Goal: Task Accomplishment & Management: Use online tool/utility

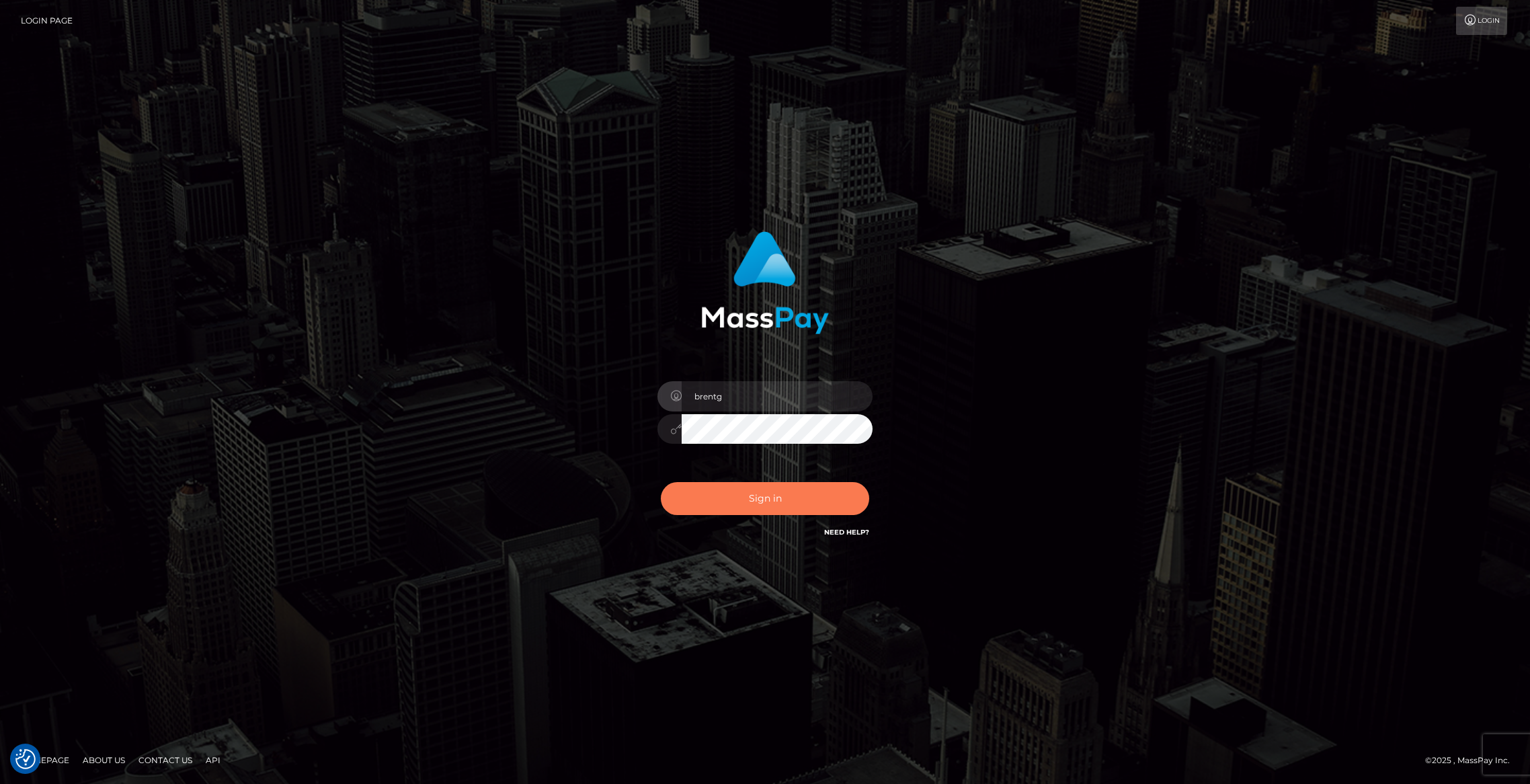
click at [705, 488] on button "Sign in" at bounding box center [765, 498] width 209 height 33
type input "brentg"
click at [790, 515] on div "Sign in Need Help?" at bounding box center [765, 503] width 235 height 60
click at [784, 511] on button "Sign in" at bounding box center [765, 498] width 209 height 33
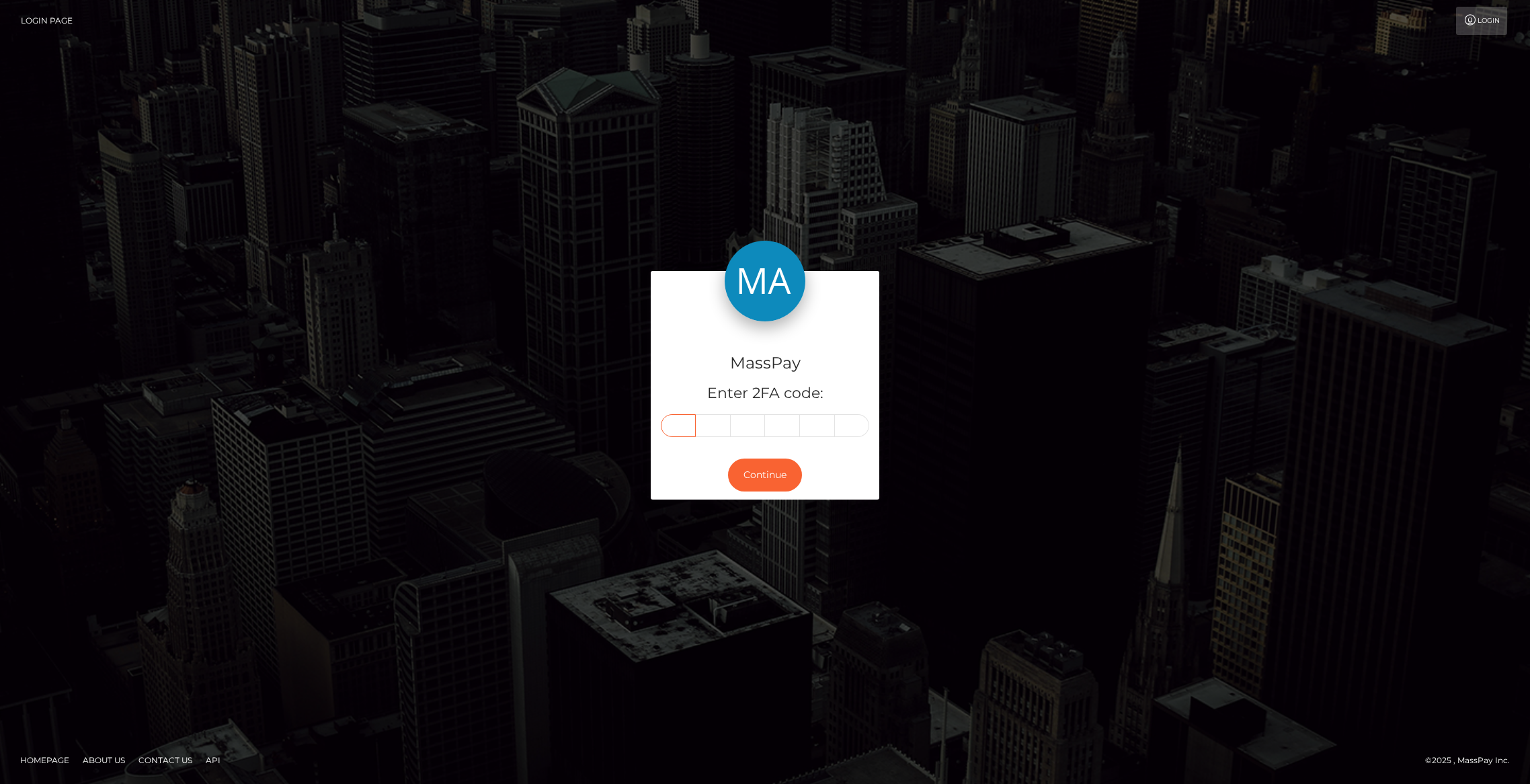
paste input "5"
type input "5"
type input "0"
type input "7"
type input "6"
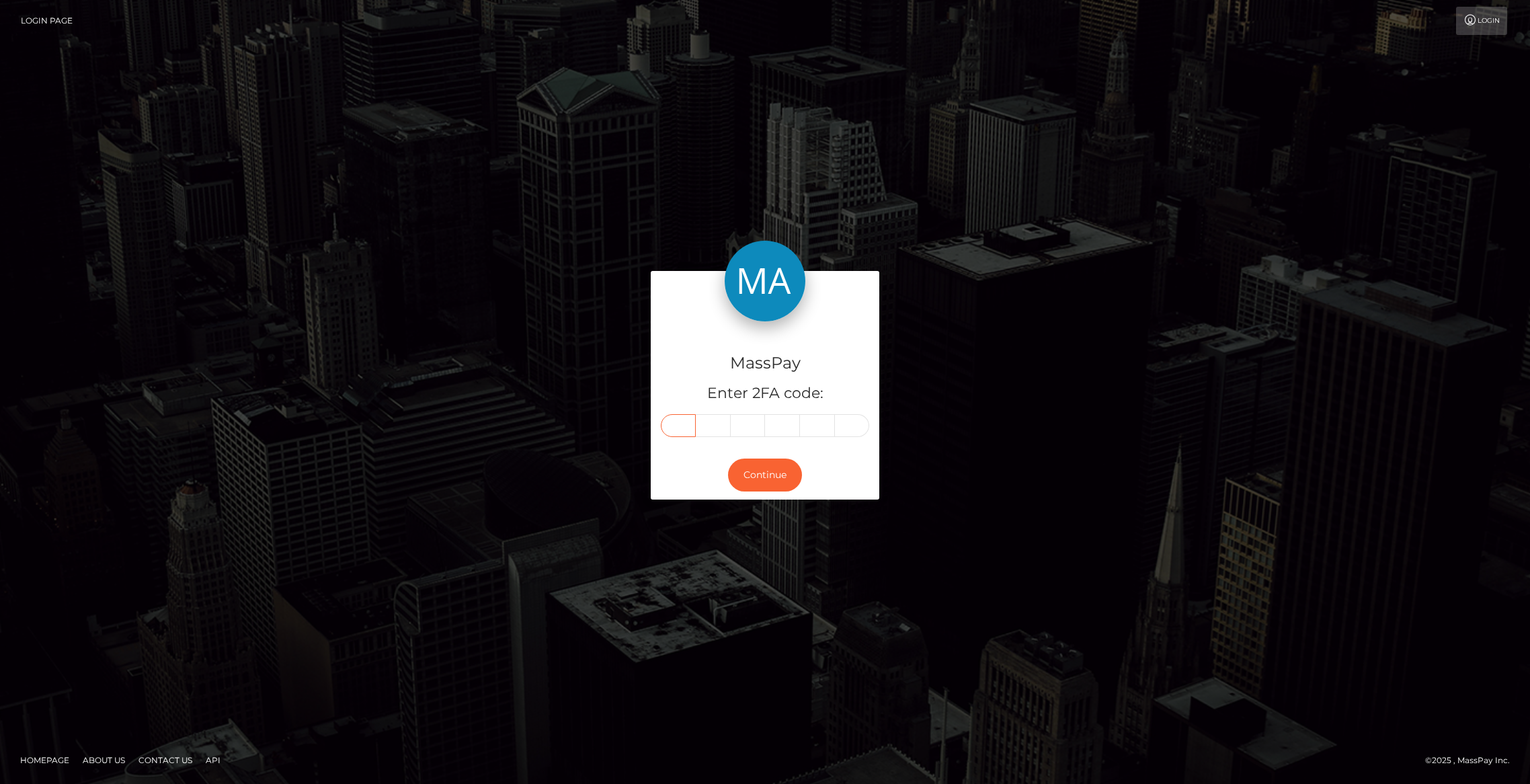
type input "5"
type input "8"
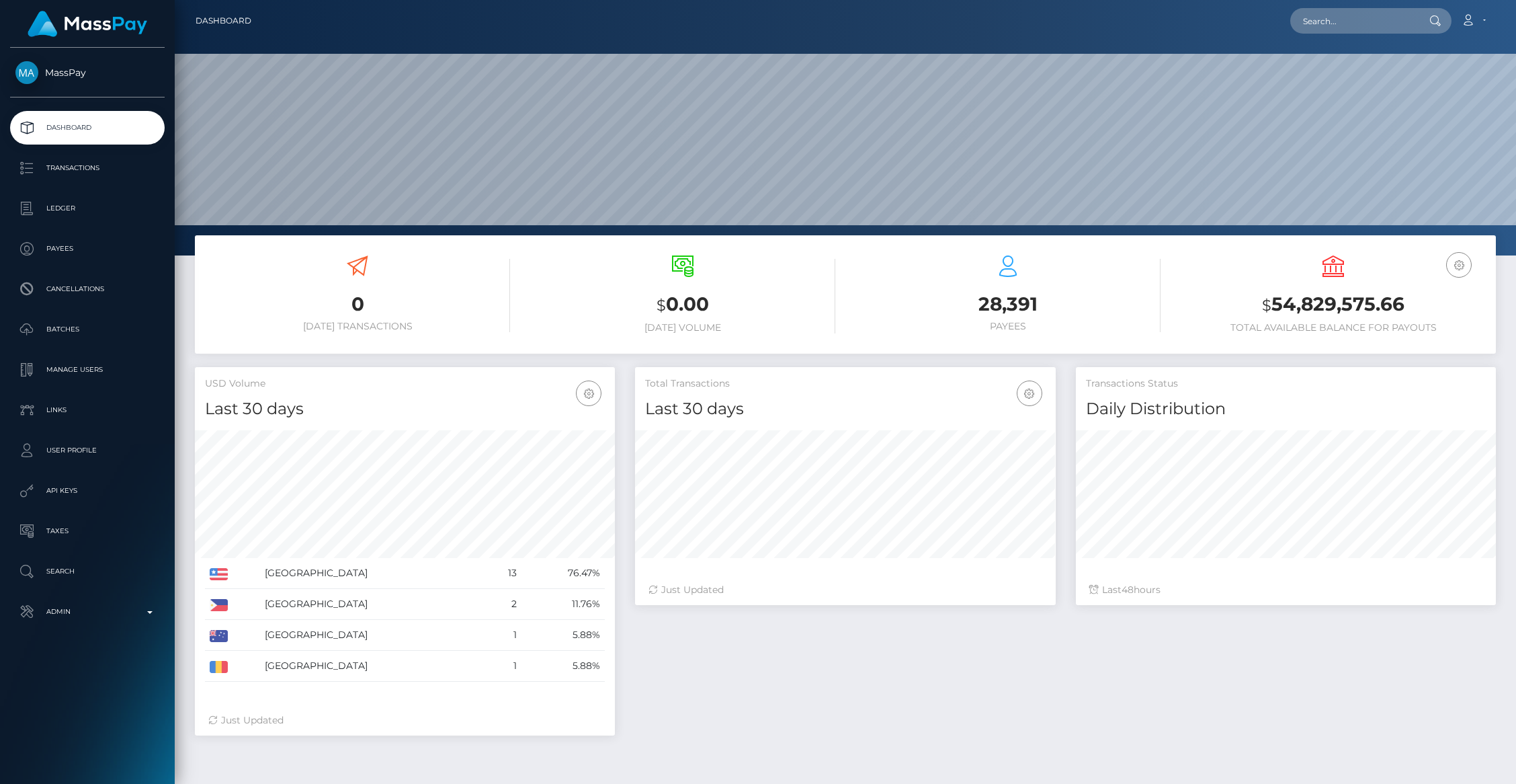
scroll to position [238, 420]
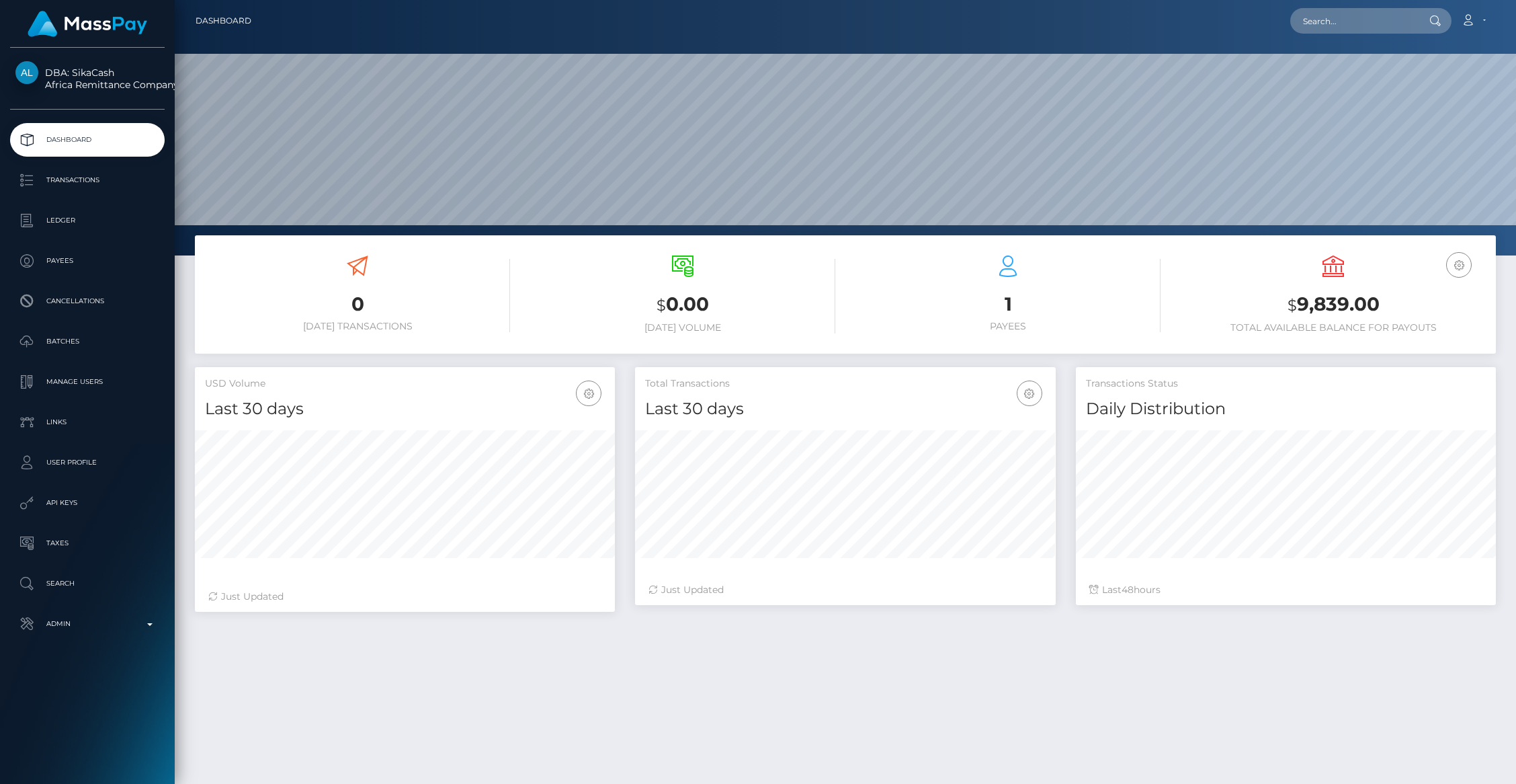
scroll to position [238, 420]
click at [66, 261] on p "Payees" at bounding box center [87, 261] width 144 height 20
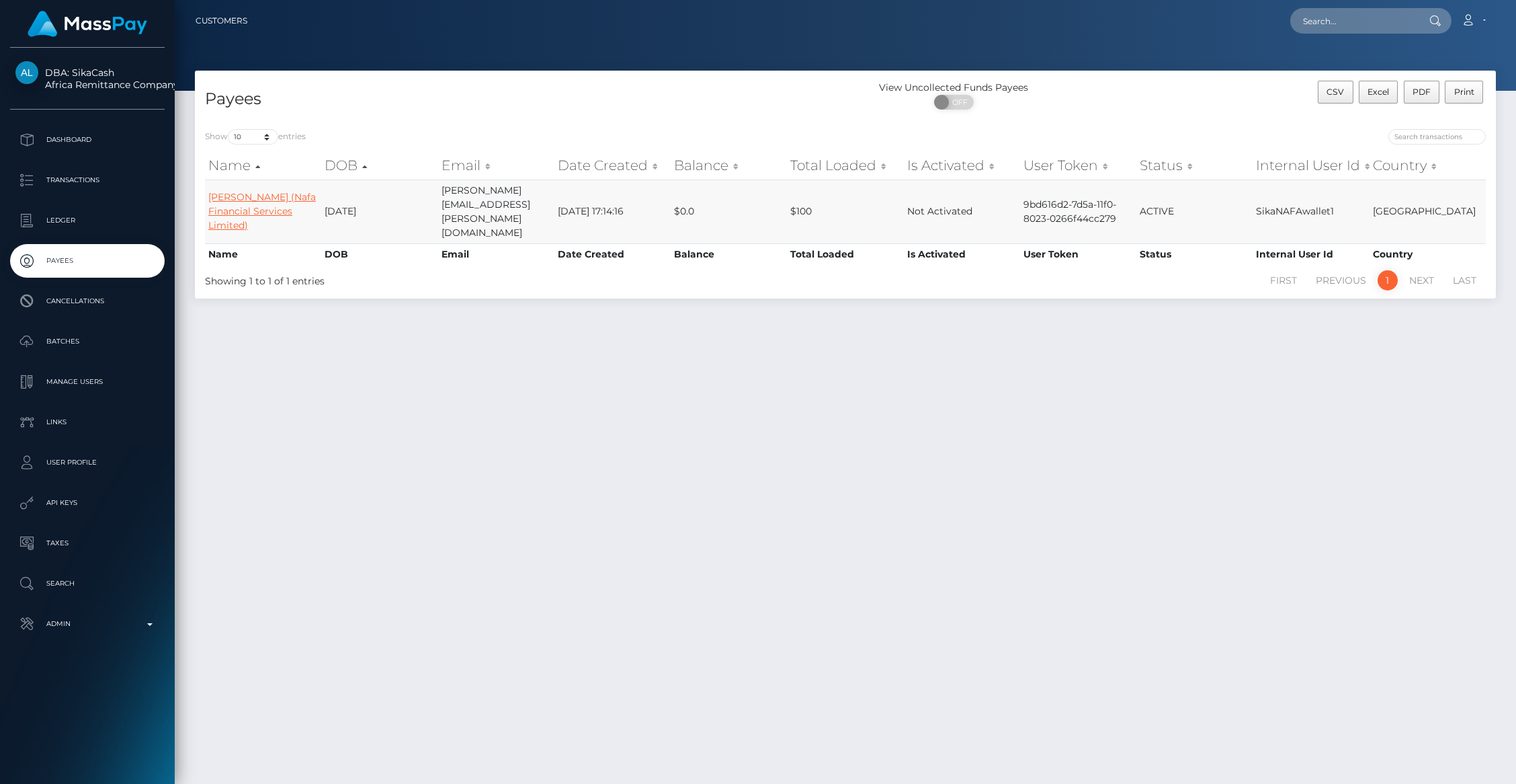
click at [224, 192] on link "Halimatou Jallow (Nafa Financial Services Limited)" at bounding box center [262, 211] width 107 height 40
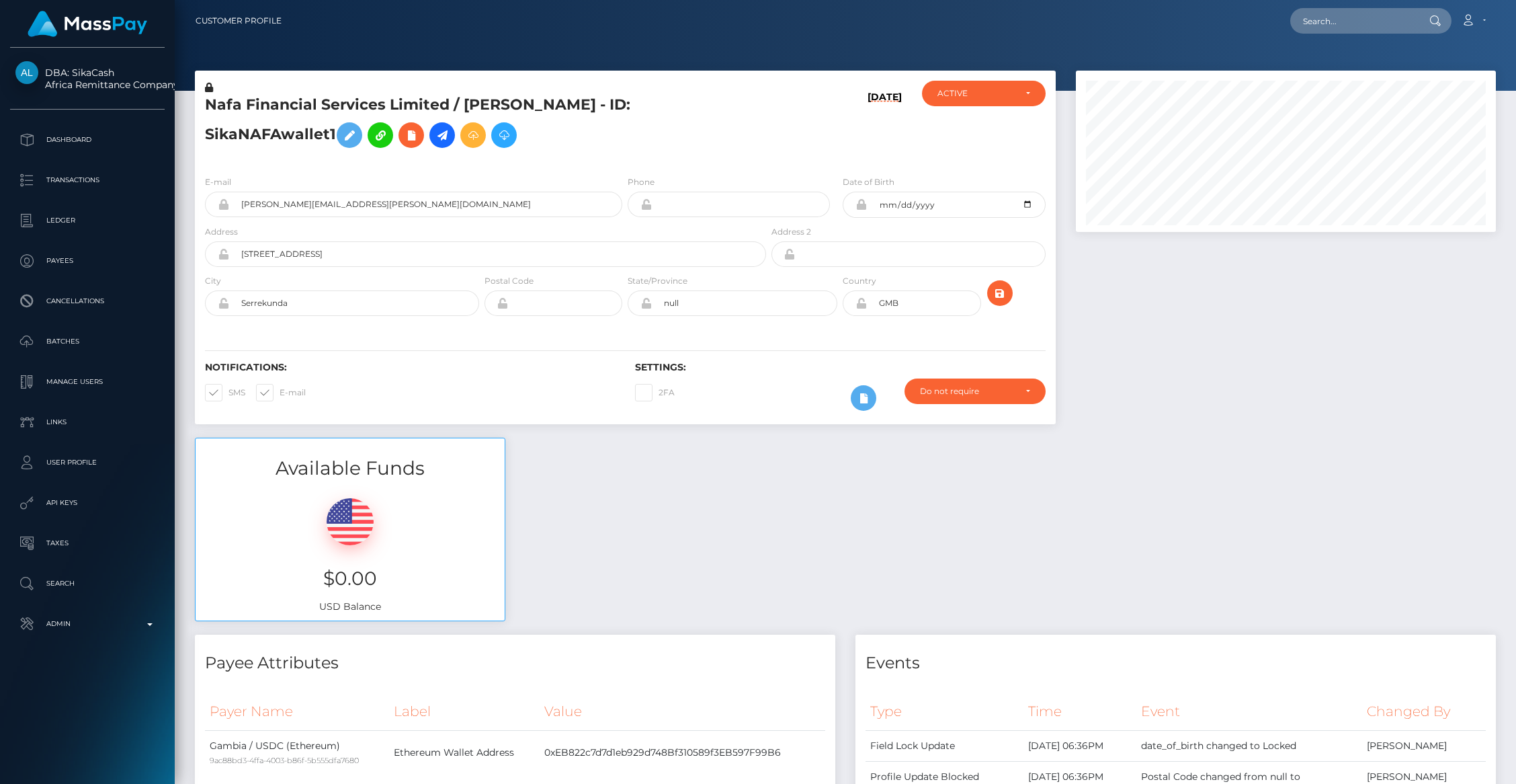
scroll to position [162, 420]
click at [434, 137] on link at bounding box center [443, 135] width 26 height 26
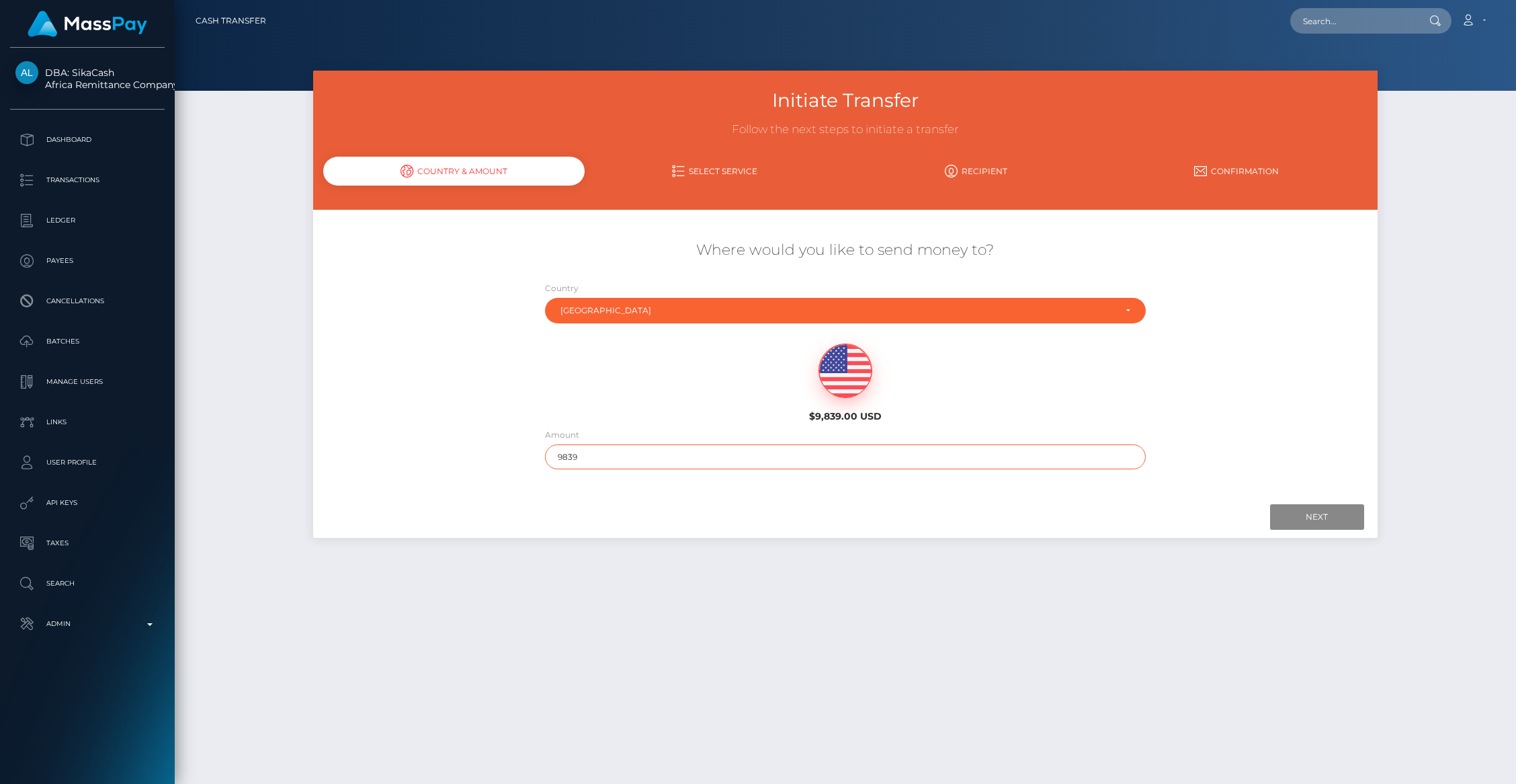
click at [570, 454] on input "9839" at bounding box center [845, 456] width 601 height 25
type input "33"
click at [1294, 516] on input "Next" at bounding box center [1317, 517] width 94 height 26
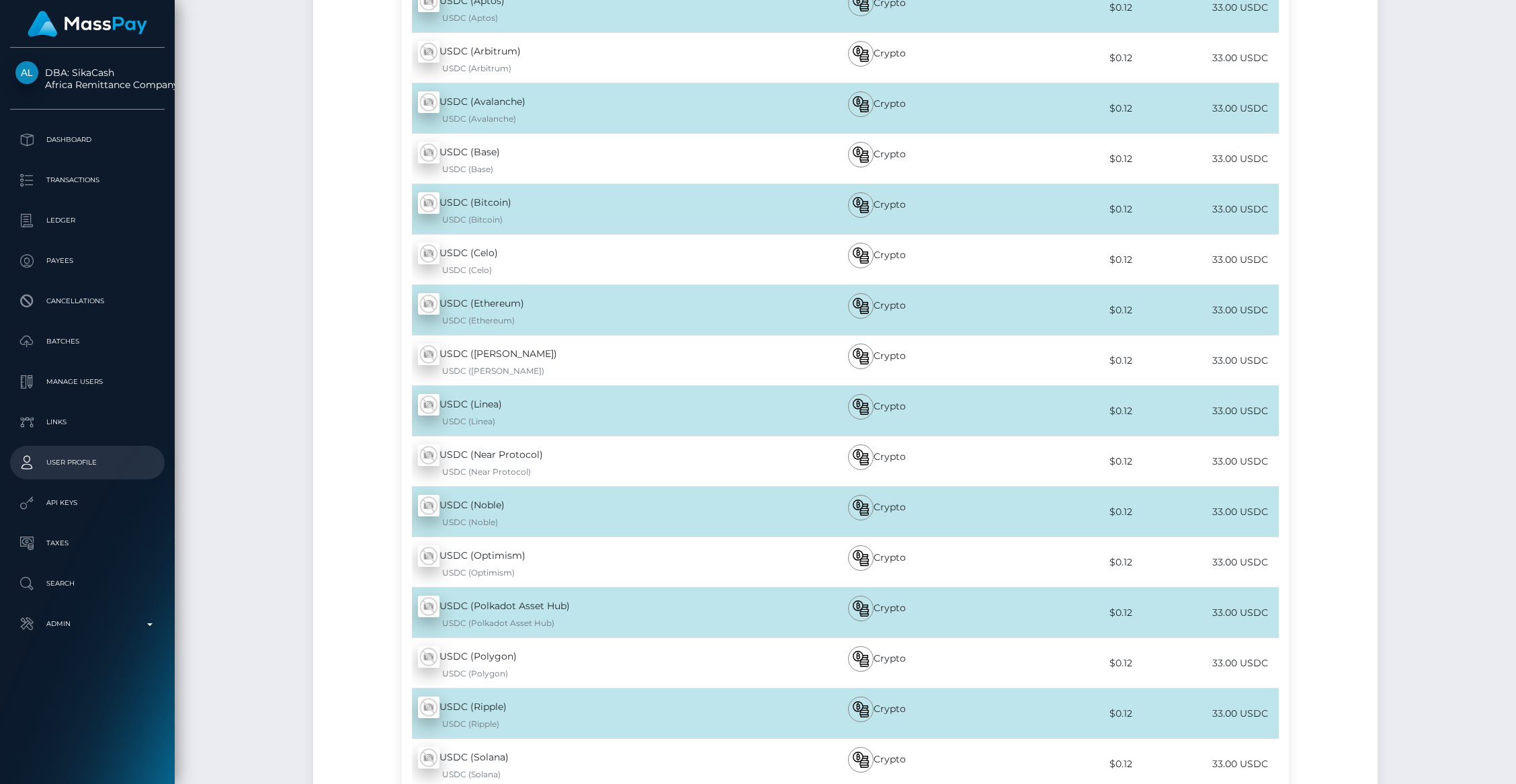
scroll to position [406, 0]
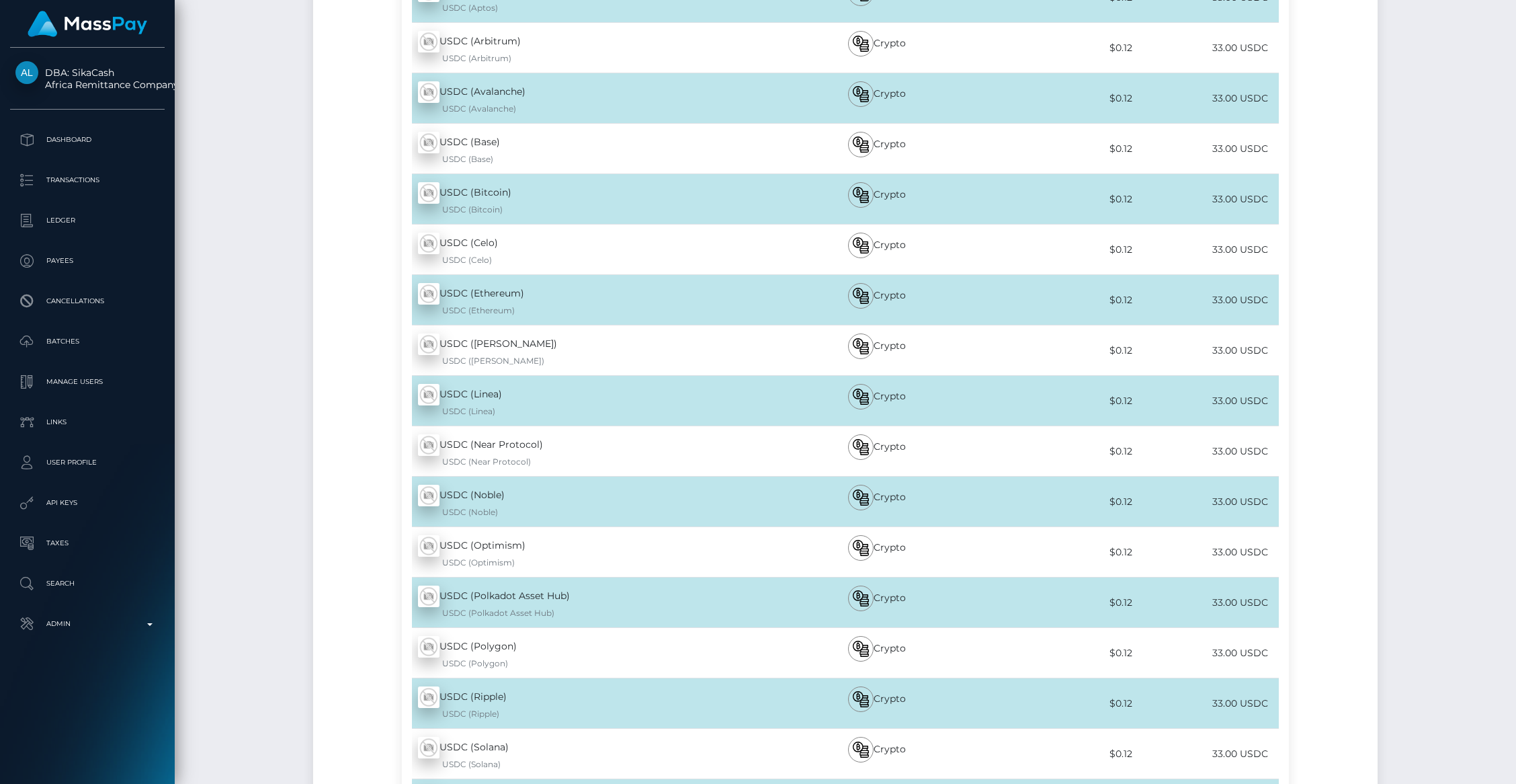
click at [508, 298] on div "USDC (Ethereum) - USDC USDC (Ethereum)" at bounding box center [585, 300] width 366 height 50
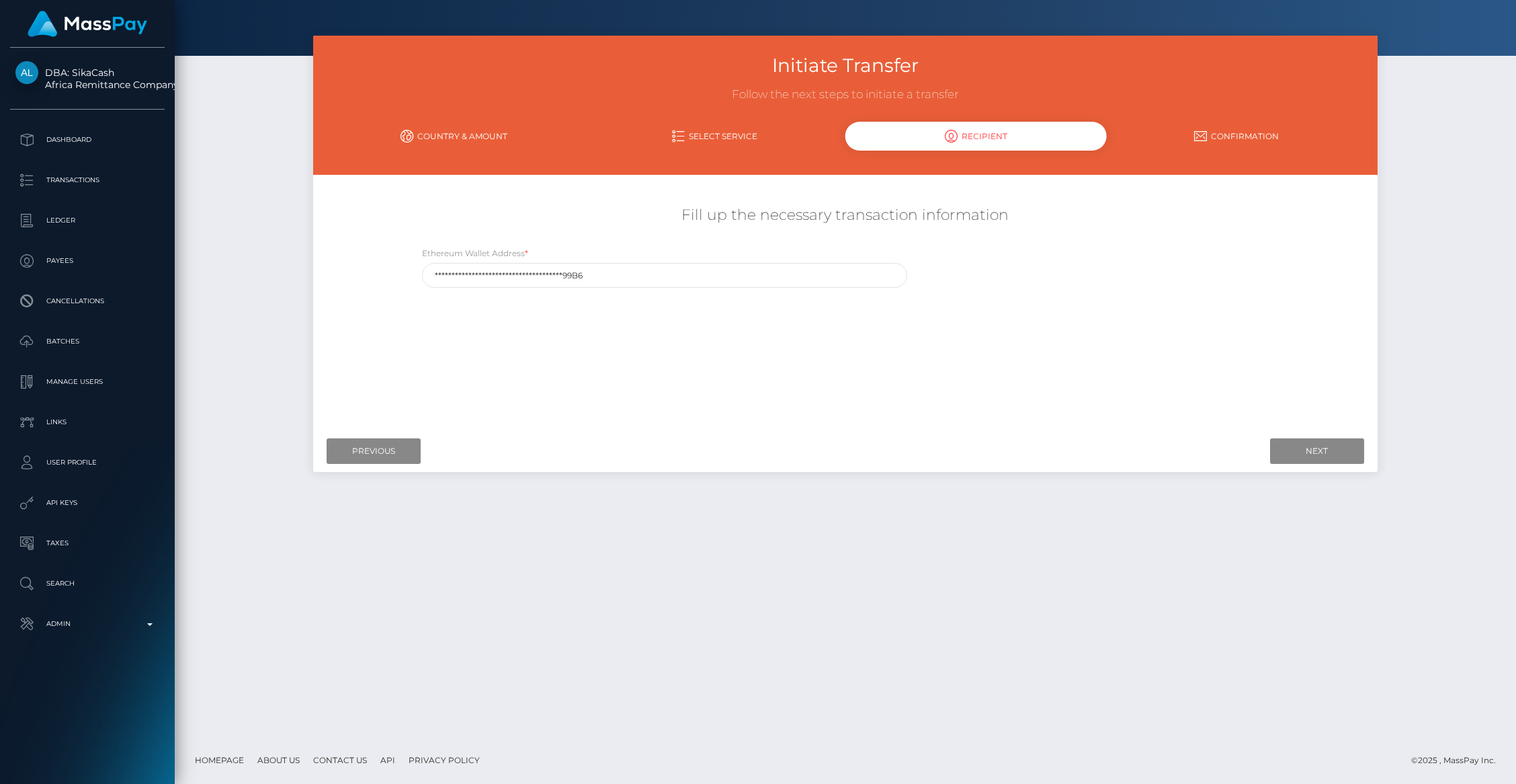
scroll to position [0, 0]
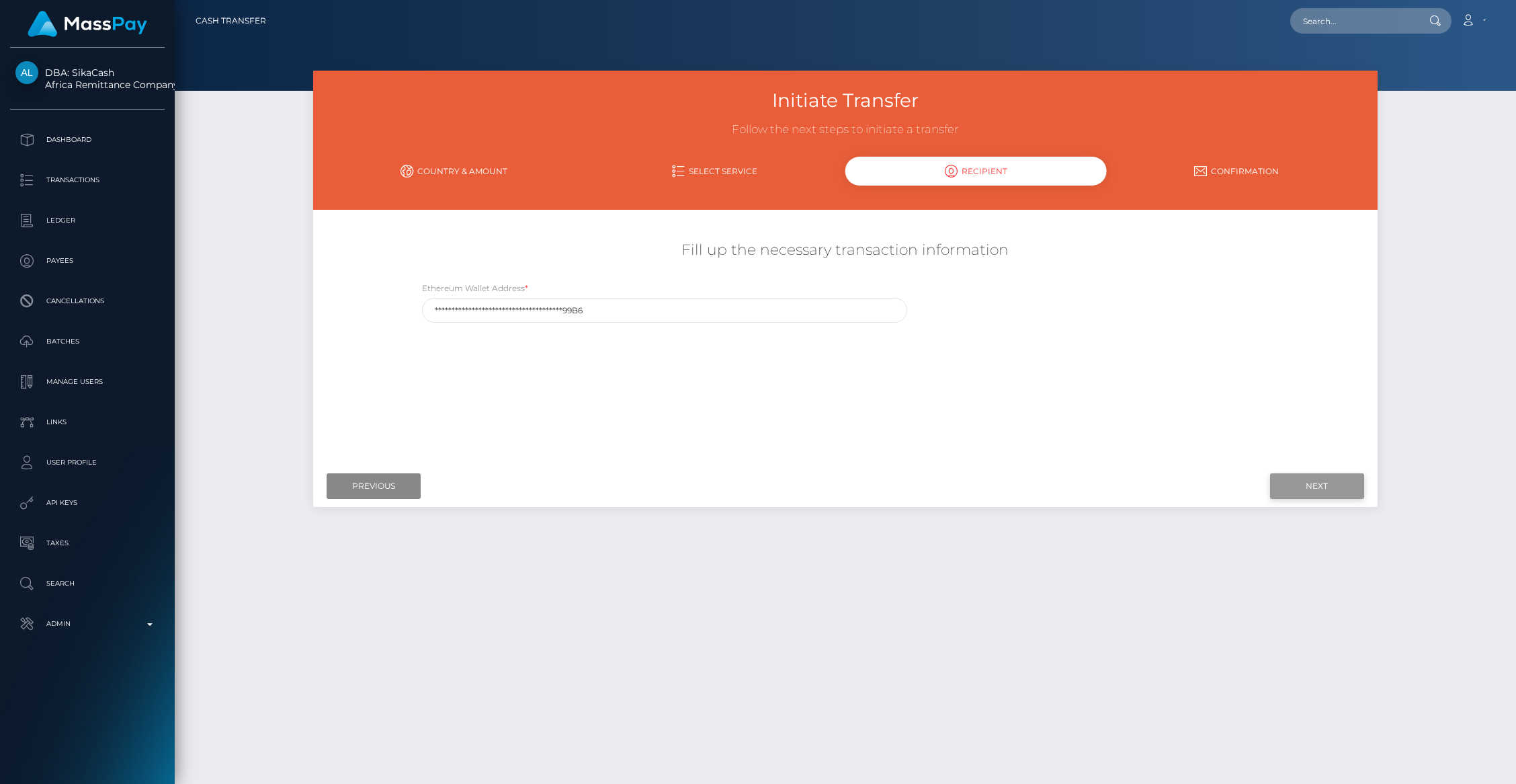
click at [1311, 493] on input "Next" at bounding box center [1317, 486] width 94 height 26
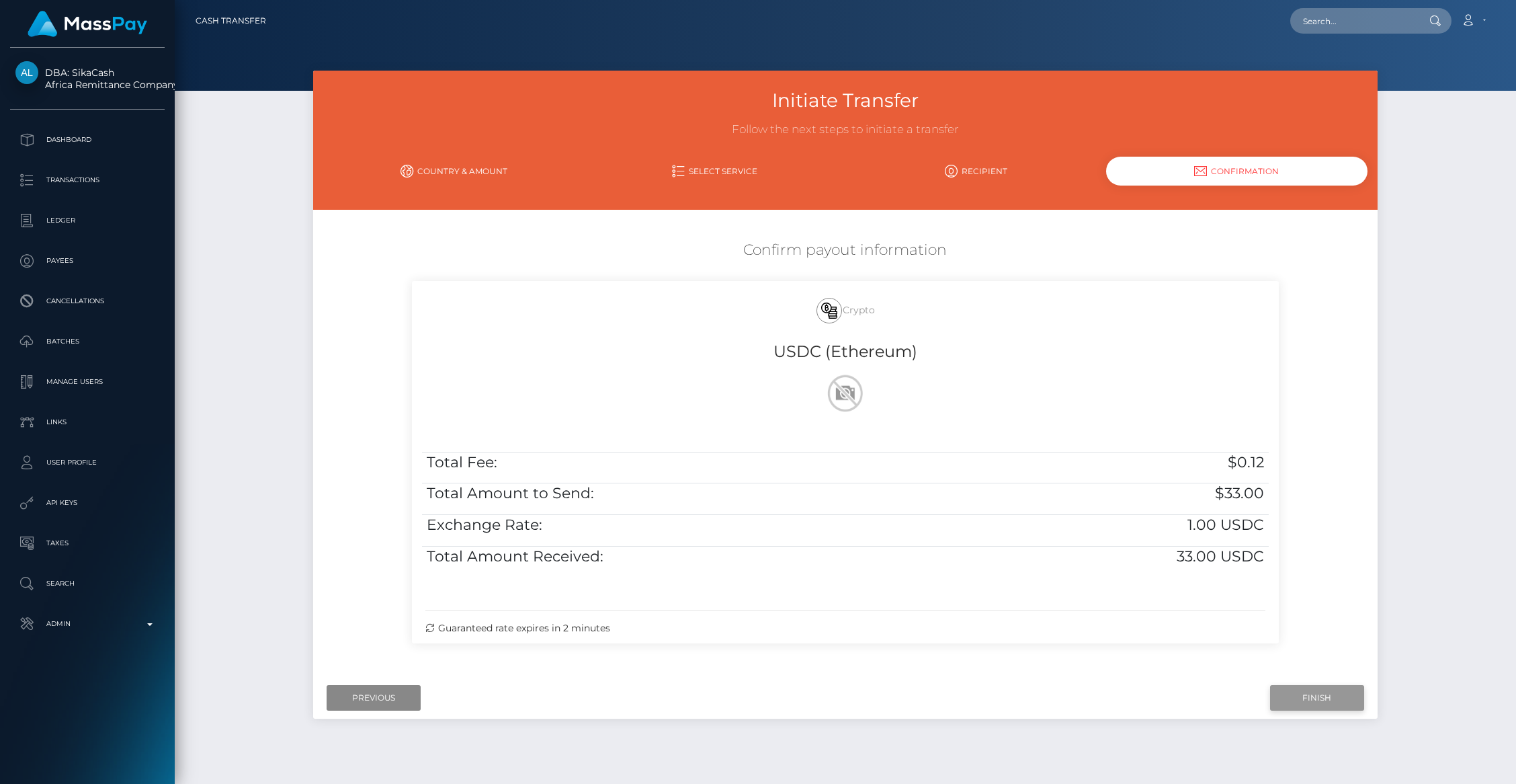
click at [1316, 703] on input "Finish" at bounding box center [1317, 698] width 94 height 26
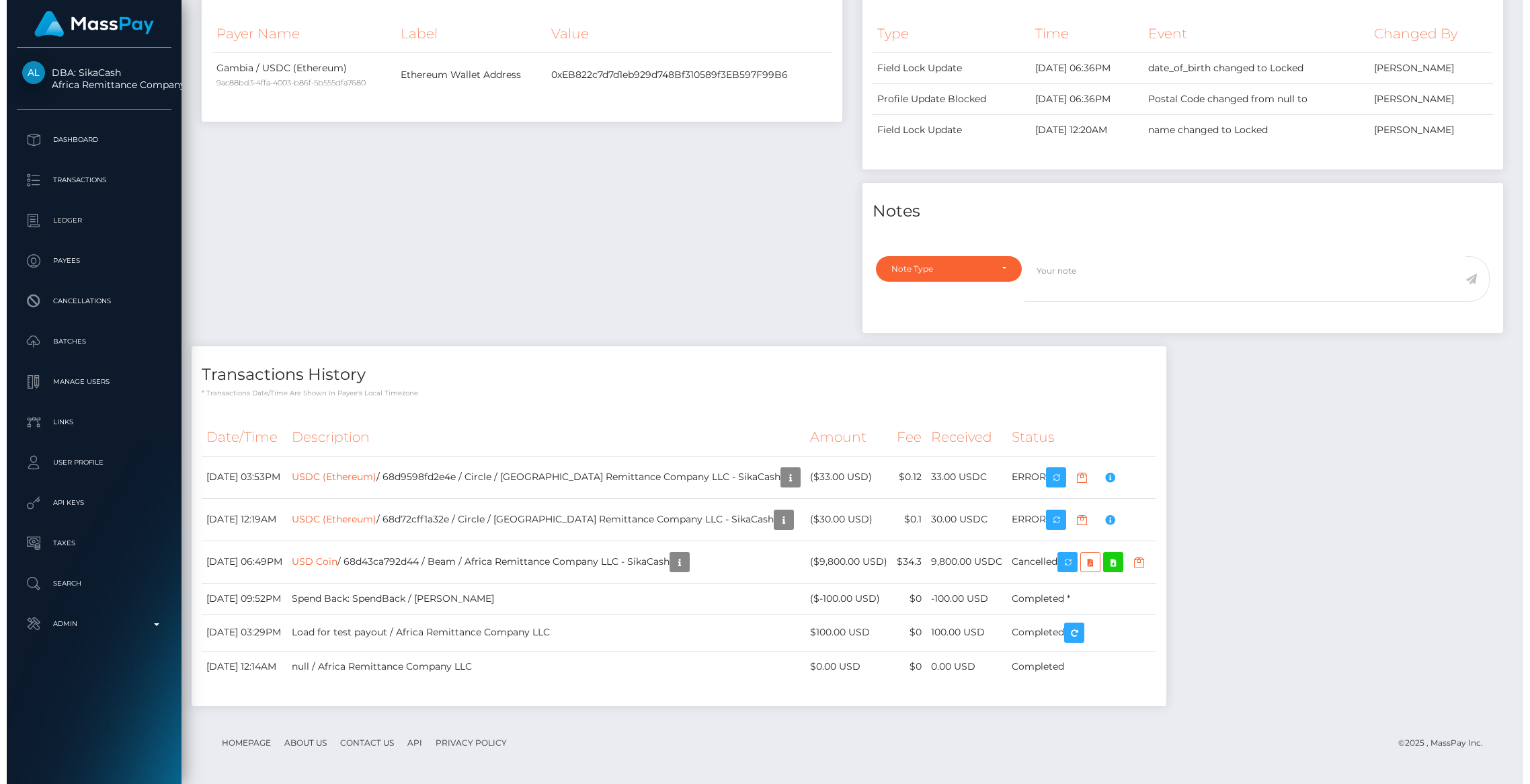
scroll to position [681, 0]
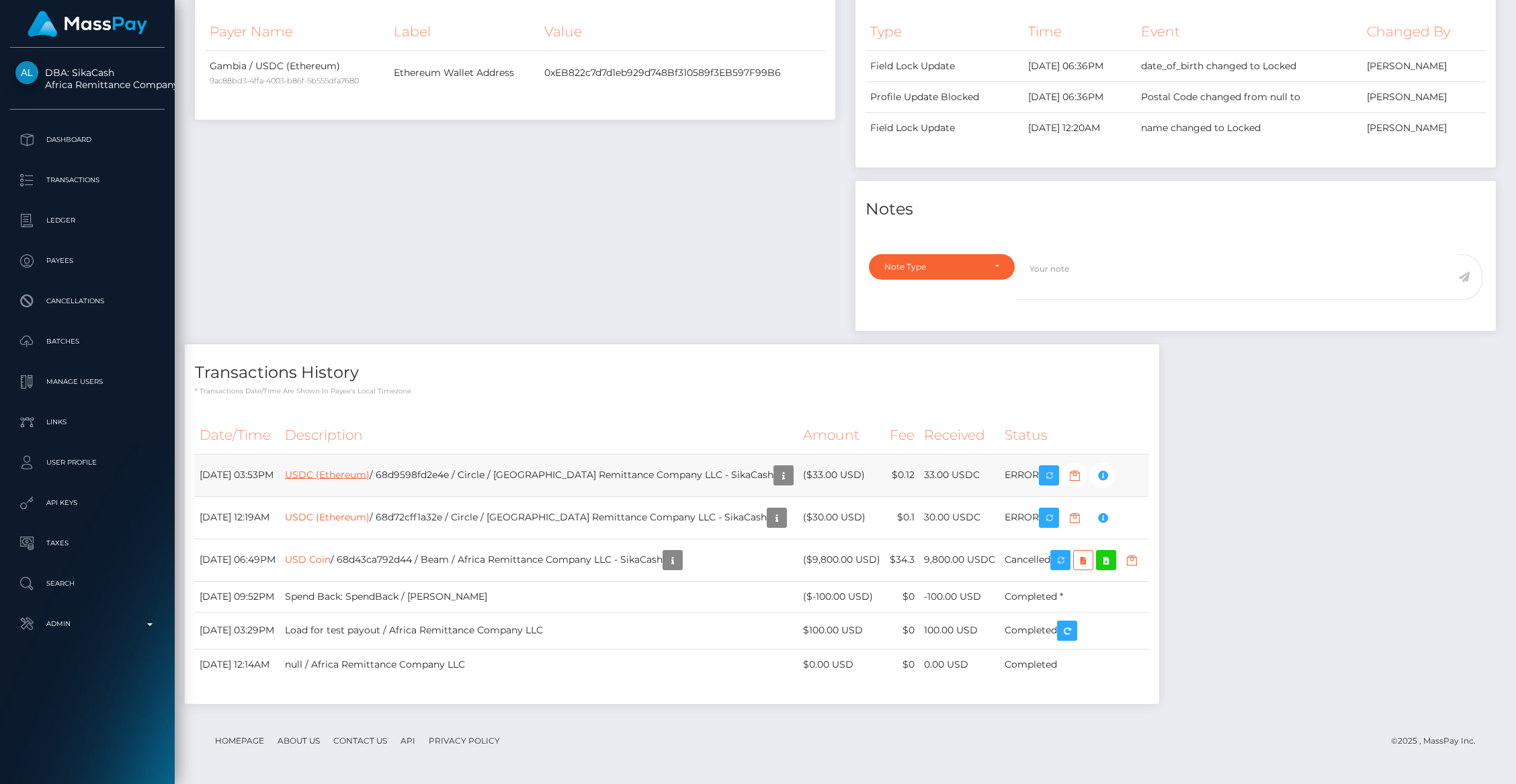
click at [369, 472] on link "USDC (Ethereum)" at bounding box center [327, 474] width 85 height 12
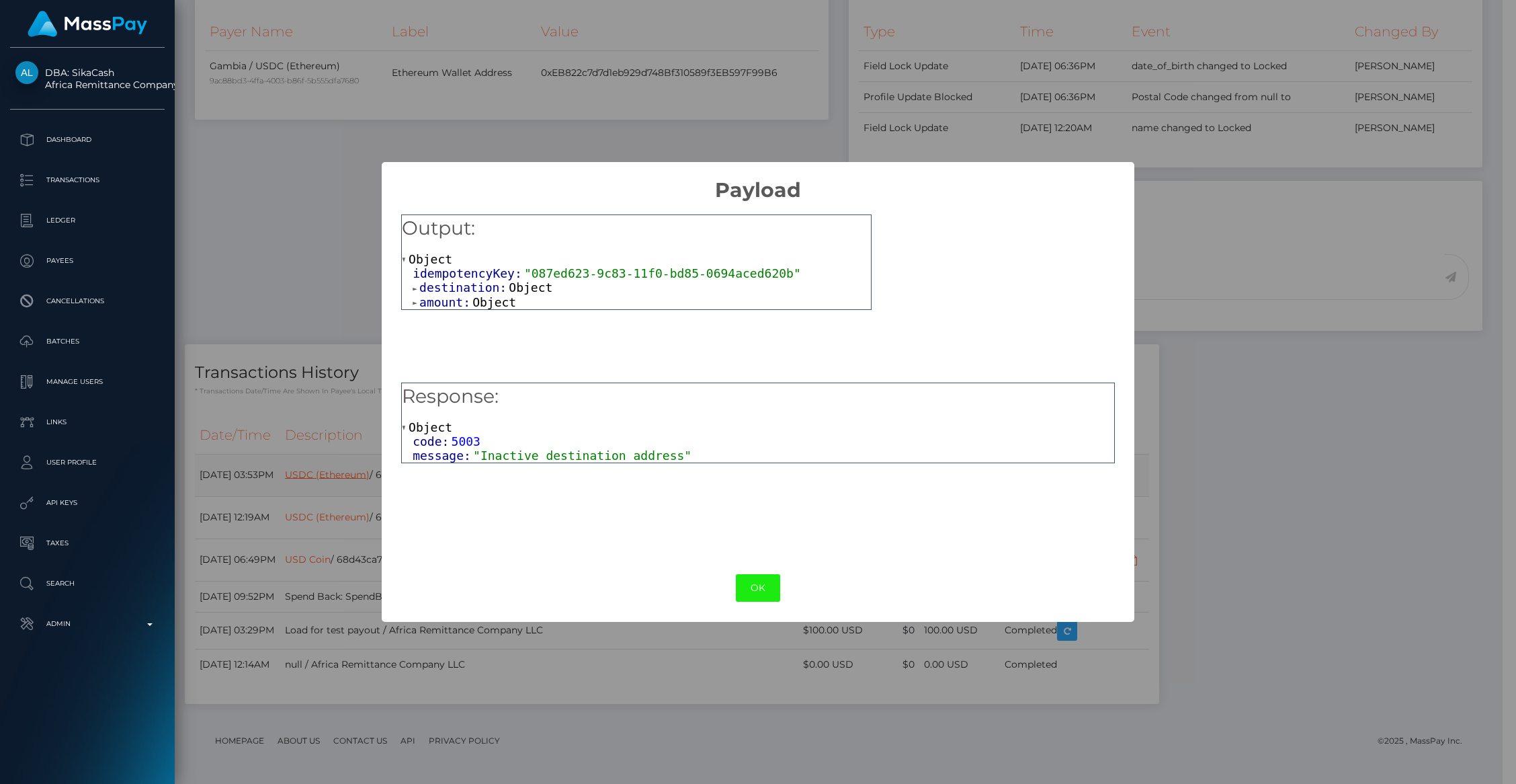
scroll to position [671917, 671710]
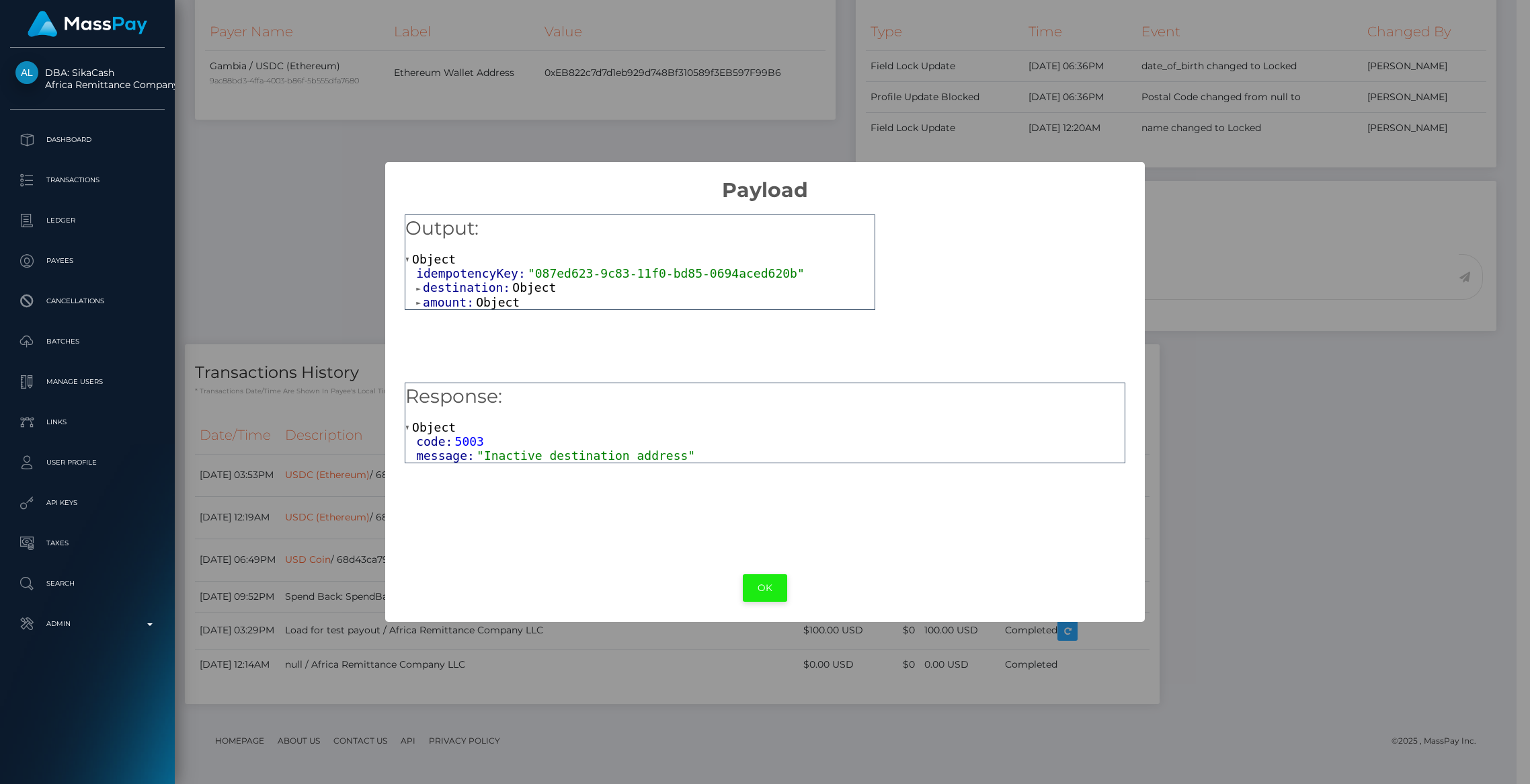
click at [756, 582] on button "OK" at bounding box center [765, 588] width 45 height 27
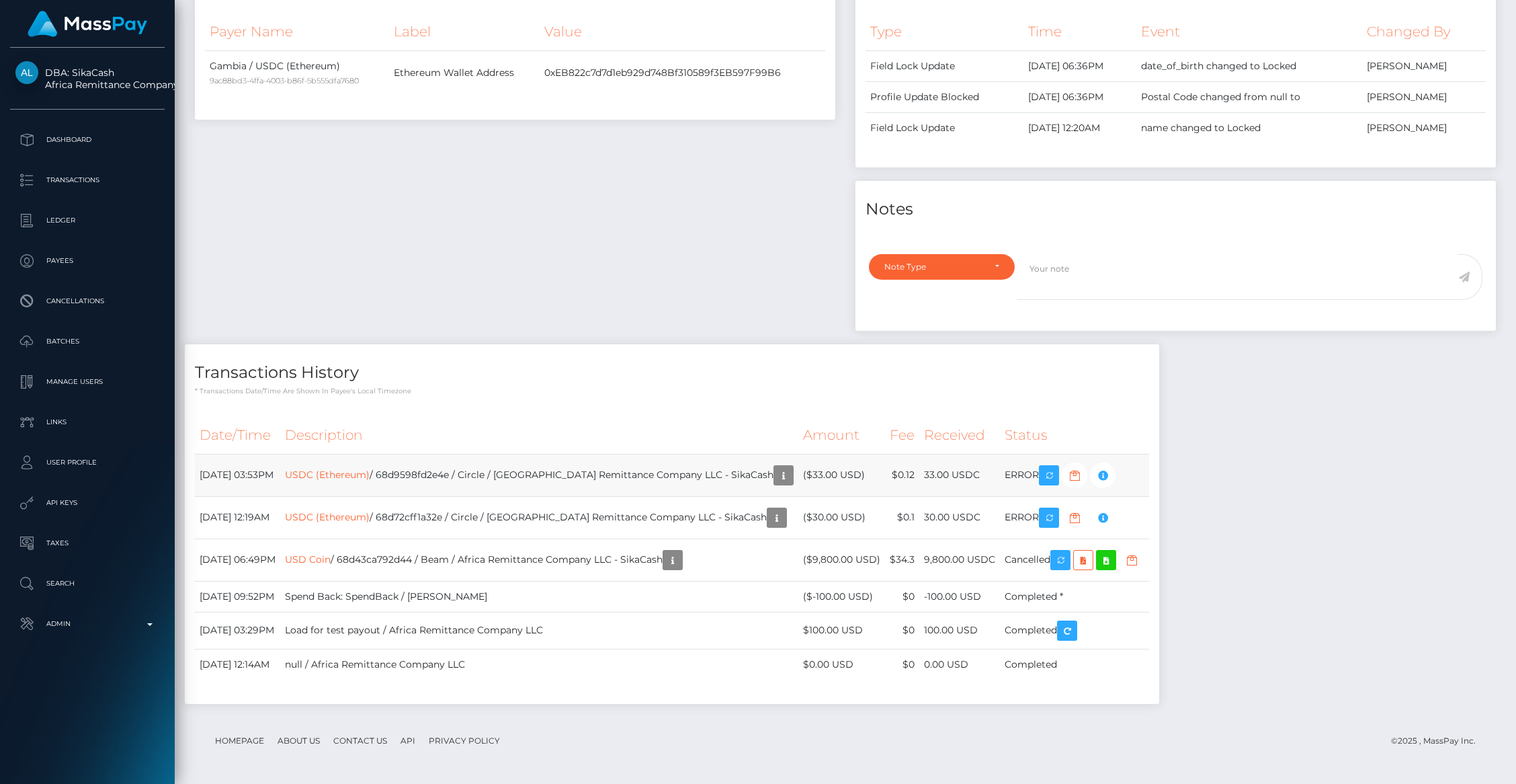
click at [467, 468] on td "USDC (Ethereum) / 68d9598fd2e4e / Circle / Africa Remittance Company LLC - Sika…" at bounding box center [539, 475] width 518 height 42
copy td "68d9598fd2e4e"
click at [136, 625] on p "Admin" at bounding box center [87, 623] width 144 height 20
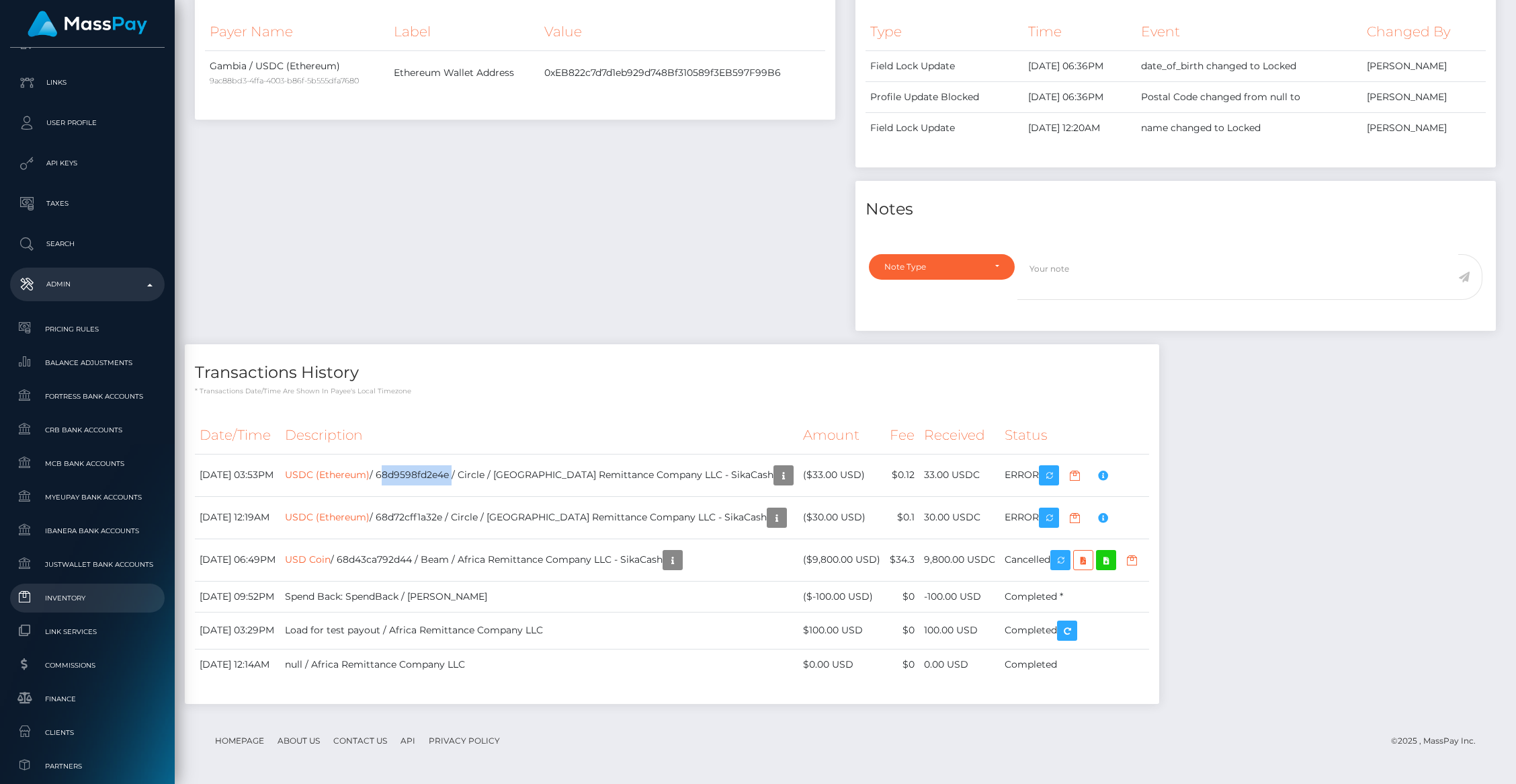
scroll to position [350, 0]
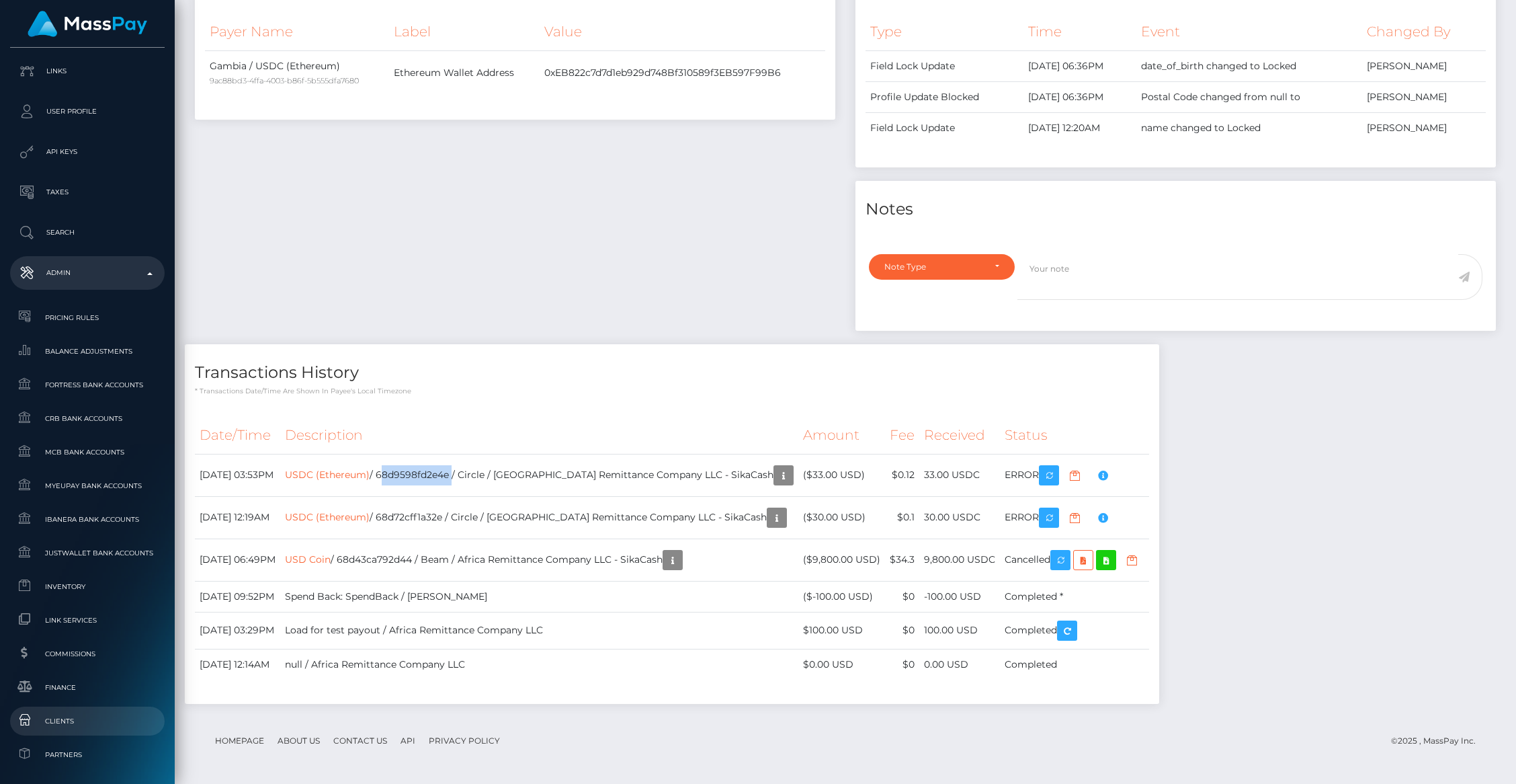
click at [79, 716] on span "Clients" at bounding box center [87, 721] width 144 height 15
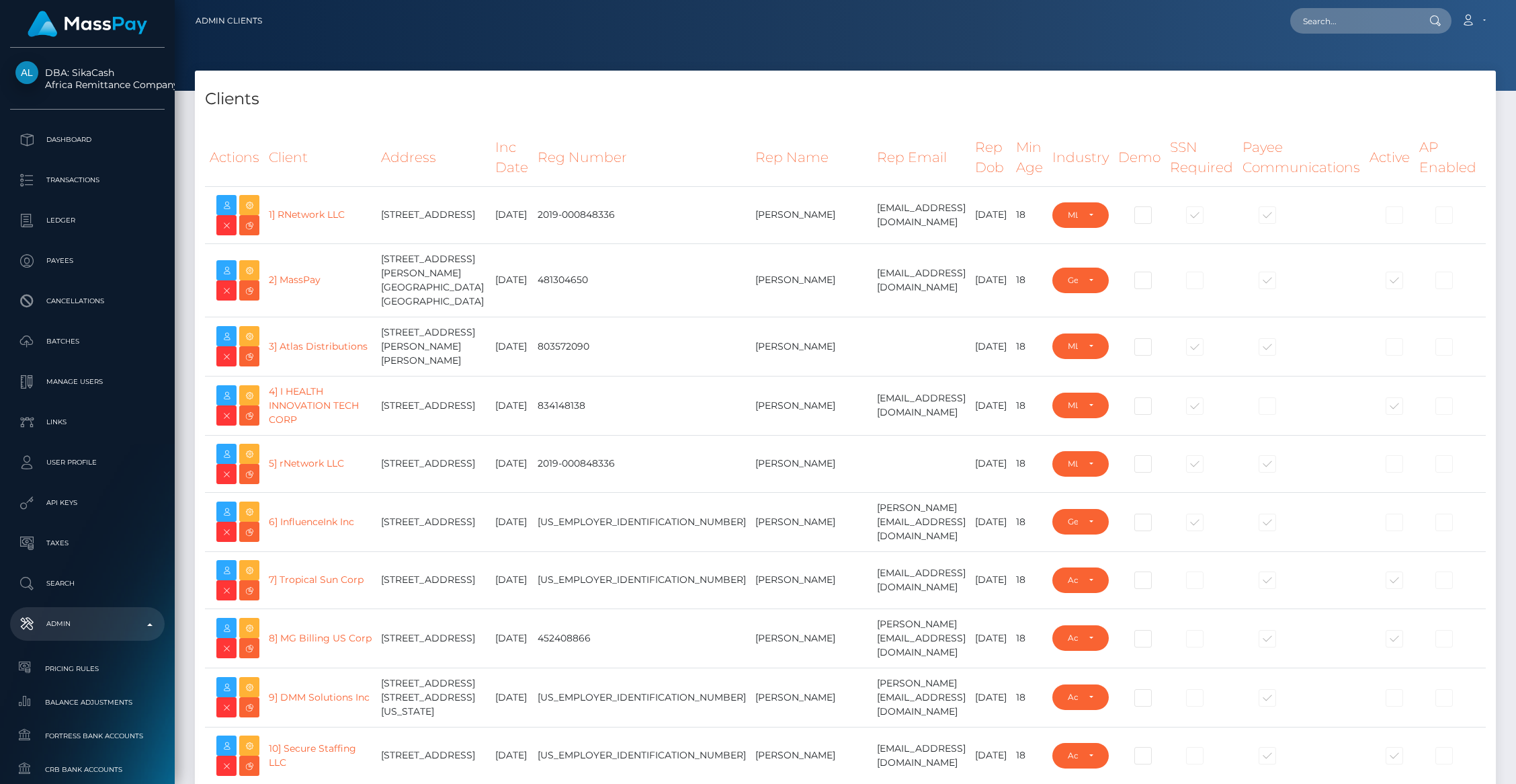
select select "223"
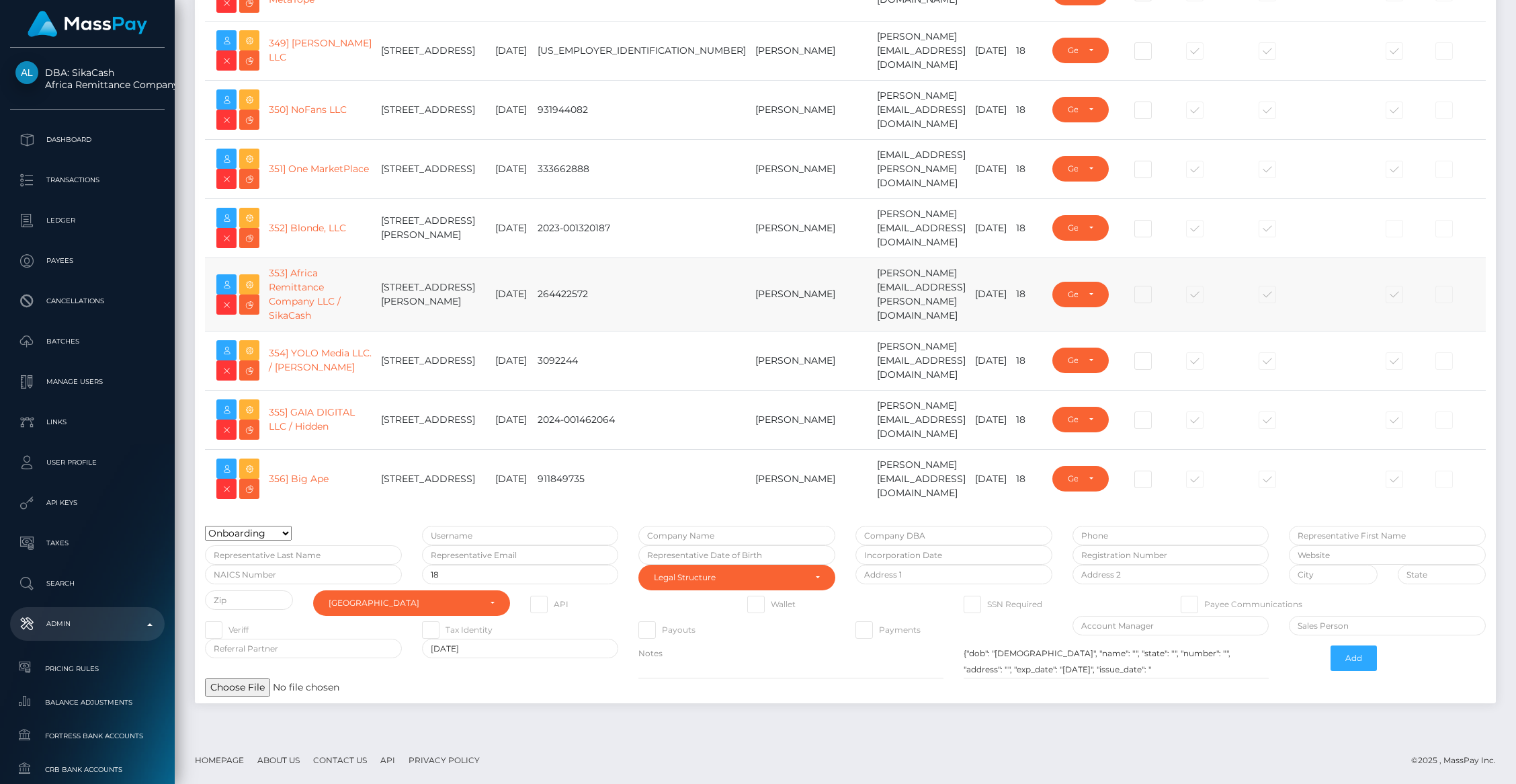
scroll to position [22253, 0]
type input "brentg"
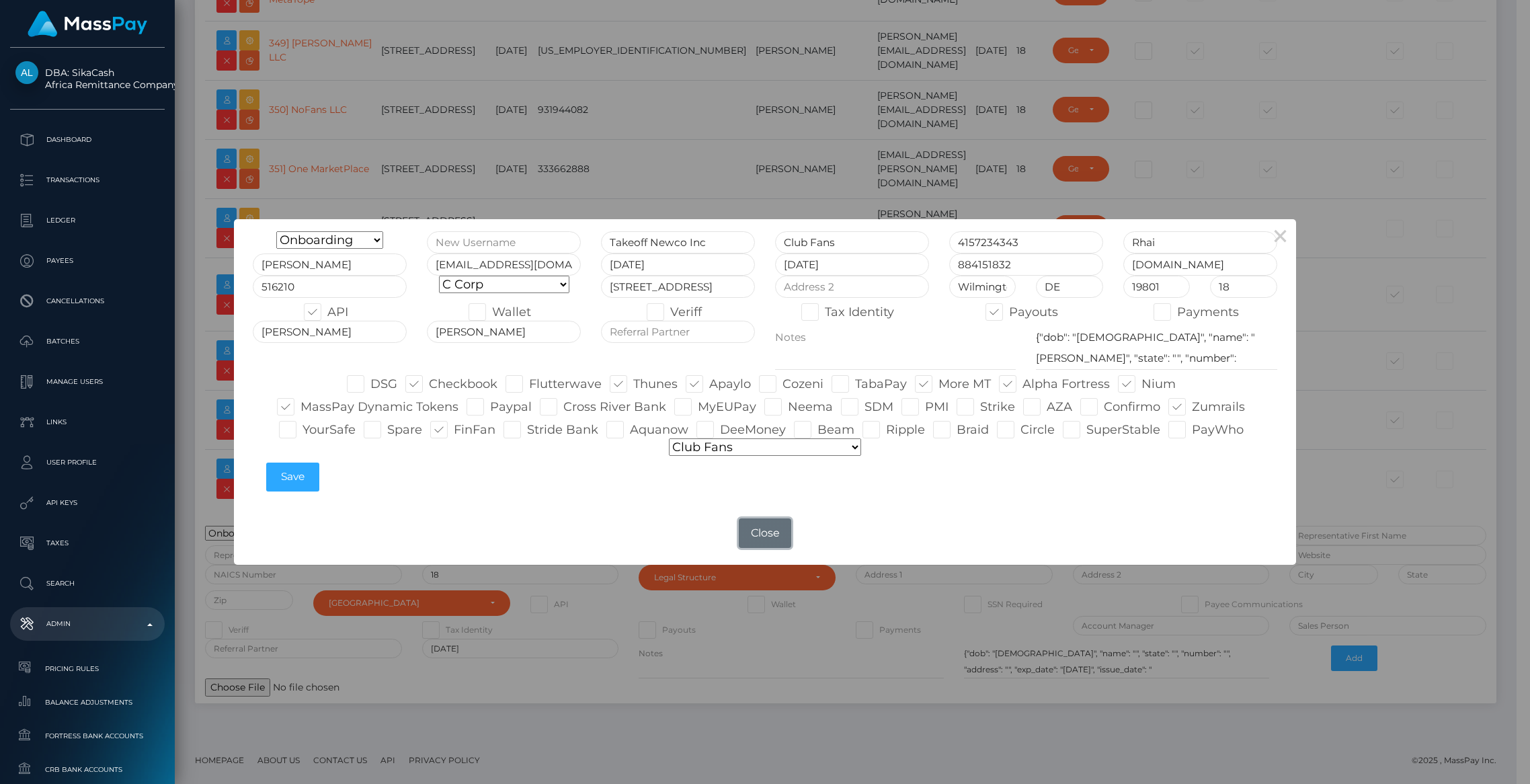
click at [762, 535] on button "Close" at bounding box center [765, 532] width 52 height 29
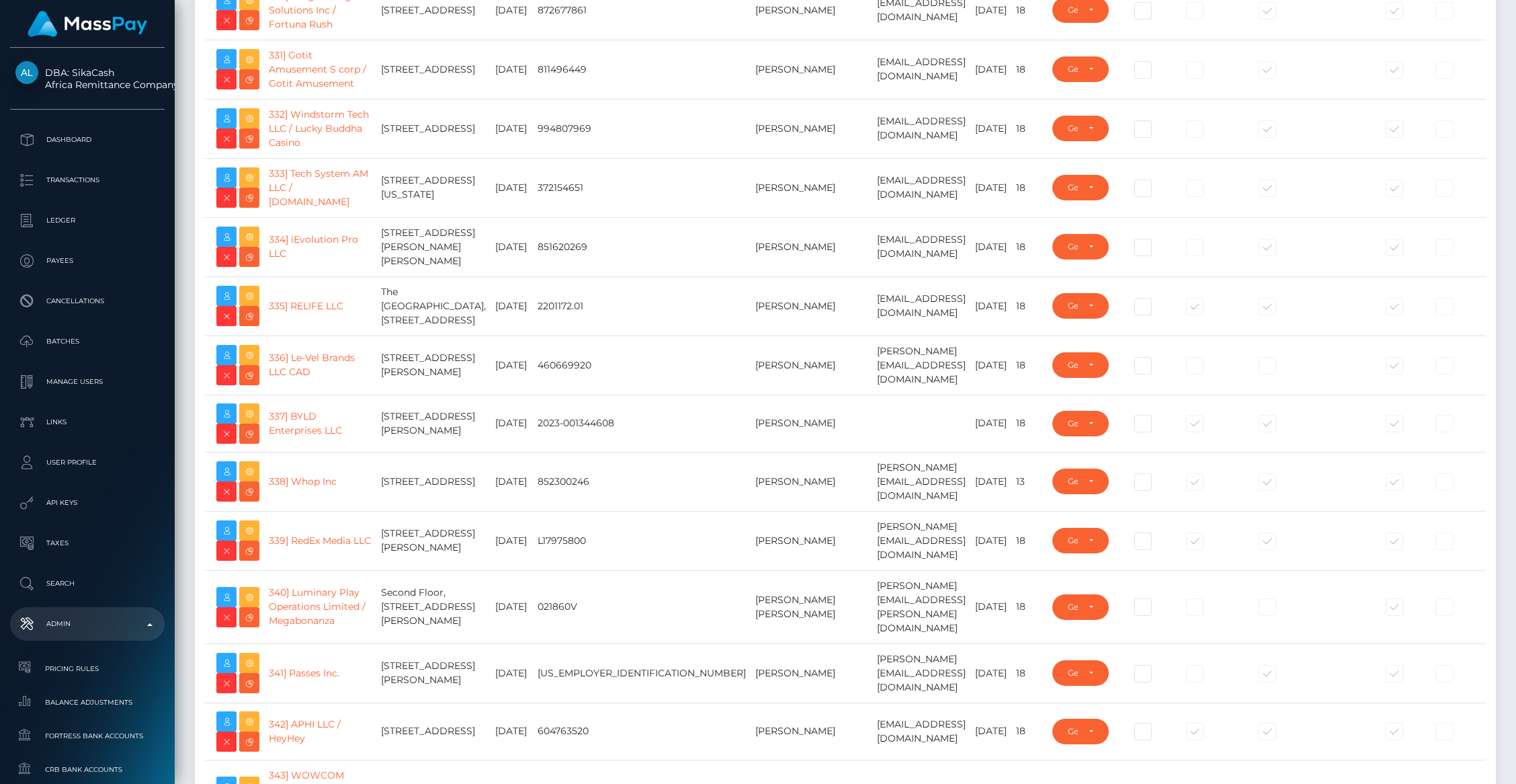
scroll to position [20663, 0]
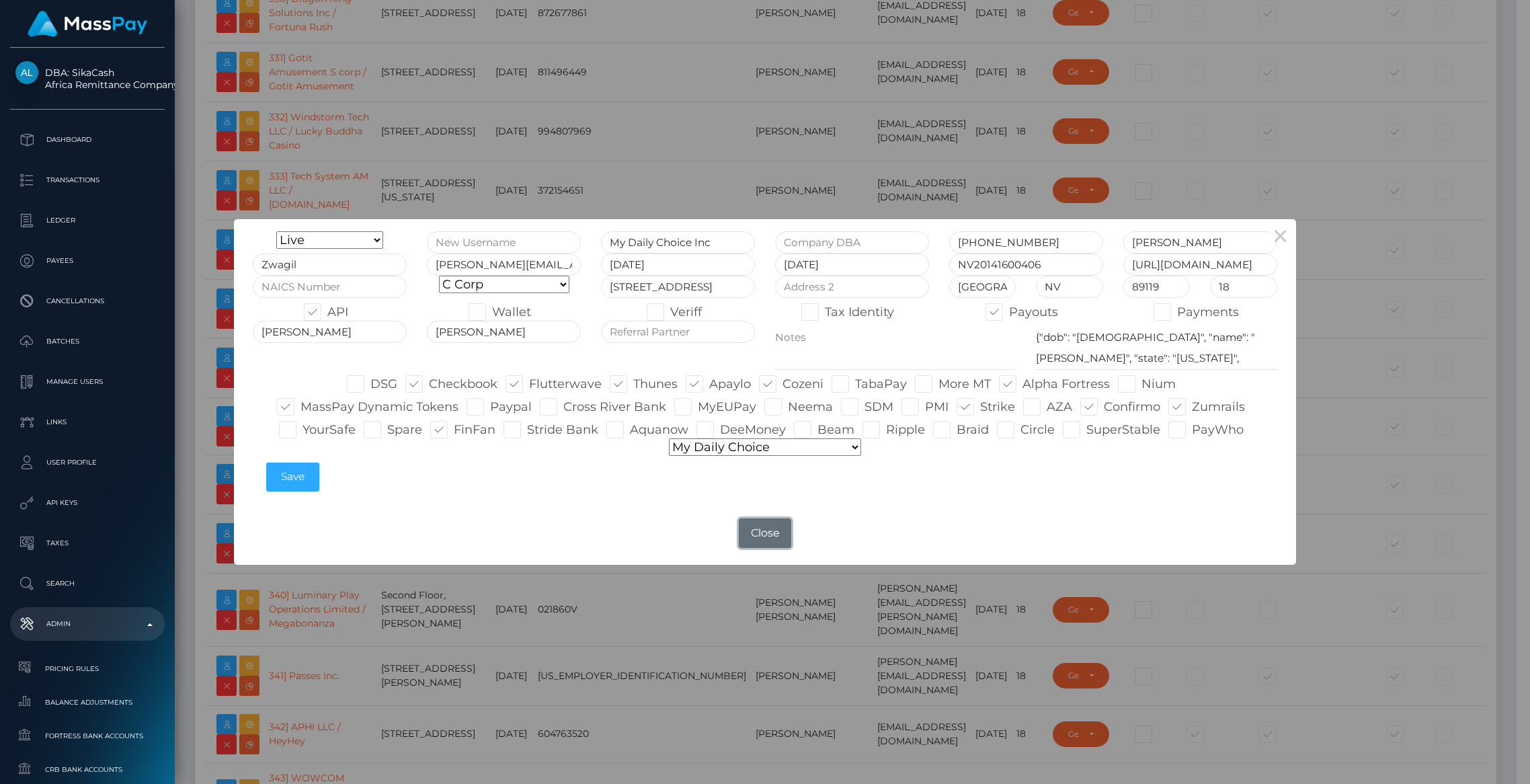
click at [739, 539] on button "Close" at bounding box center [765, 532] width 52 height 29
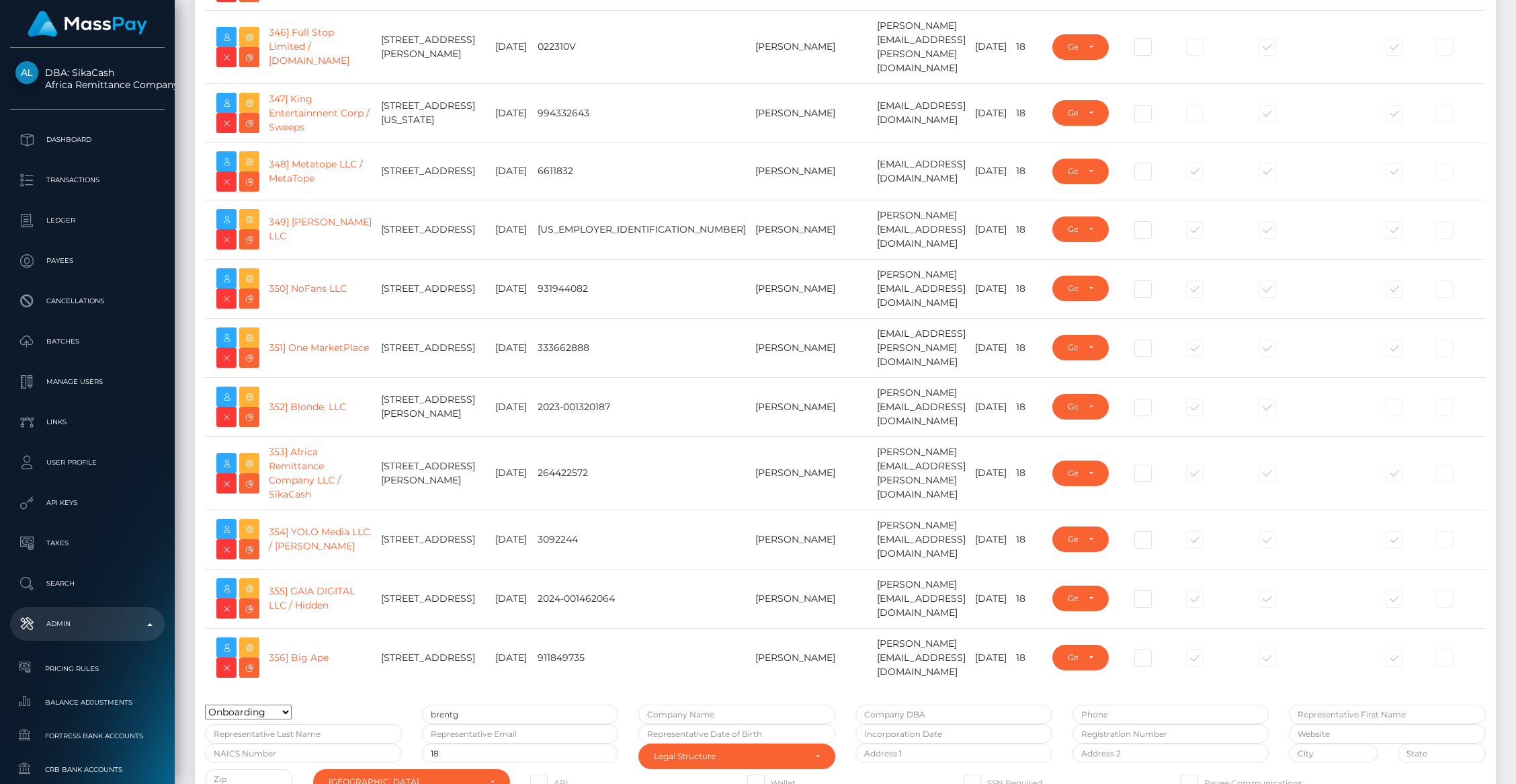
scroll to position [21639, 0]
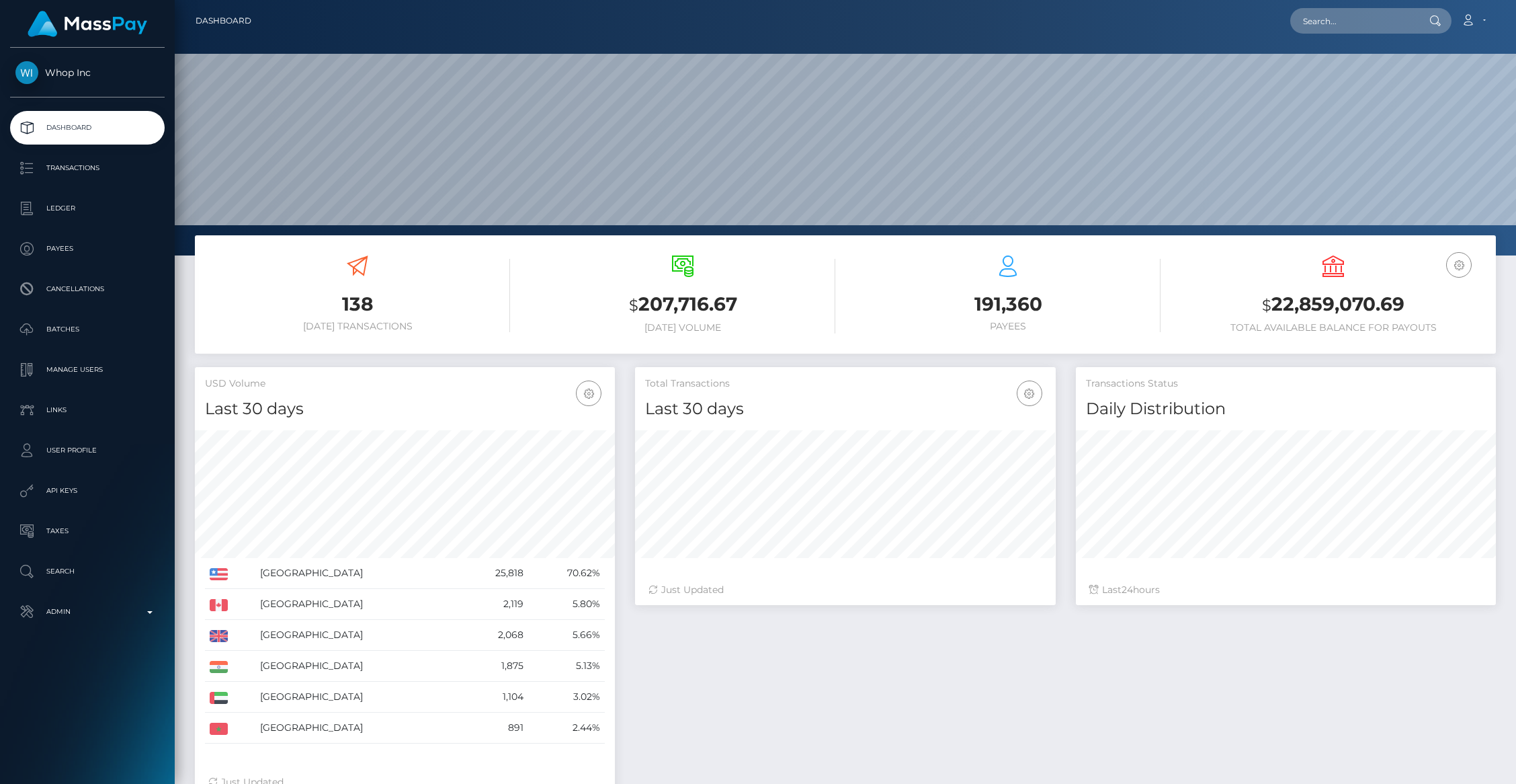
scroll to position [238, 420]
click at [132, 618] on p "Admin" at bounding box center [87, 611] width 144 height 20
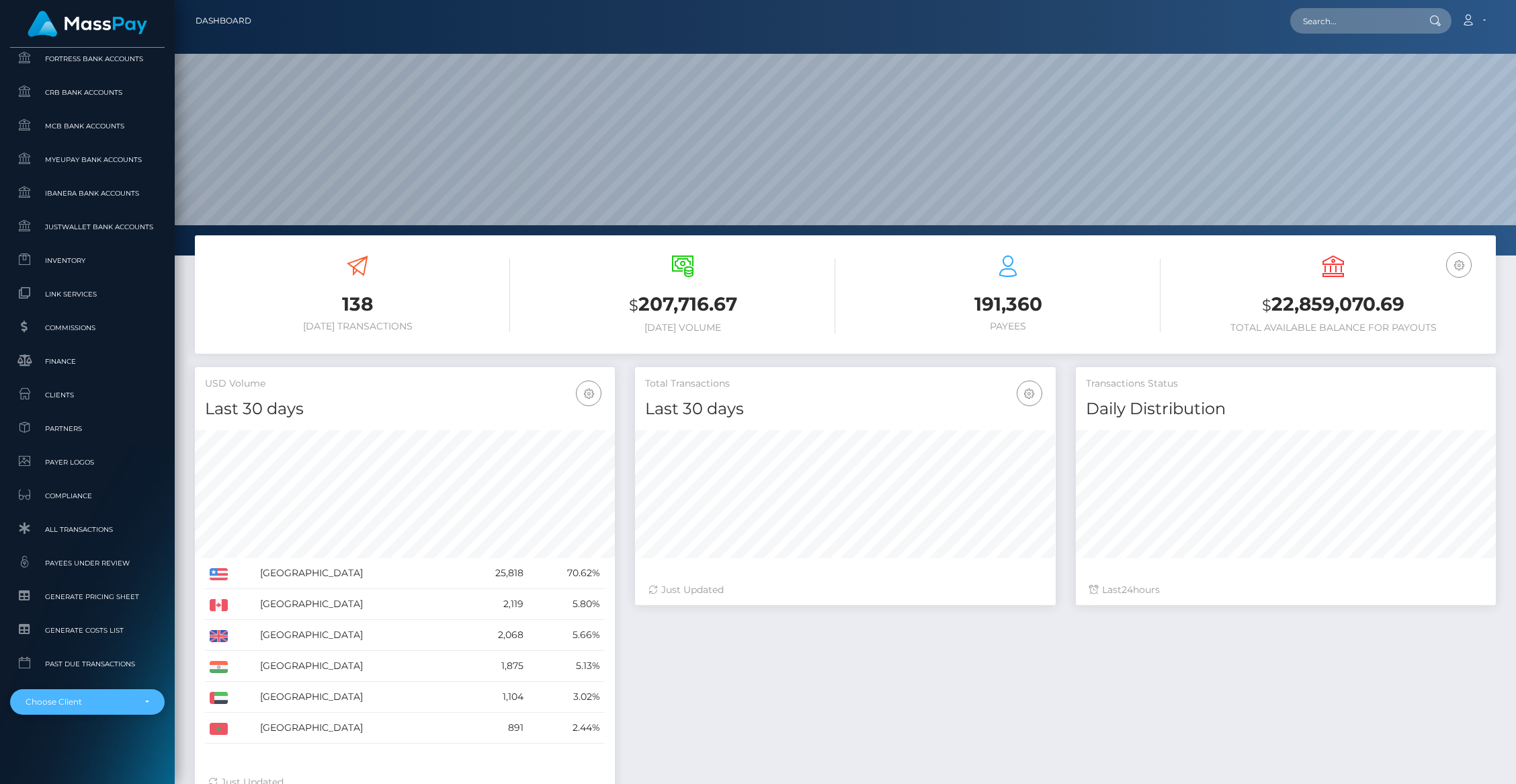
click at [119, 707] on div "Choose Client" at bounding box center [87, 702] width 155 height 26
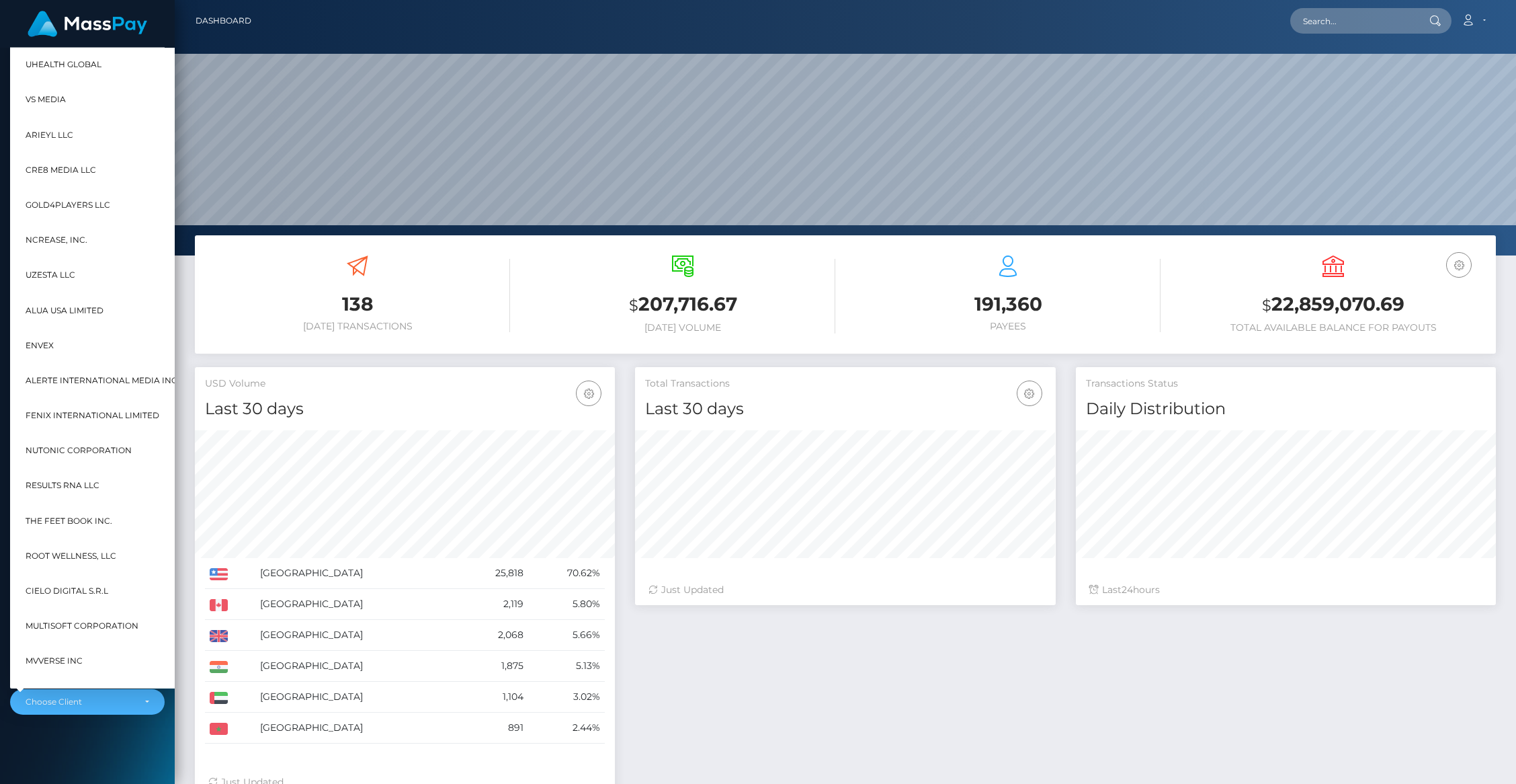
scroll to position [492, 0]
click at [195, 562] on div "United States 25,818 70.62% Canada India" at bounding box center [405, 588] width 420 height 337
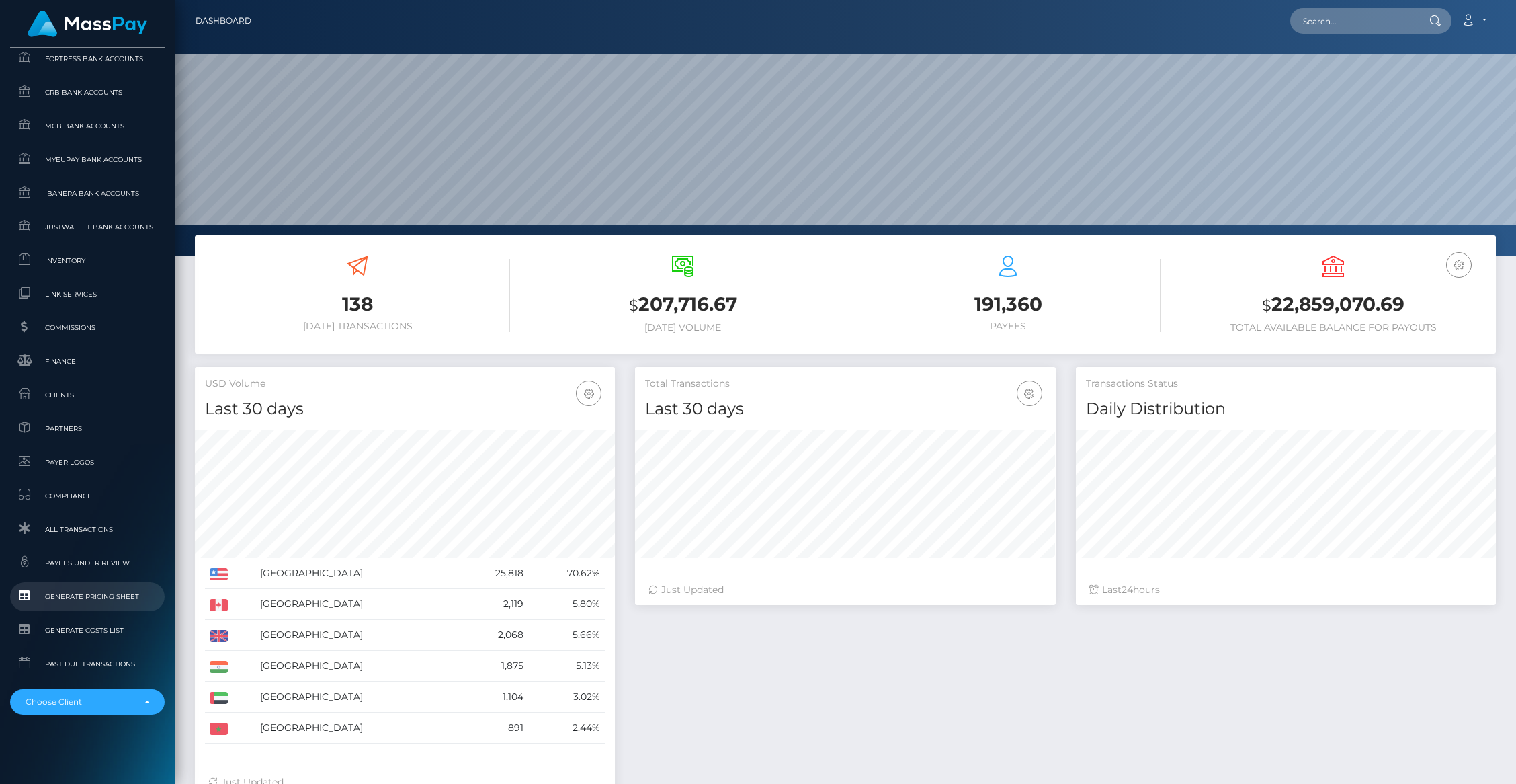
click at [94, 603] on span "Generate Pricing Sheet" at bounding box center [87, 596] width 144 height 15
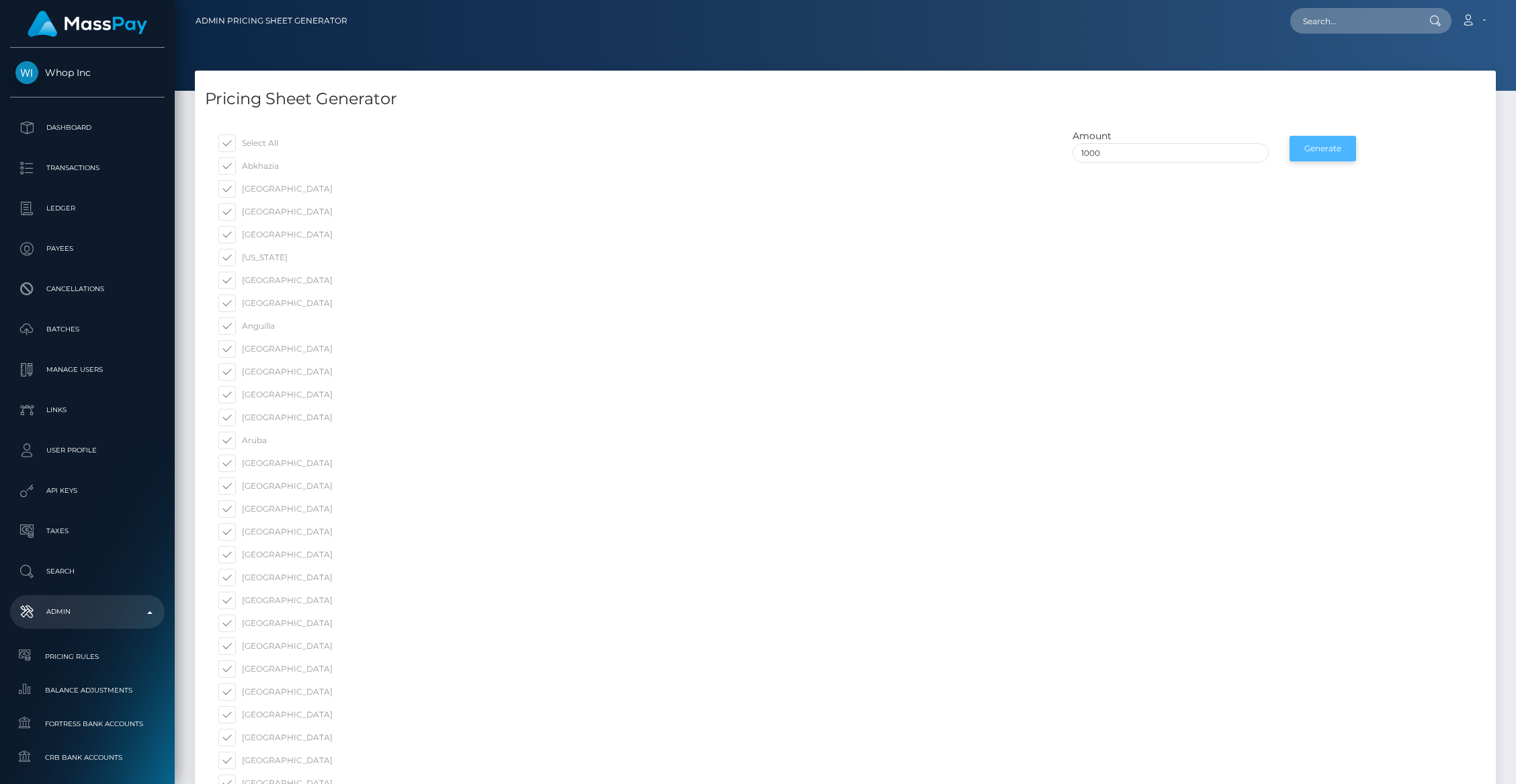
click at [1330, 156] on button "Generate" at bounding box center [1323, 149] width 66 height 26
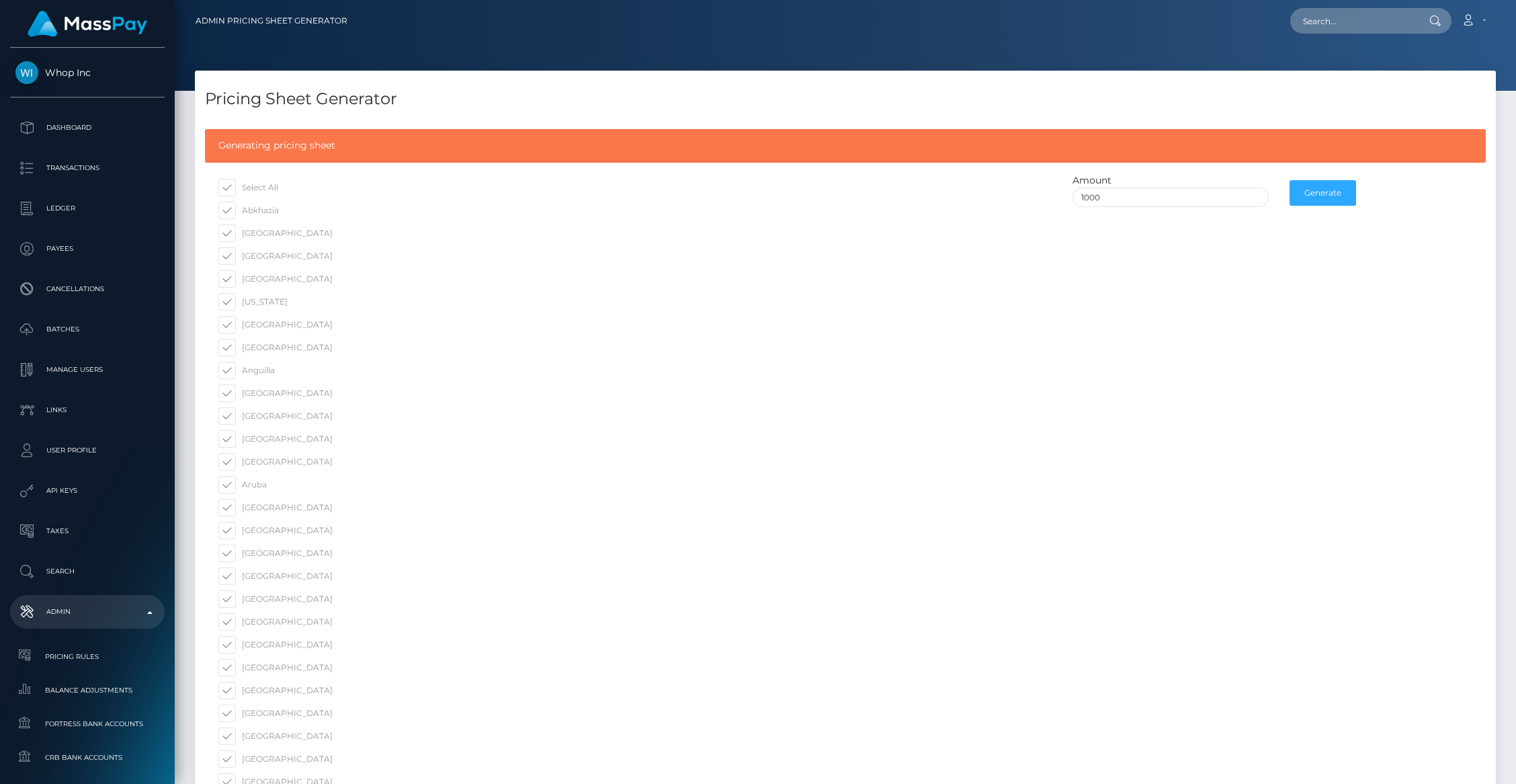
click at [1330, 156] on div "Generating pricing sheet" at bounding box center [845, 146] width 1281 height 33
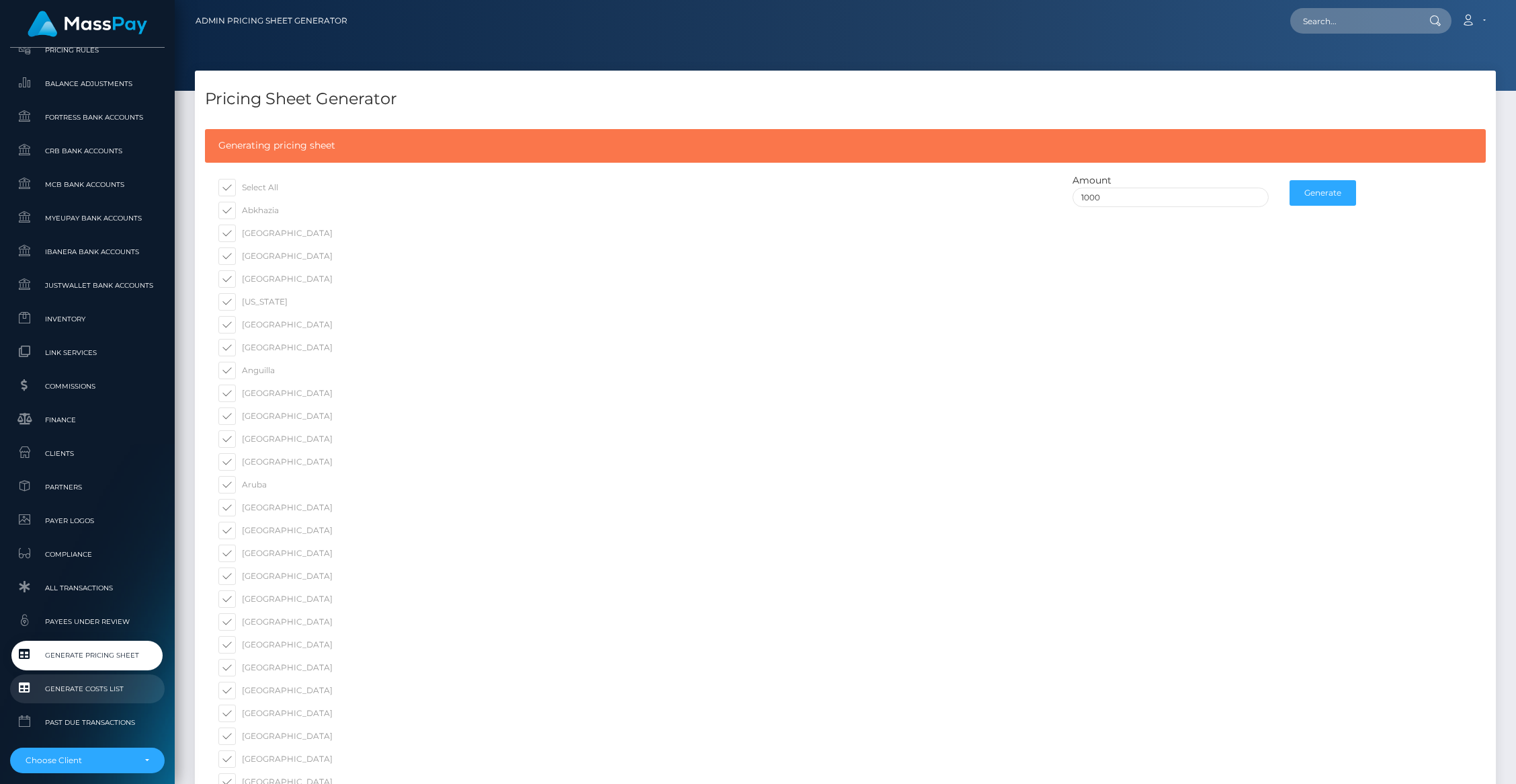
scroll to position [665, 0]
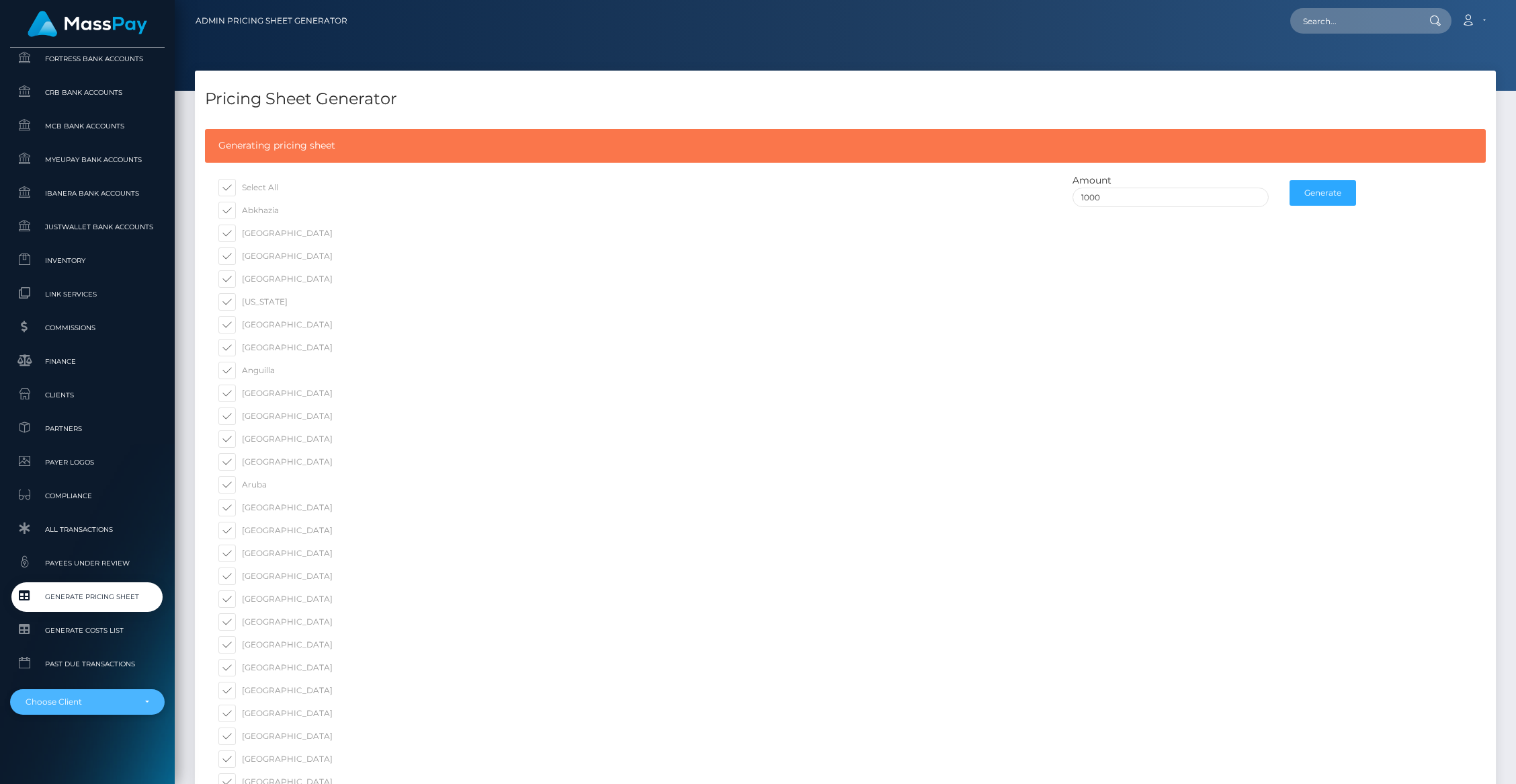
click at [94, 711] on div "Choose Client" at bounding box center [87, 702] width 155 height 26
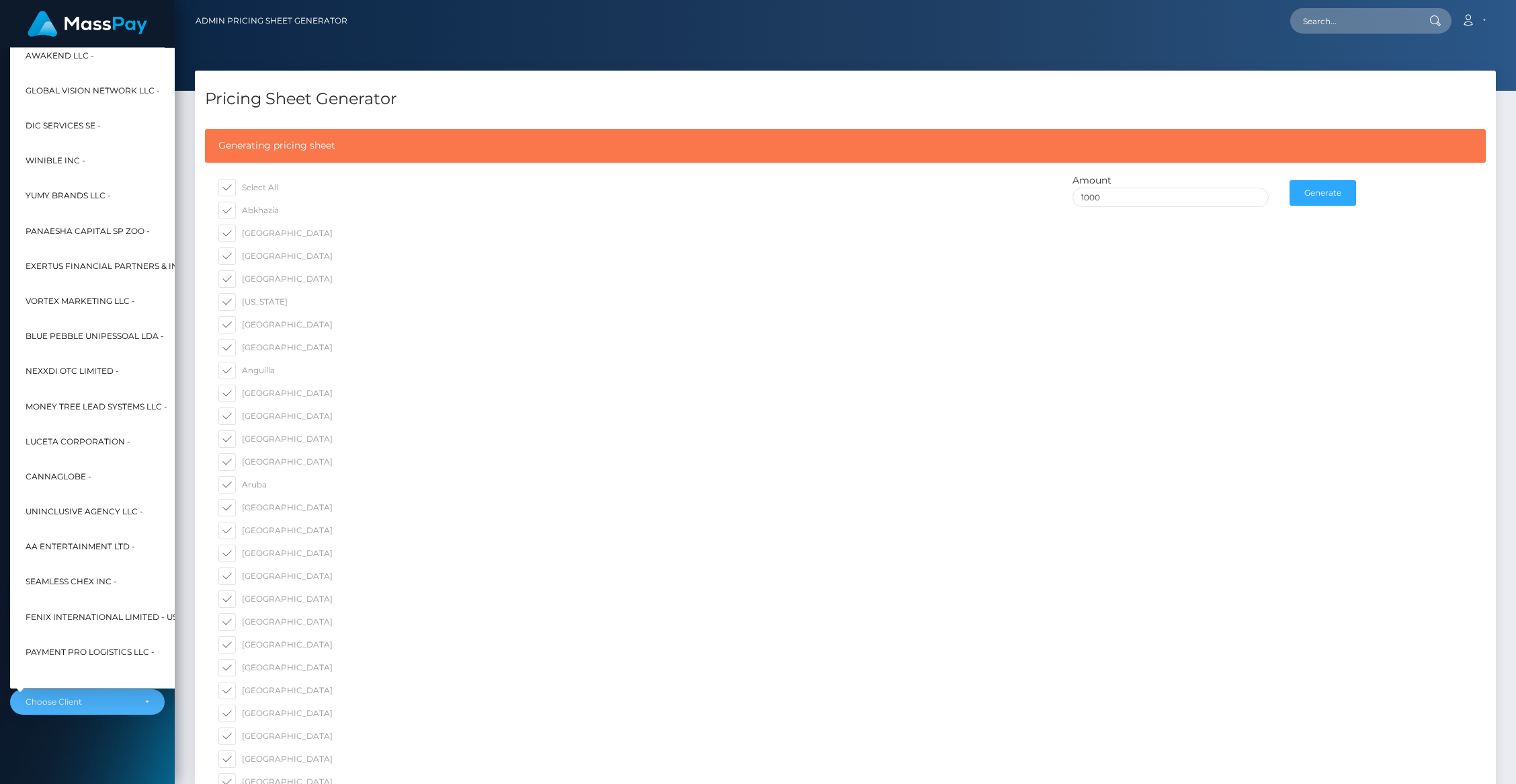
scroll to position [288, 15]
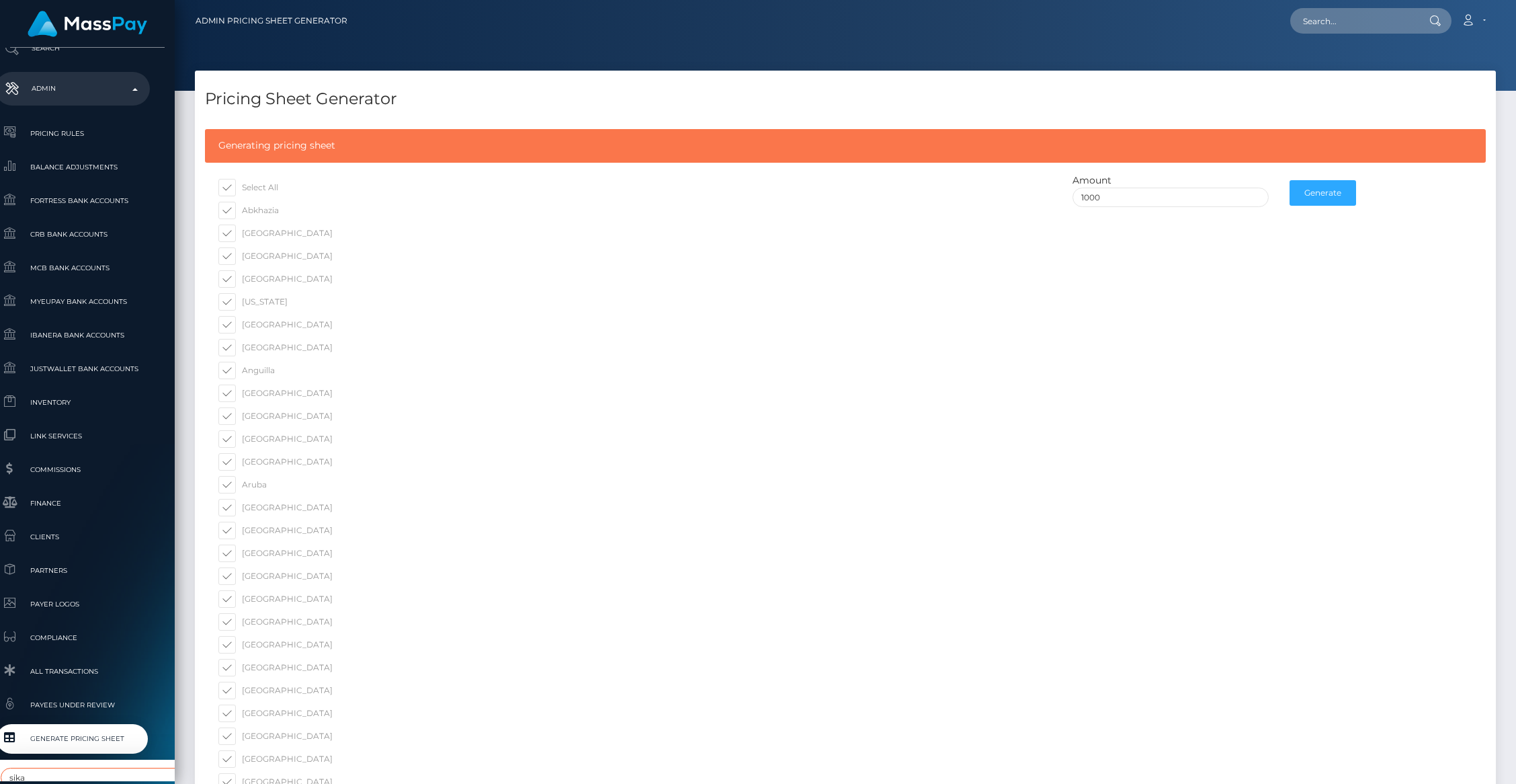
type input "sika"
select select "353"
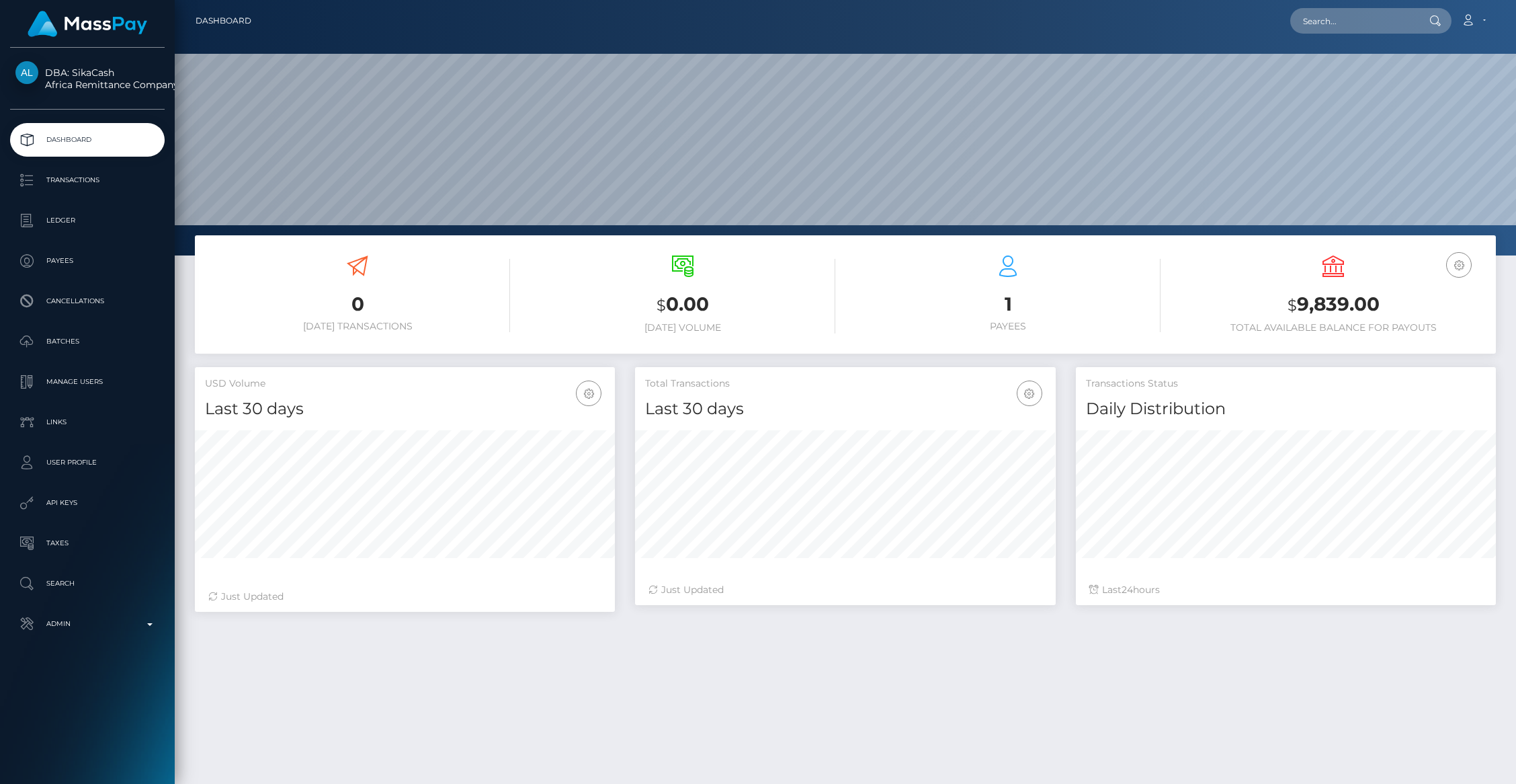
scroll to position [238, 420]
click at [141, 626] on p "Admin" at bounding box center [87, 623] width 144 height 20
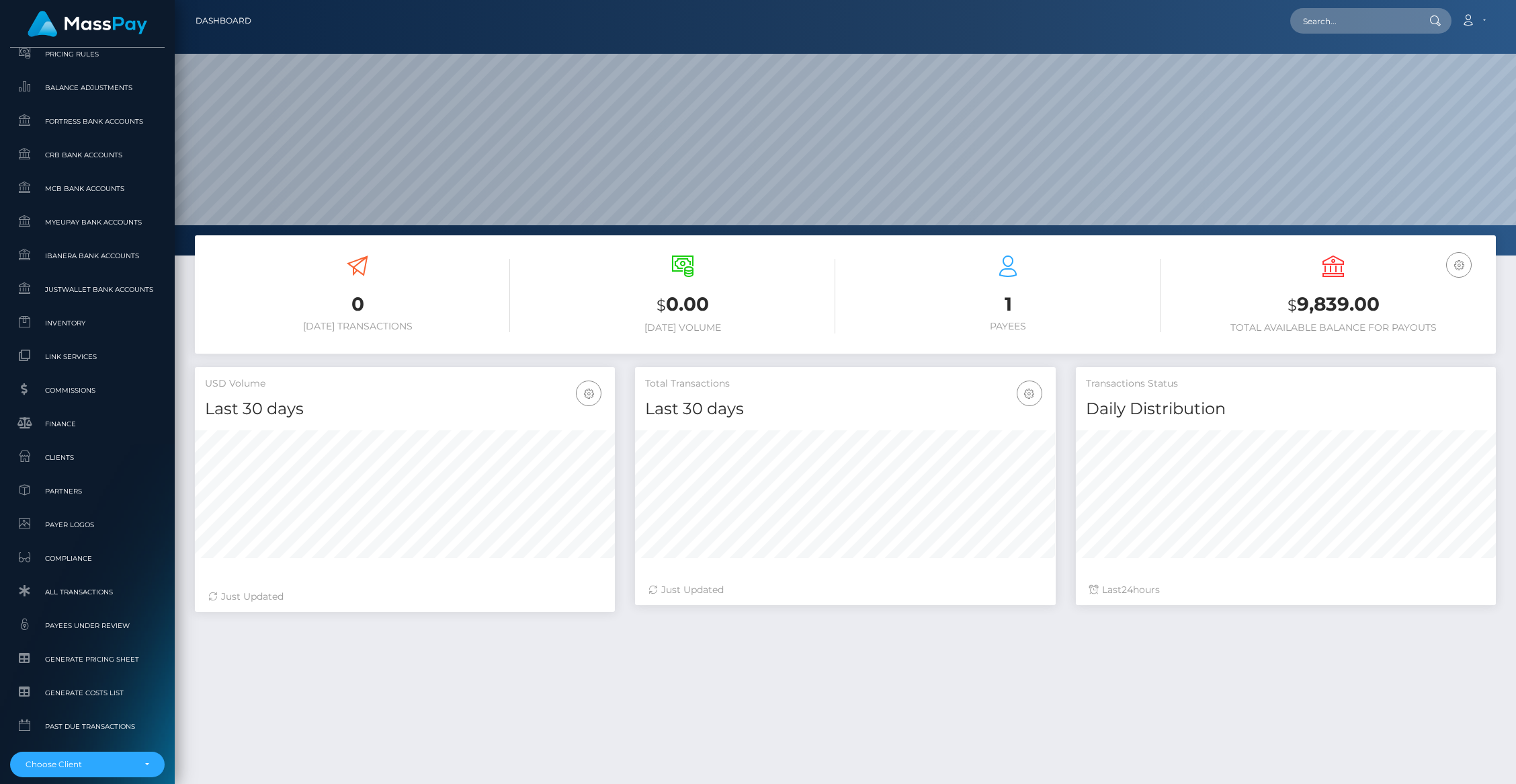
scroll to position [687, 0]
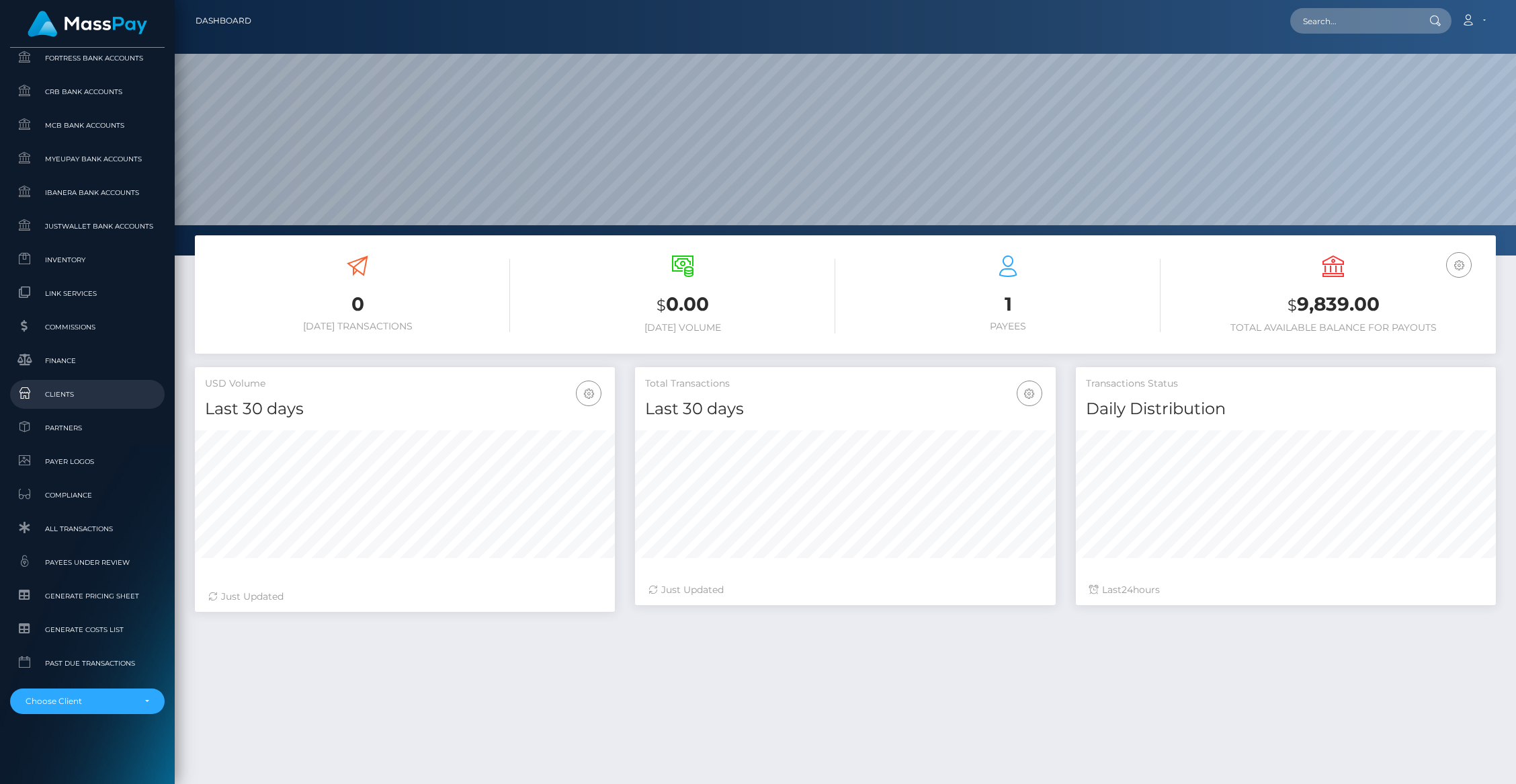
click at [60, 387] on span "Clients" at bounding box center [87, 394] width 144 height 15
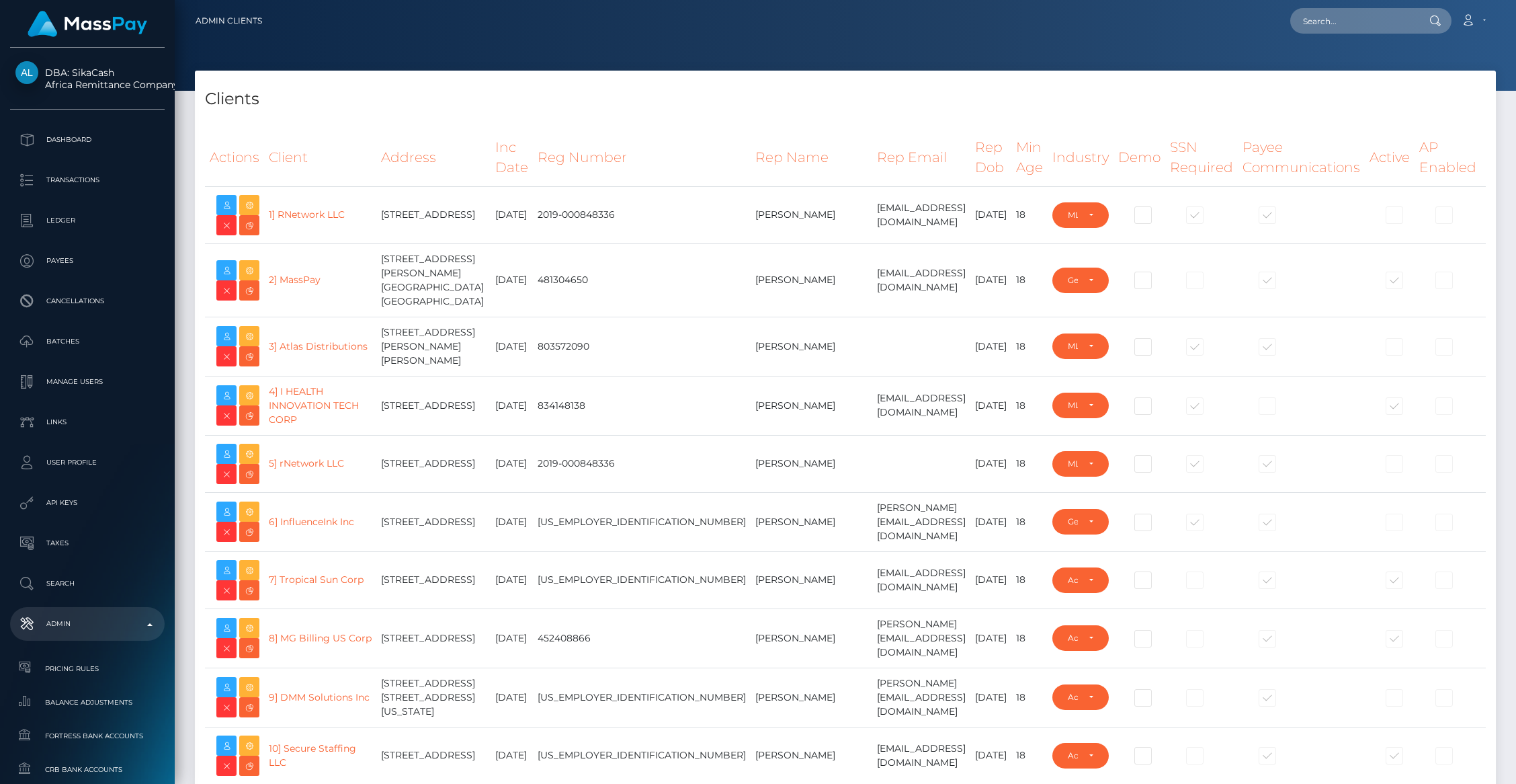
select select "223"
type input "brentg"
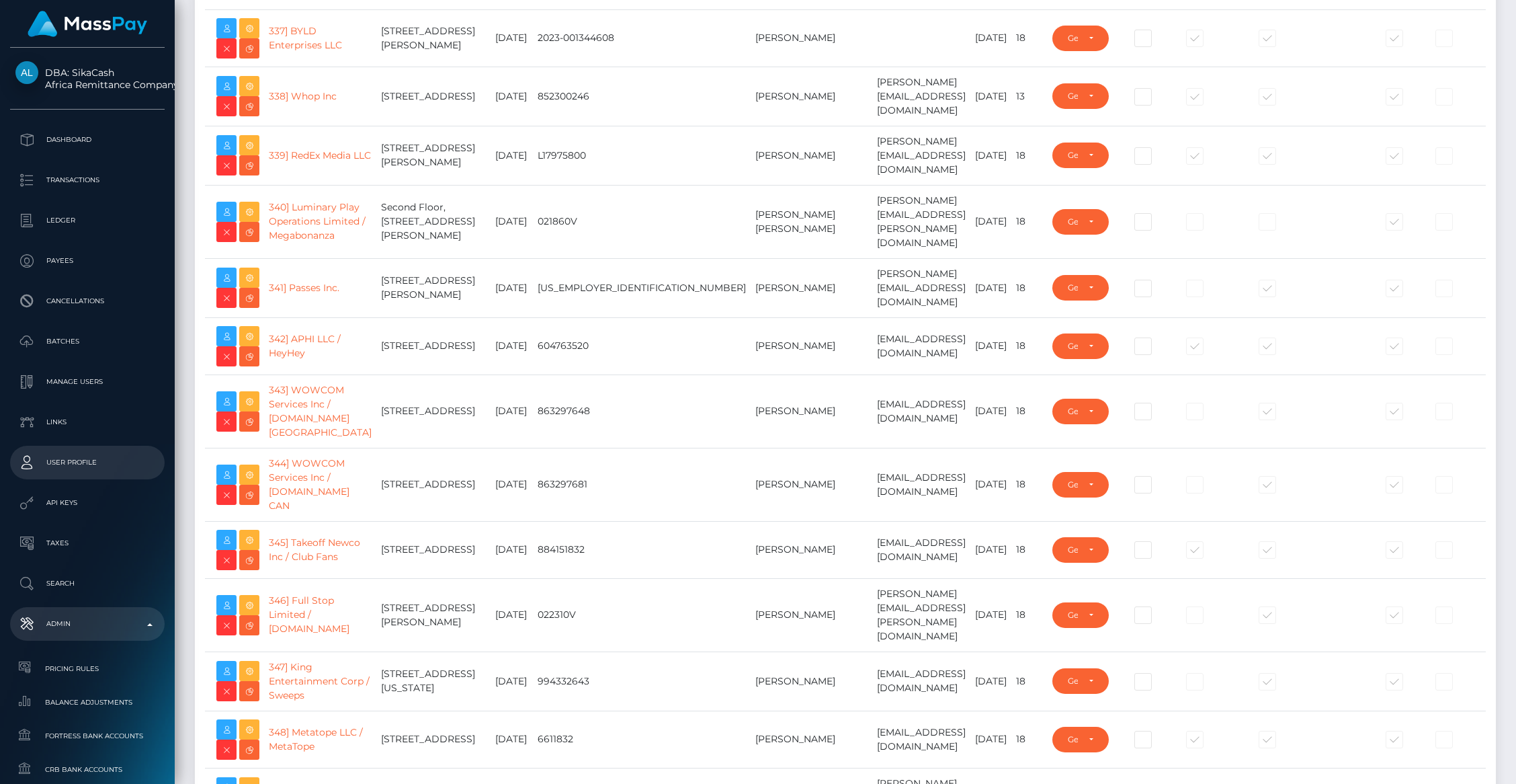
scroll to position [22859, 0]
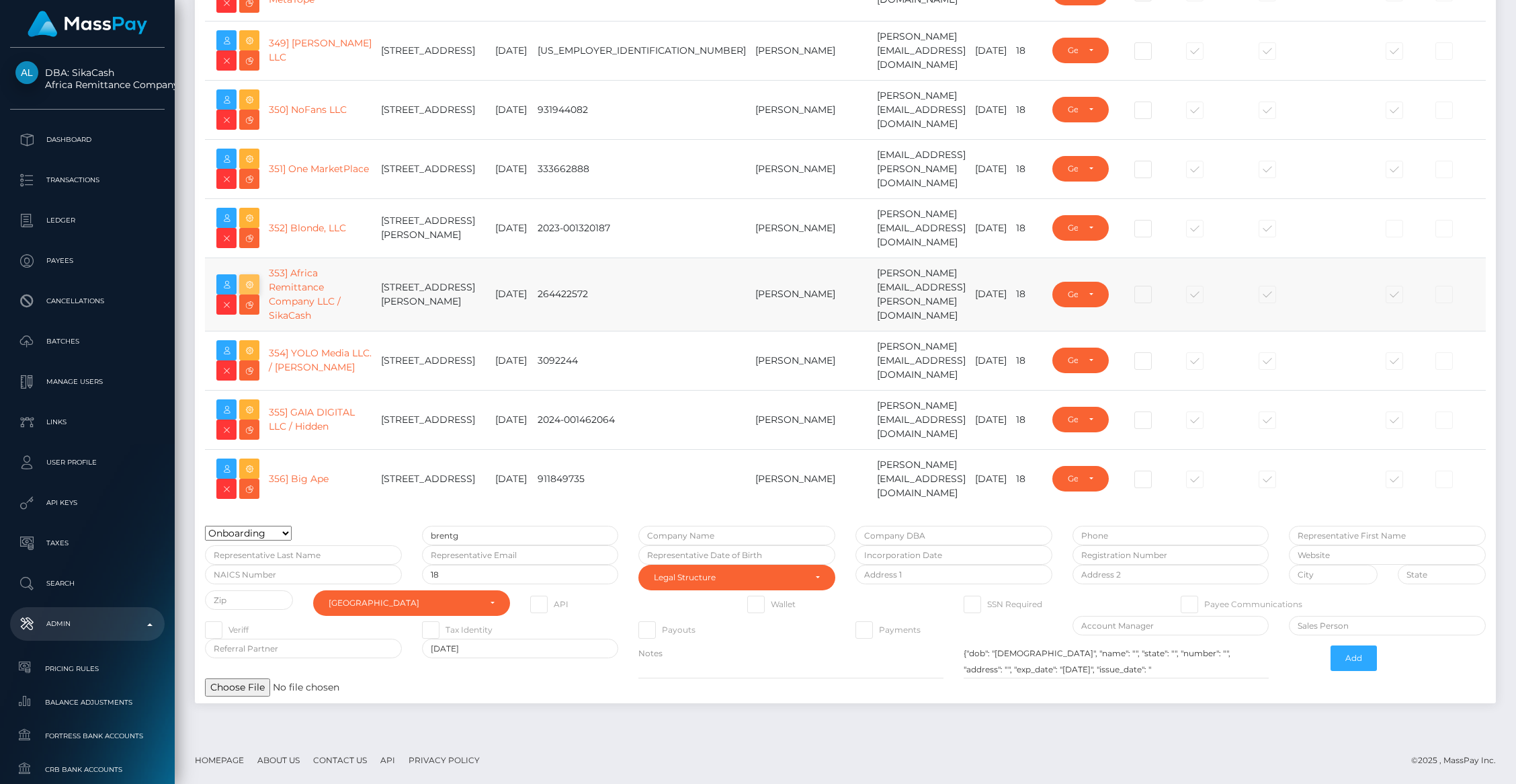
click at [246, 276] on icon at bounding box center [249, 285] width 16 height 17
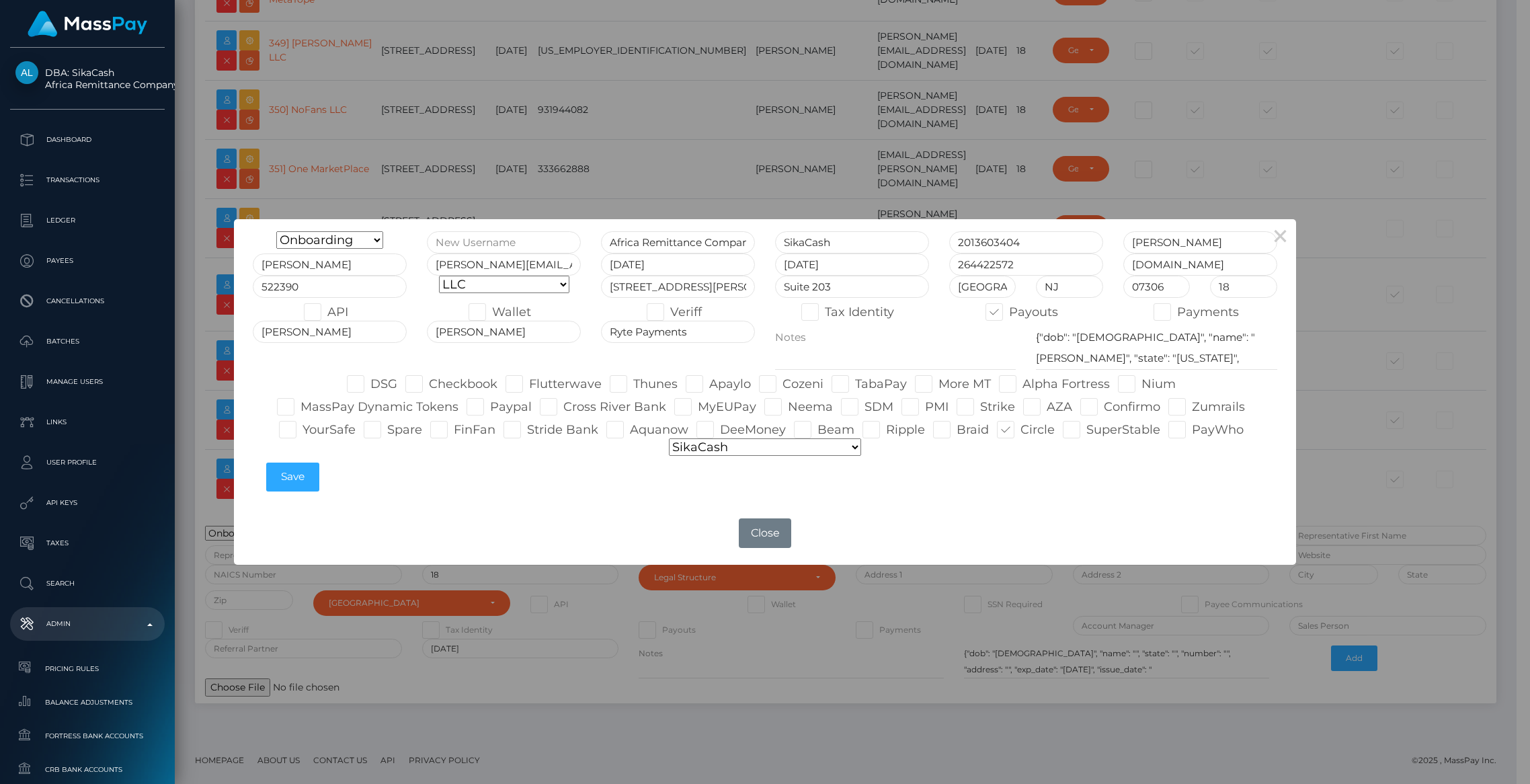
click at [301, 400] on span at bounding box center [301, 407] width 0 height 15
click at [309, 398] on input "MassPay Dynamic Tokens" at bounding box center [305, 403] width 9 height 9
checkbox input "true"
click at [289, 479] on button "Save" at bounding box center [292, 477] width 53 height 29
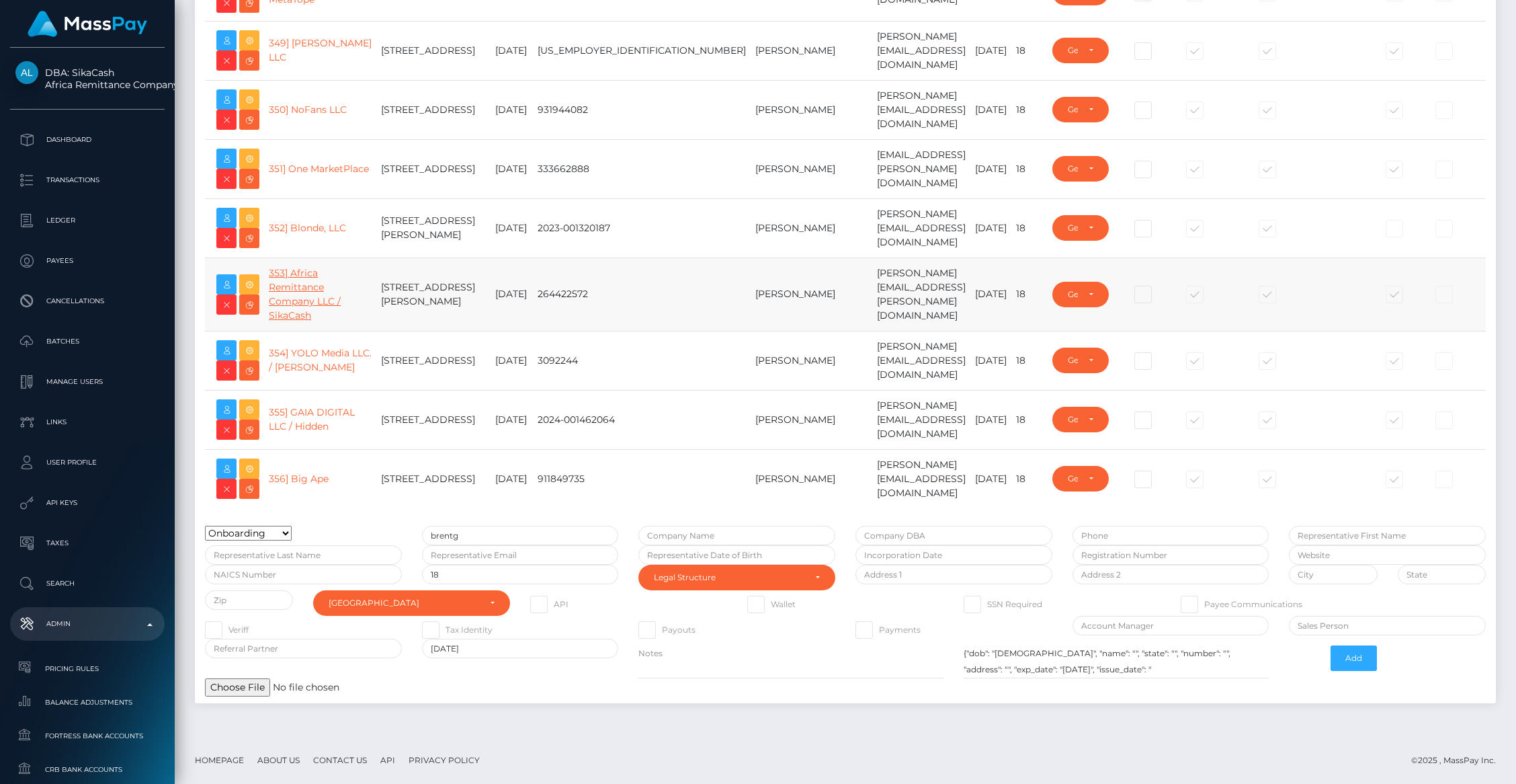
click at [301, 286] on link "353] Africa Remittance Company LLC / SikaCash" at bounding box center [304, 294] width 72 height 54
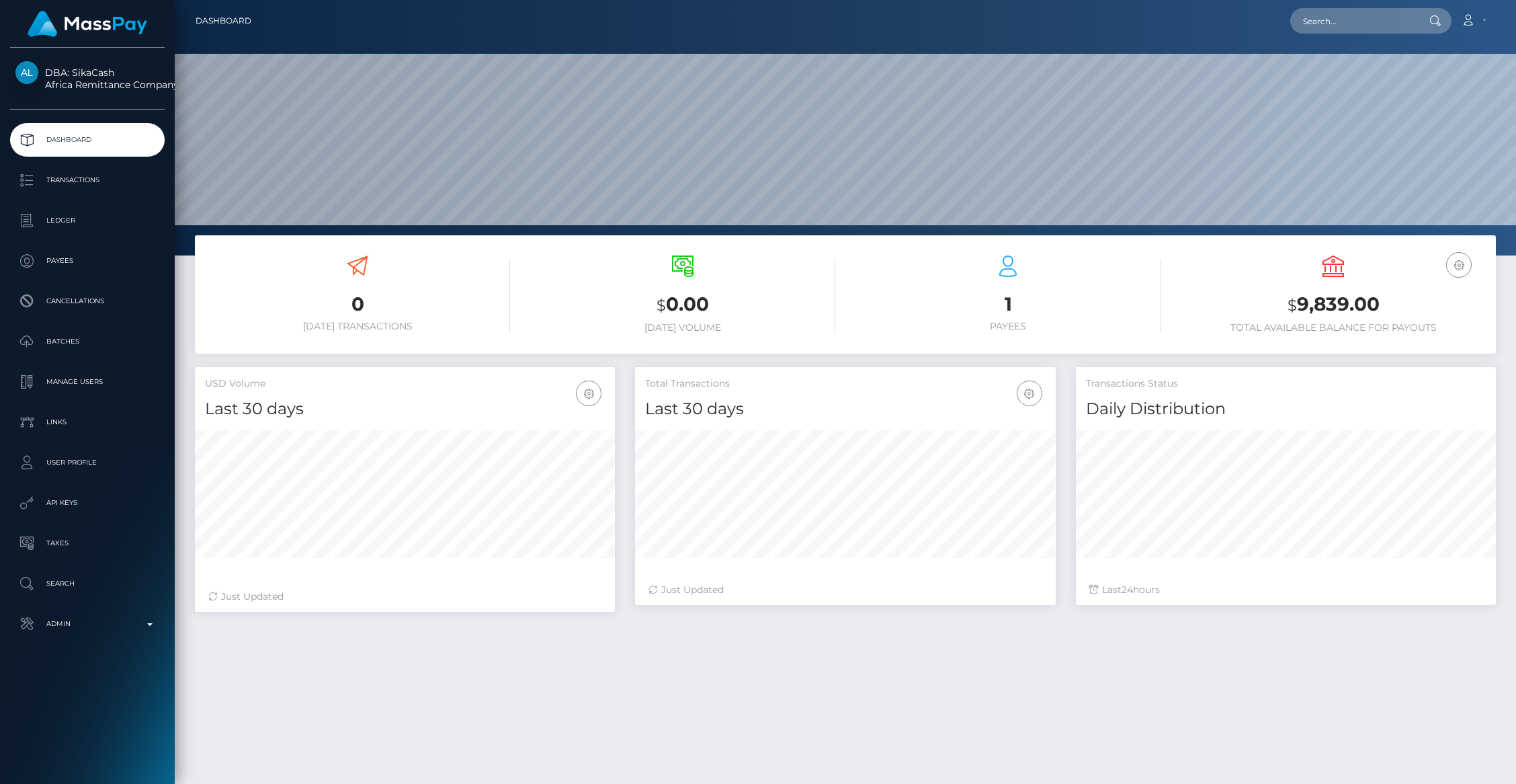
scroll to position [238, 420]
click at [65, 259] on p "Payees" at bounding box center [87, 261] width 144 height 20
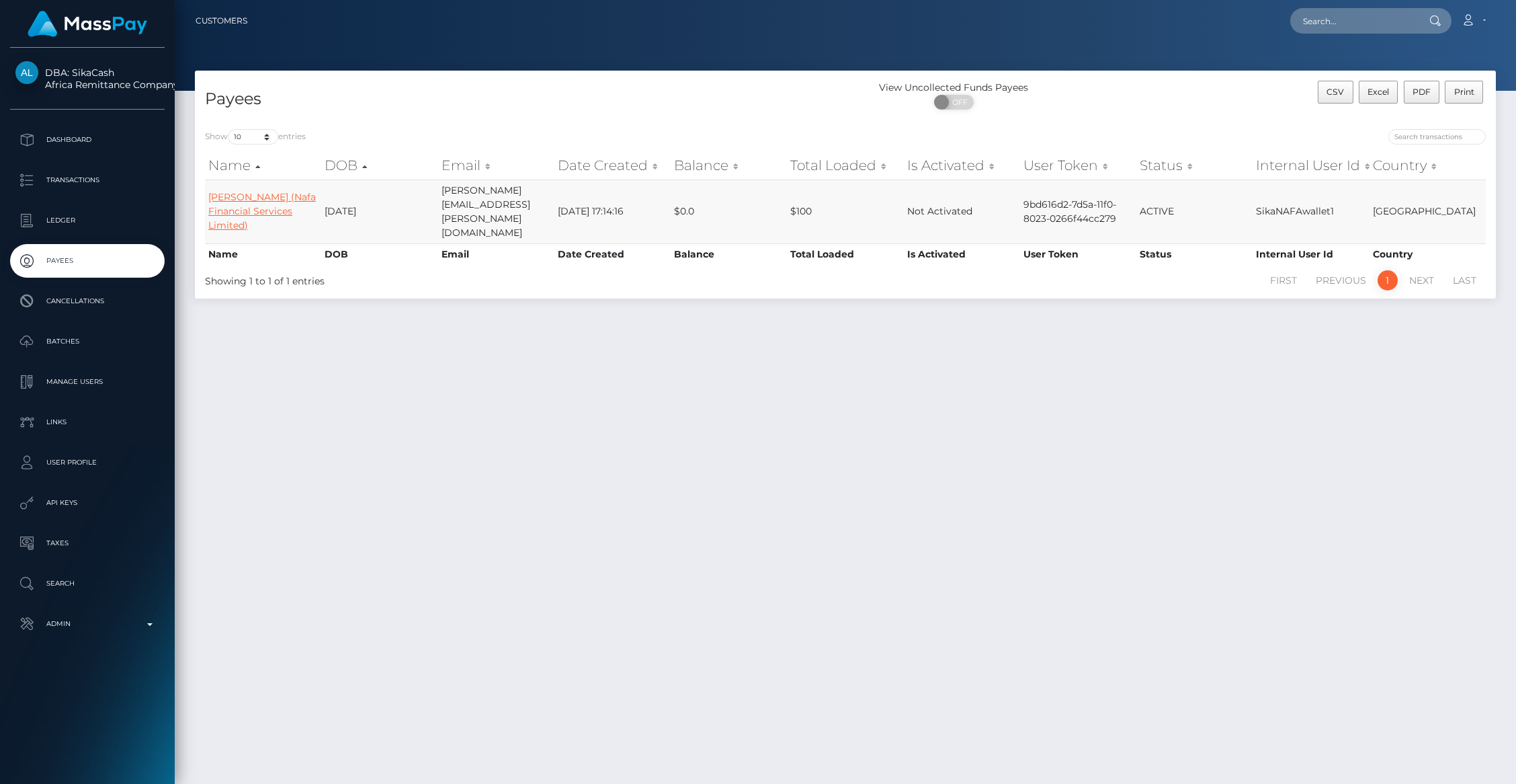
click at [259, 205] on link "[PERSON_NAME] (Nafa Financial Services Limited)" at bounding box center [262, 211] width 107 height 40
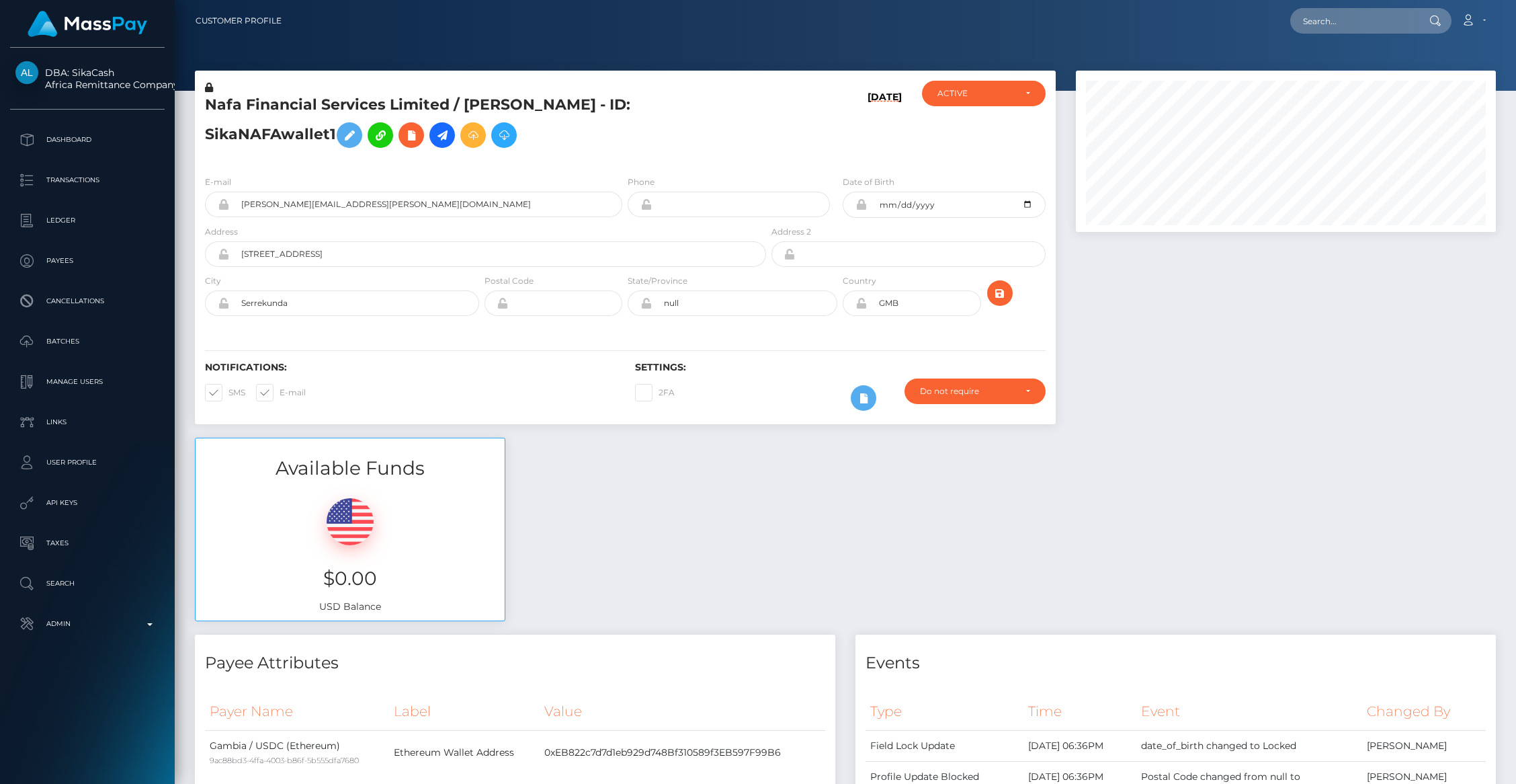
scroll to position [162, 420]
click at [449, 147] on h5 "Nafa Financial Services Limited / Halimatou Jallow - ID: SikaNAFAwallet1" at bounding box center [481, 124] width 554 height 60
click at [446, 143] on icon at bounding box center [442, 135] width 16 height 17
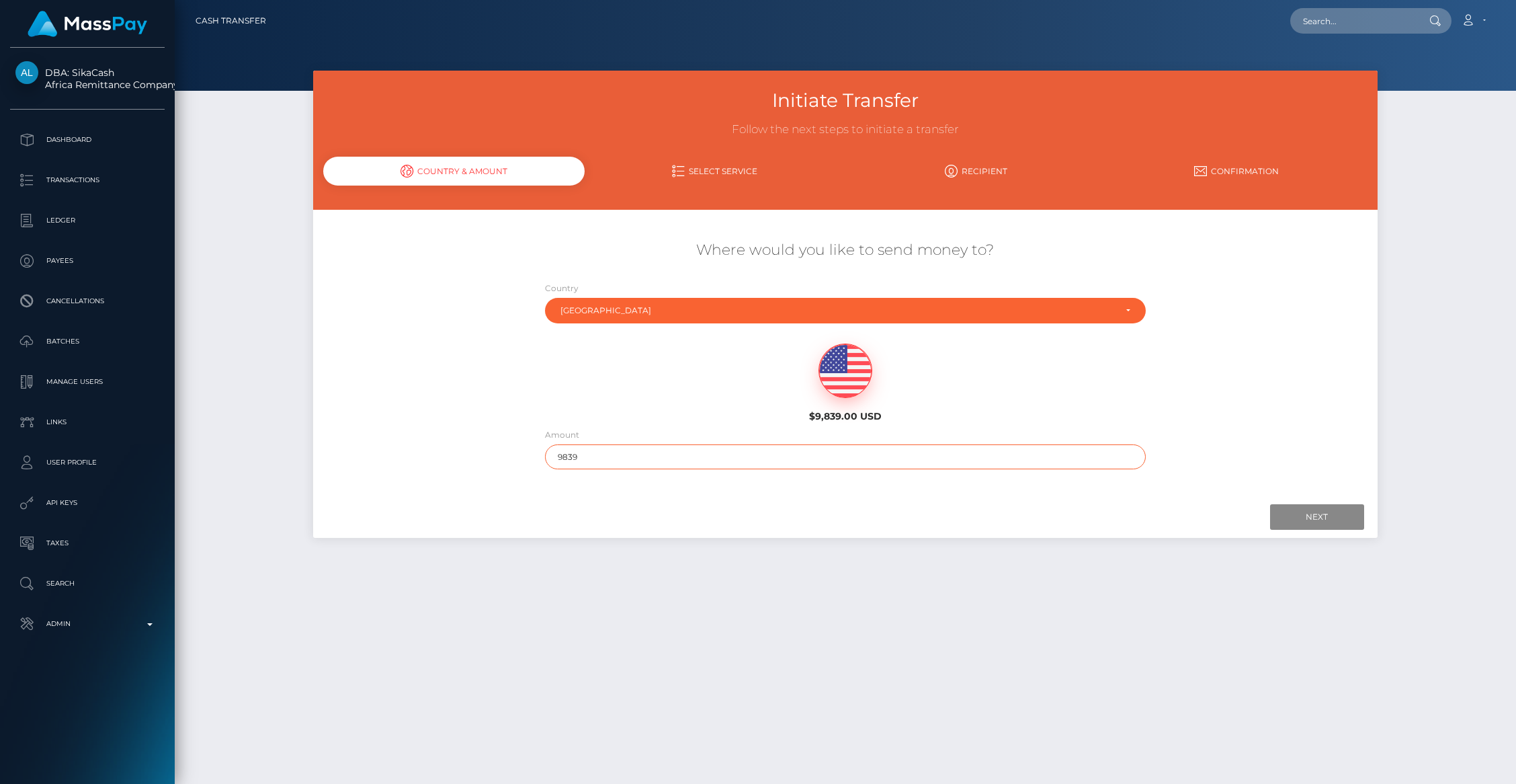
click at [591, 455] on input "9839" at bounding box center [845, 456] width 601 height 25
type input "33"
click at [1303, 507] on input "Next" at bounding box center [1317, 517] width 94 height 26
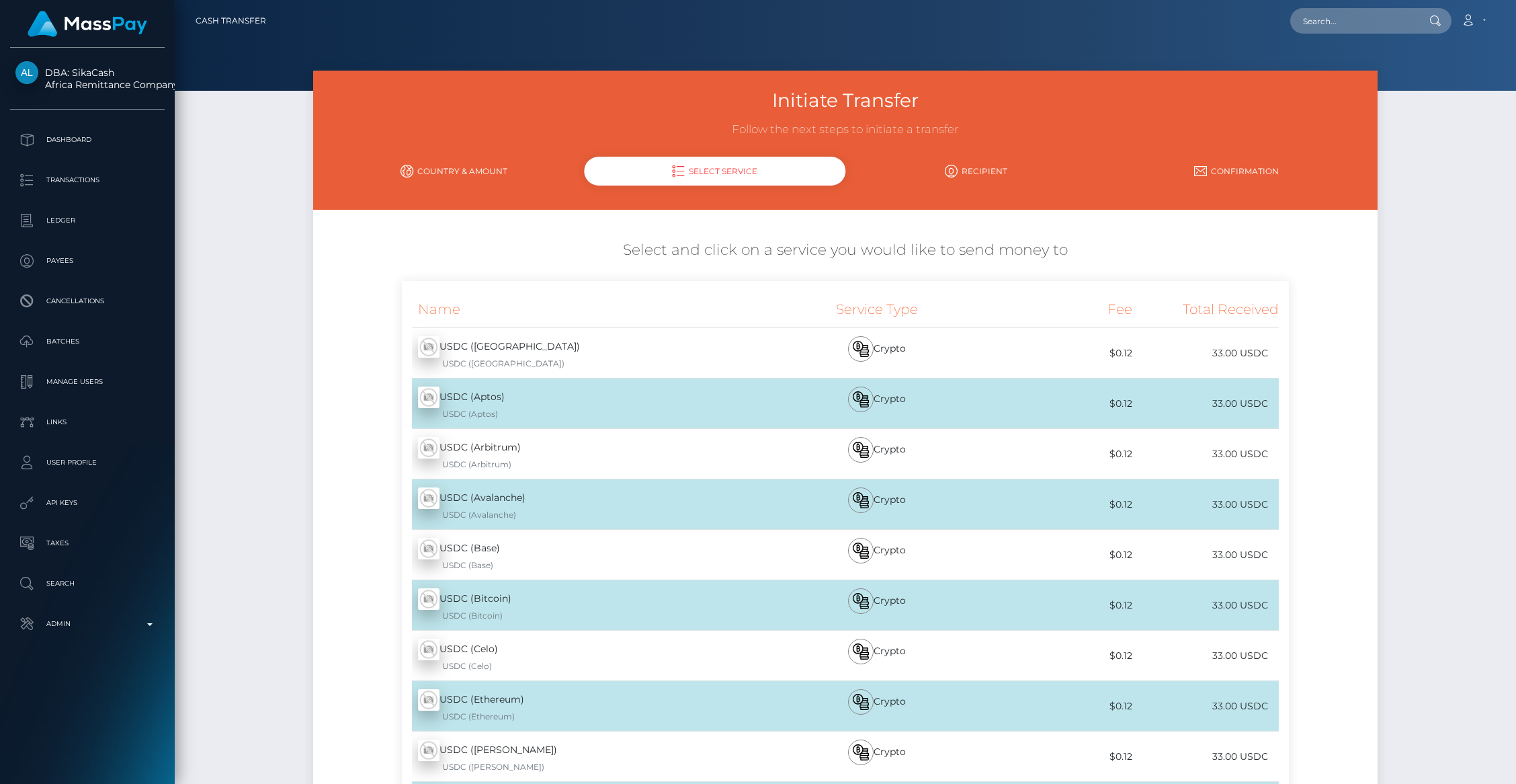
click at [551, 702] on div "USDC (Ethereum) - USDC USDC (Ethereum)" at bounding box center [585, 705] width 366 height 50
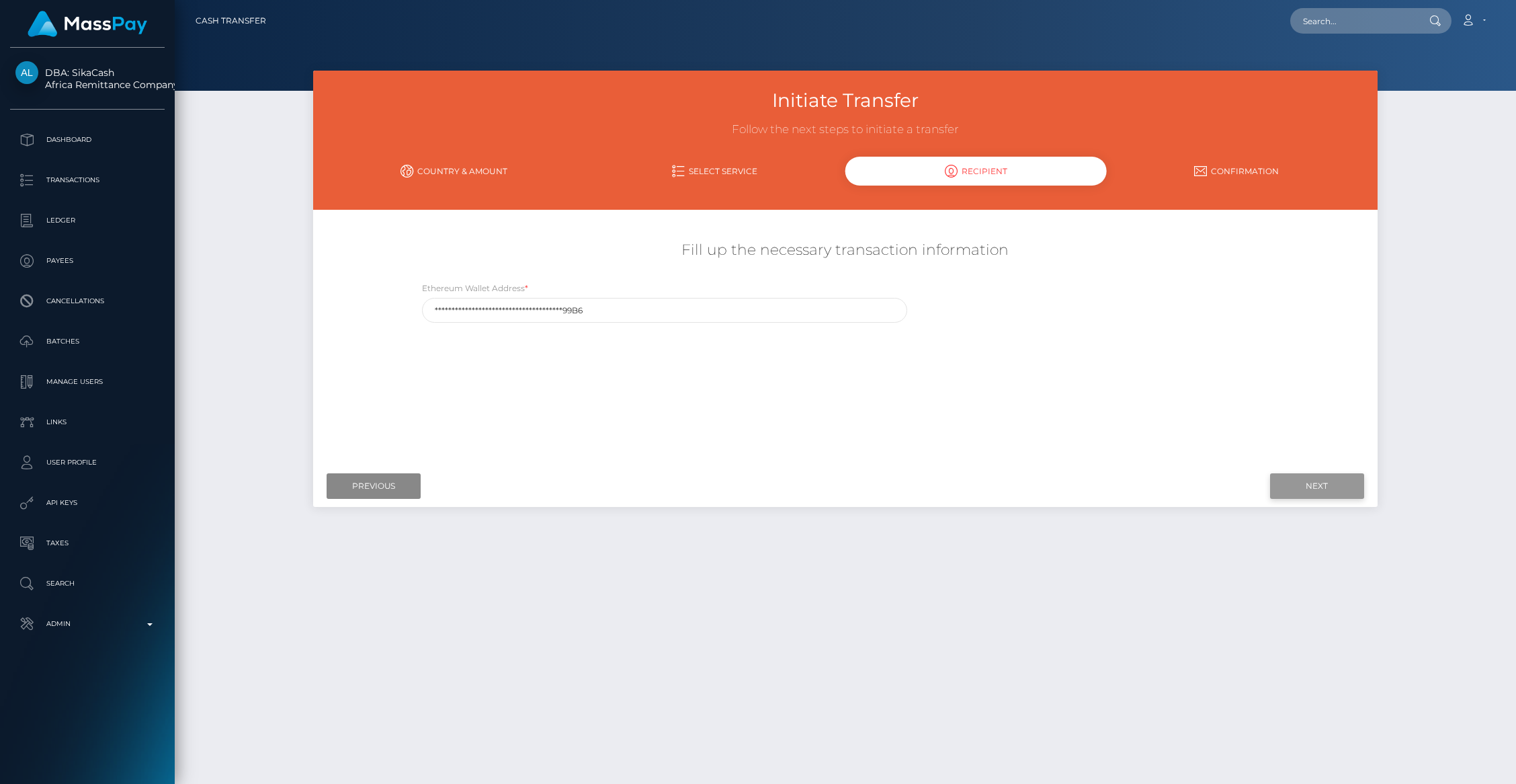
click at [1325, 486] on input "Next" at bounding box center [1317, 486] width 94 height 26
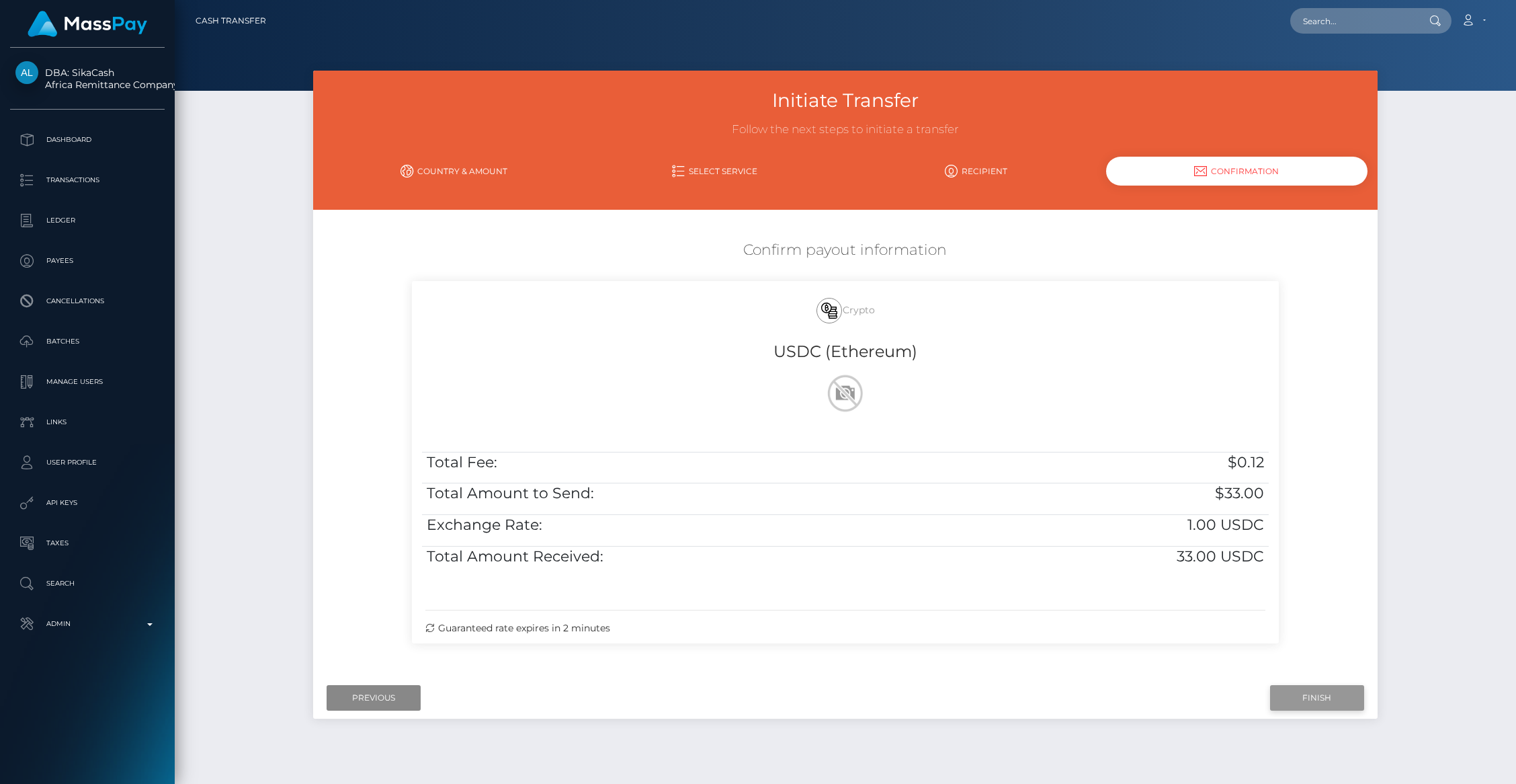
click at [1335, 697] on input "Finish" at bounding box center [1317, 698] width 94 height 26
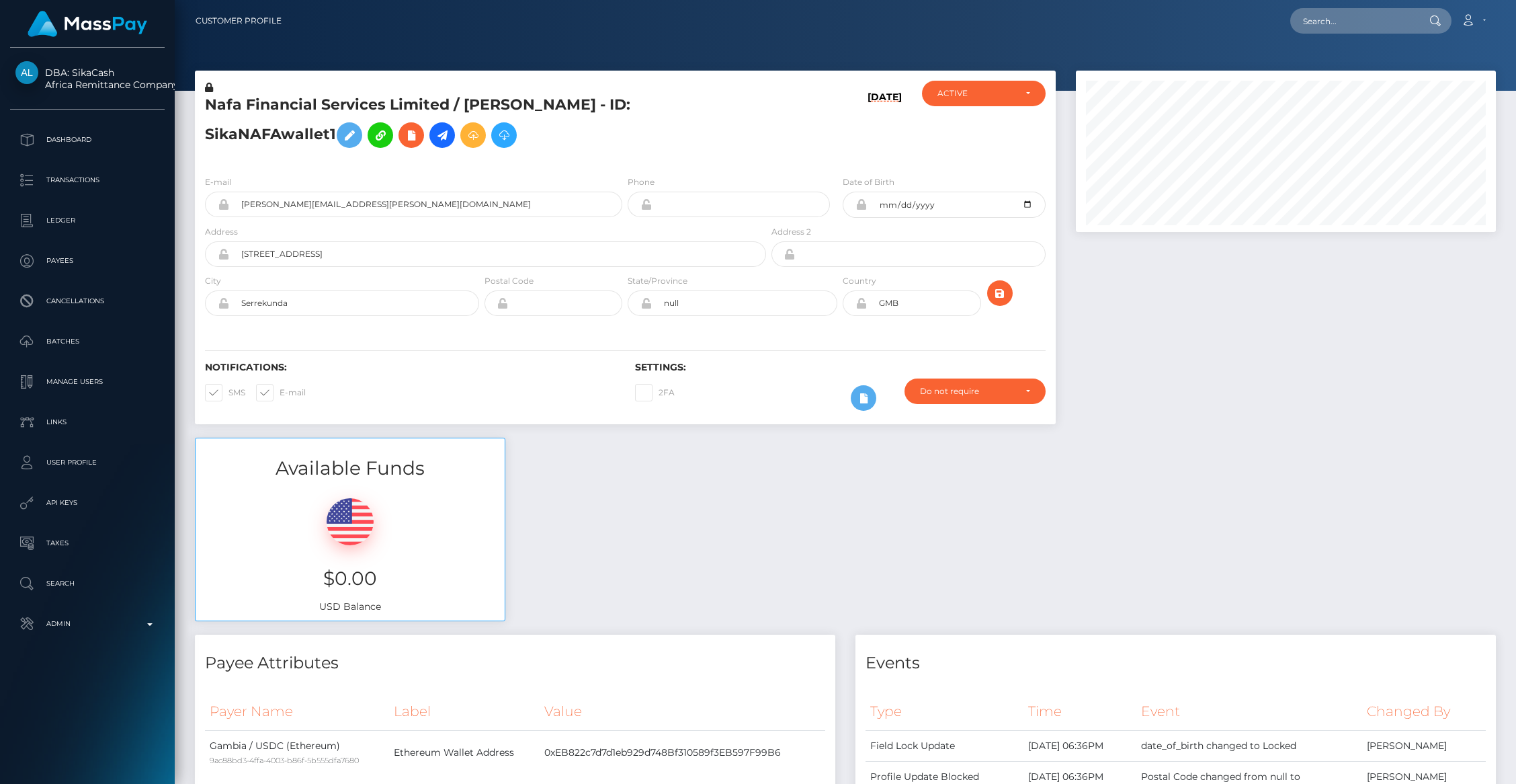
scroll to position [724, 0]
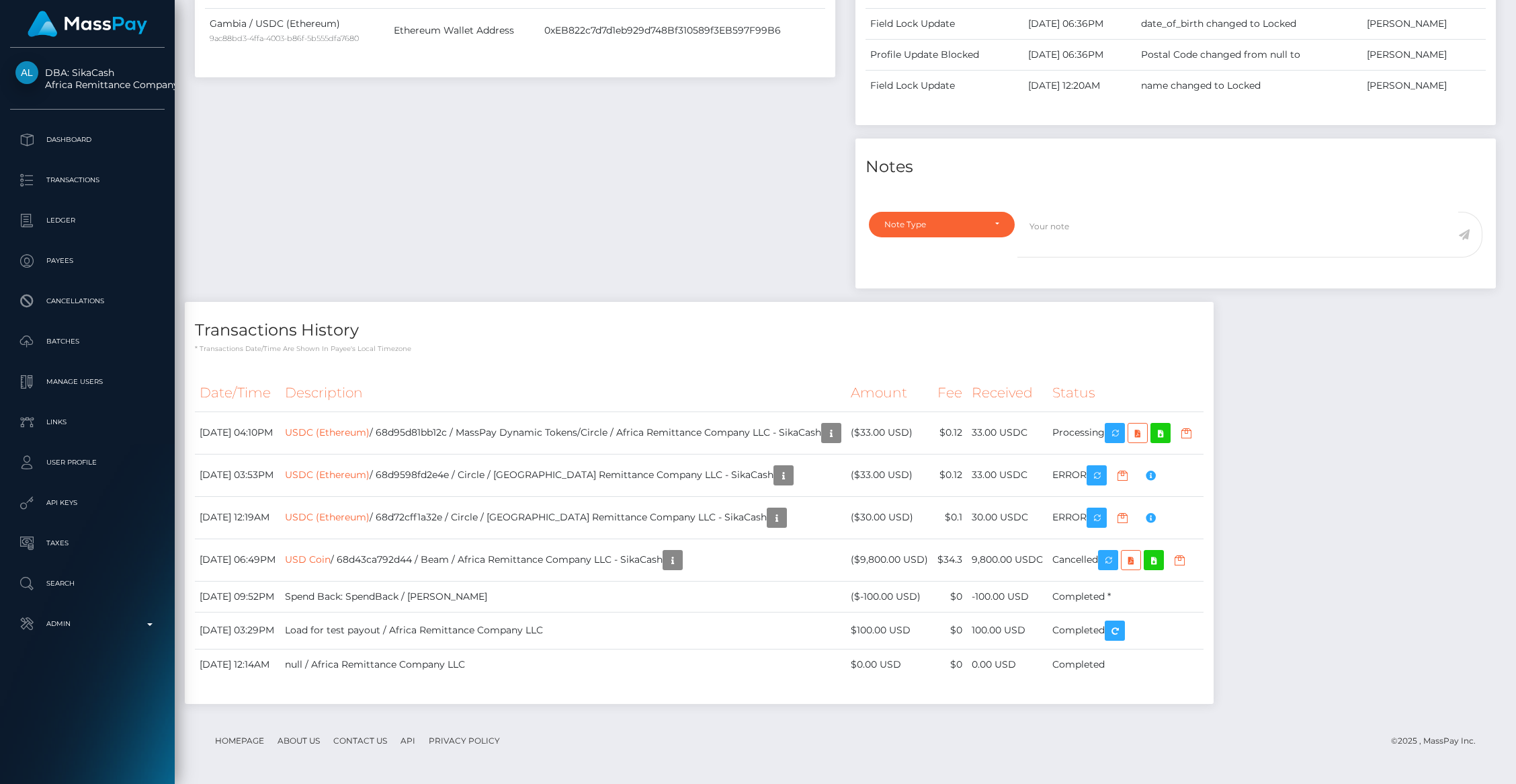
scroll to position [162, 420]
click at [474, 436] on td "USDC (Ethereum) / 68d95d81bb12c / MassPay Dynamic Tokens/Circle / Africa Remitt…" at bounding box center [563, 433] width 566 height 42
copy td "68d95d81bb12c"
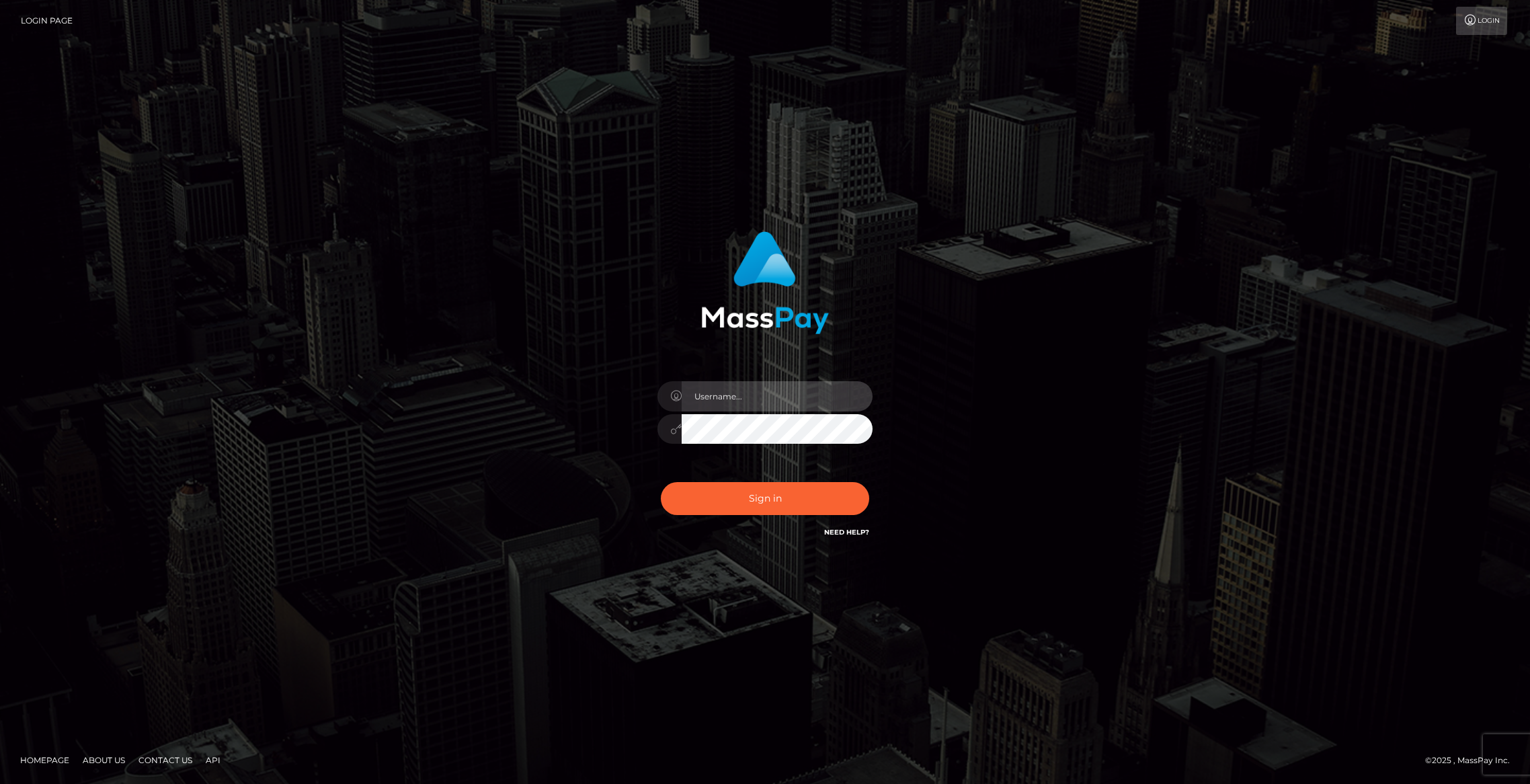
type input "brentg"
click at [756, 491] on button "Sign in" at bounding box center [765, 498] width 209 height 33
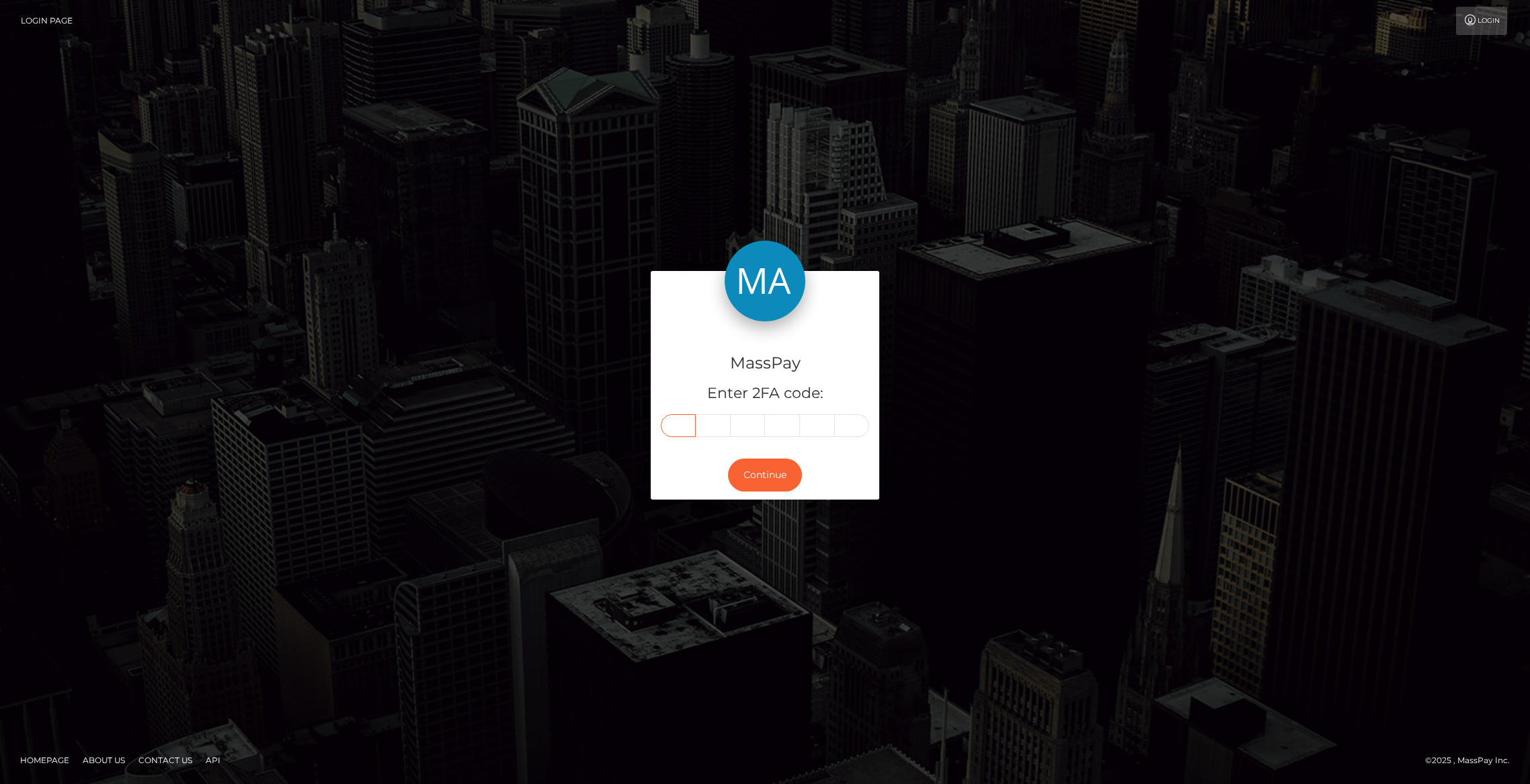
paste input "1"
type input "1"
type input "5"
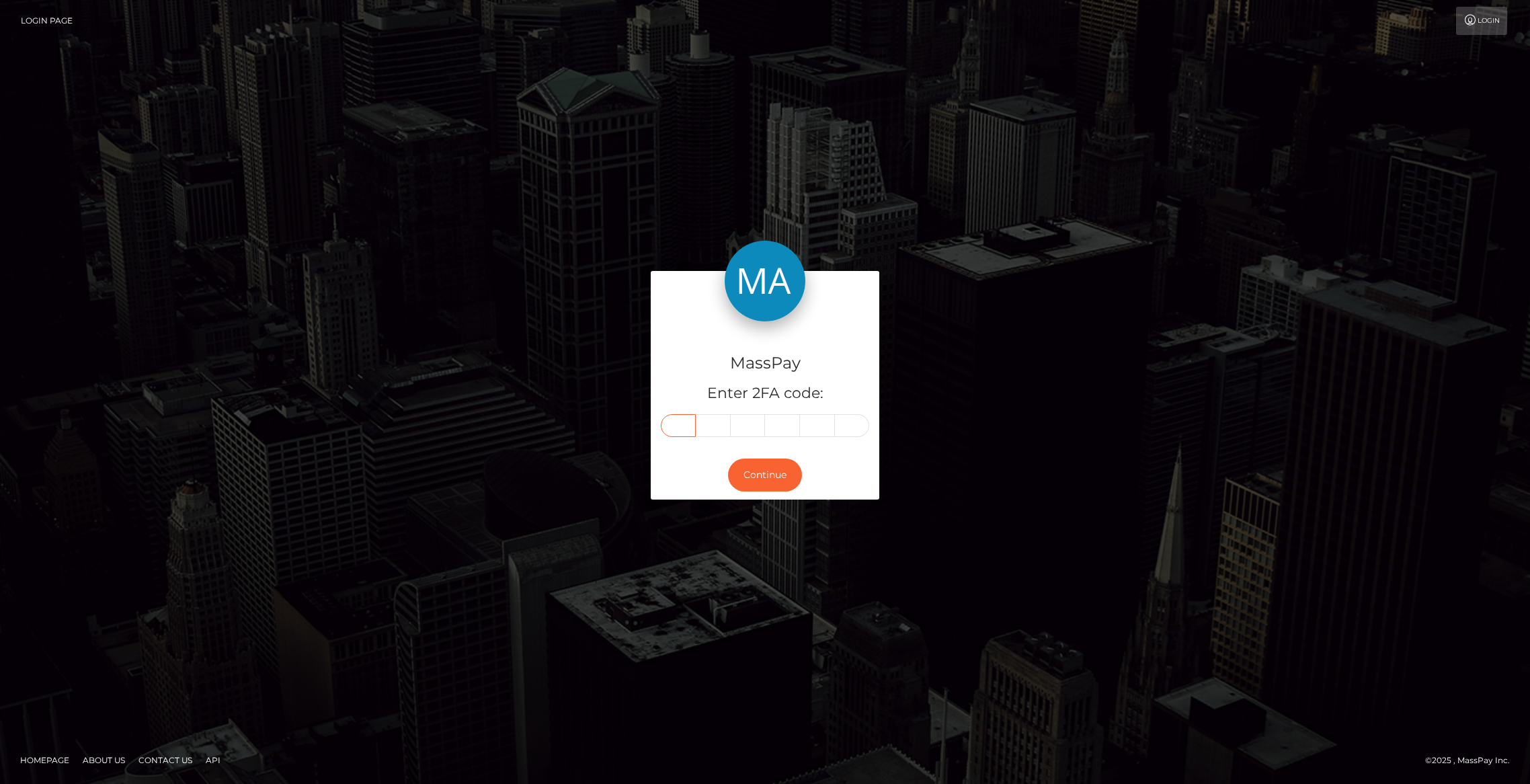
type input "6"
type input "9"
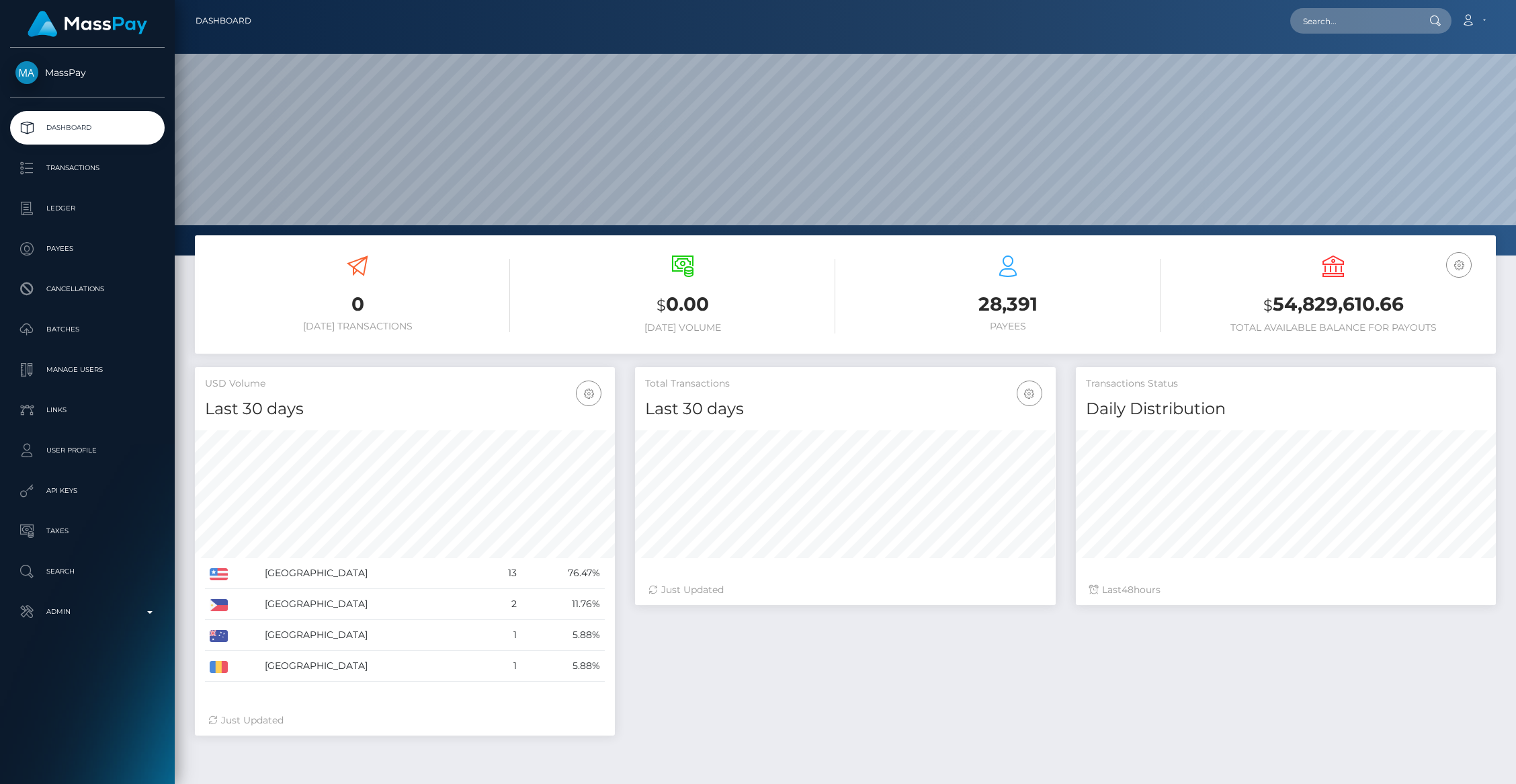
scroll to position [238, 420]
click at [1318, 25] on input "text" at bounding box center [1353, 21] width 126 height 26
paste input "68d95d81bb12c"
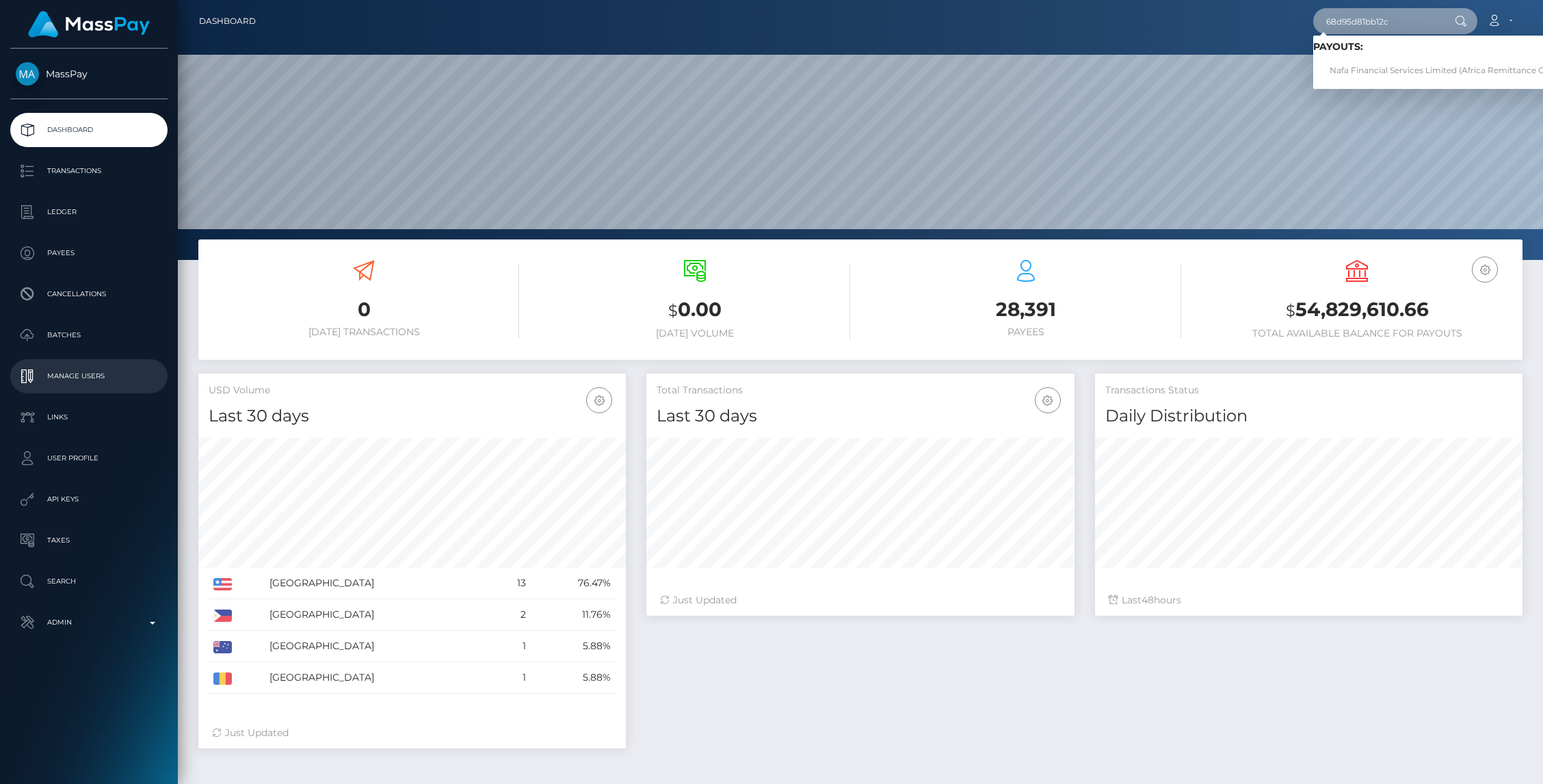
type input "68d95d81bb12c"
click at [1450, 69] on link "Nafa Financial Services Limited (Africa Remittance Company LLC - SikaCash)" at bounding box center [1487, 71] width 348 height 25
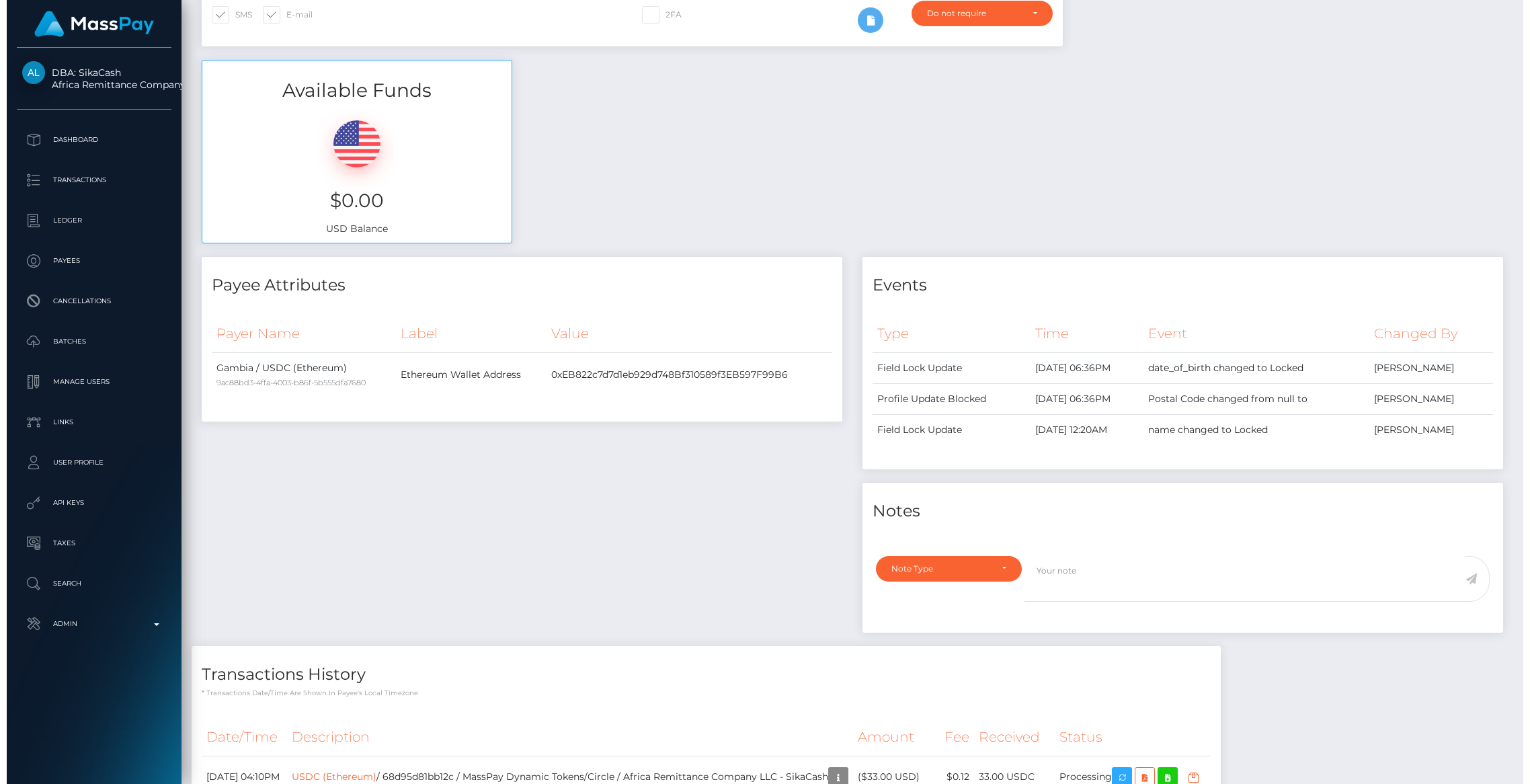
scroll to position [724, 0]
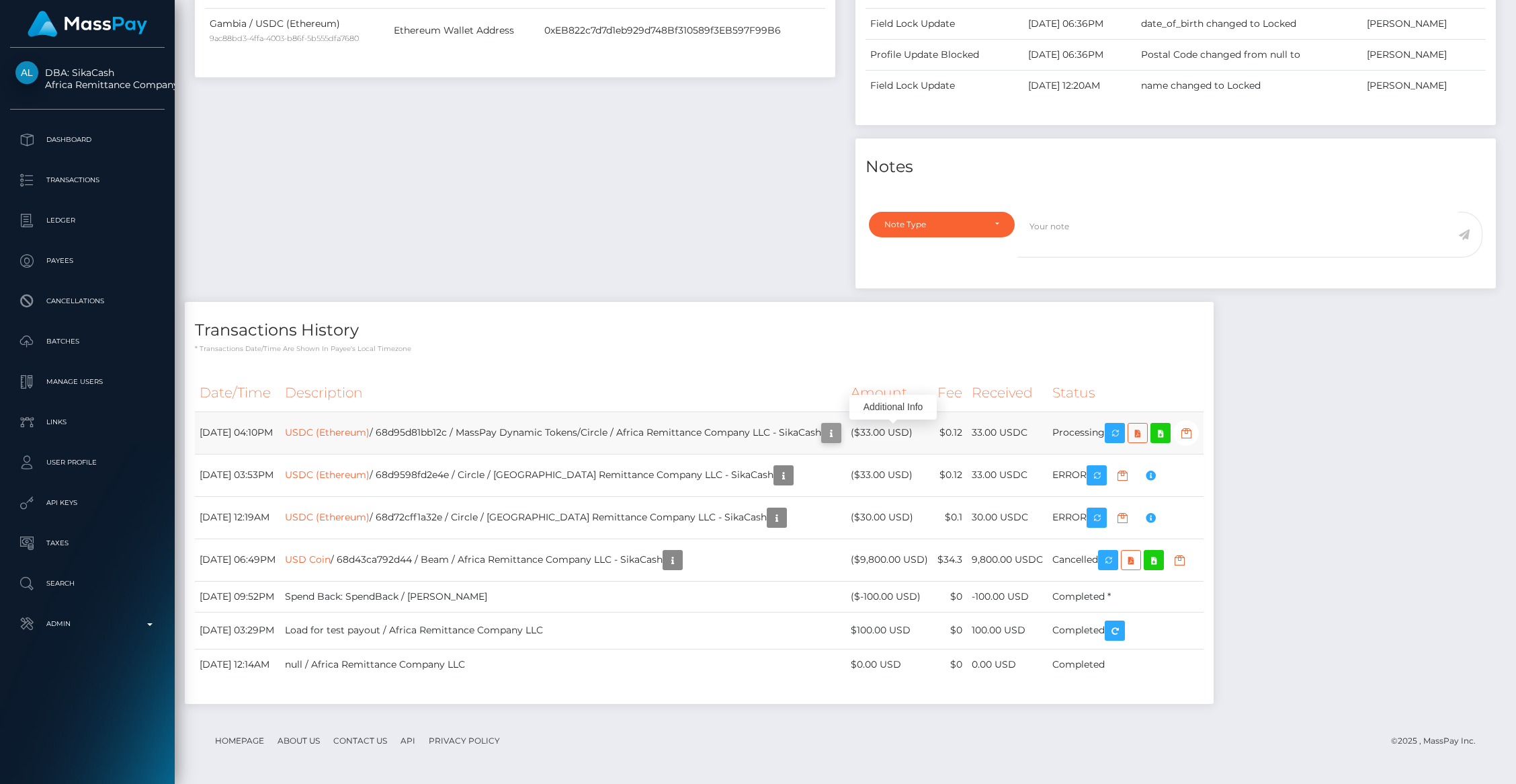
click at [839, 431] on icon "button" at bounding box center [831, 433] width 16 height 17
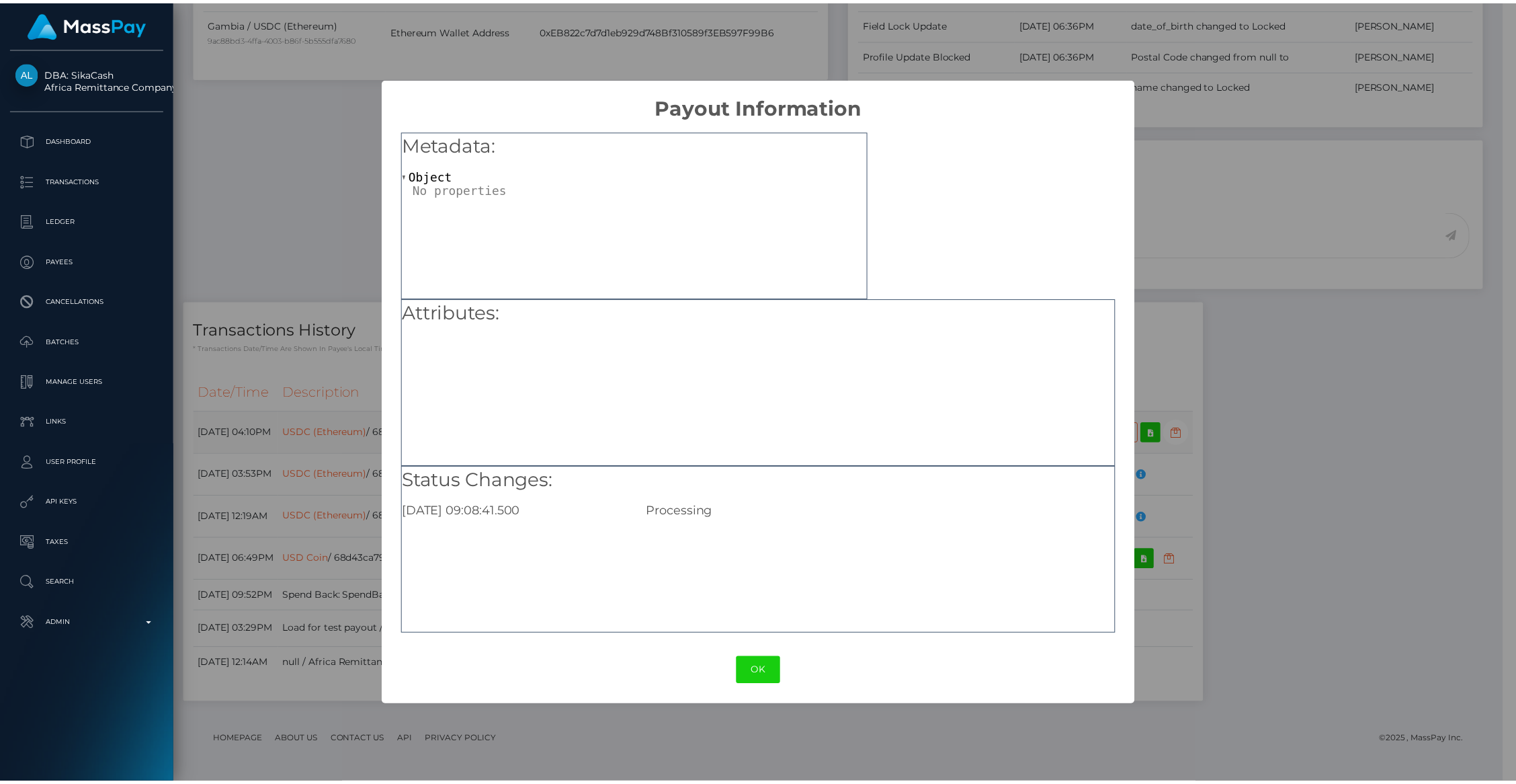
scroll to position [671917, 671710]
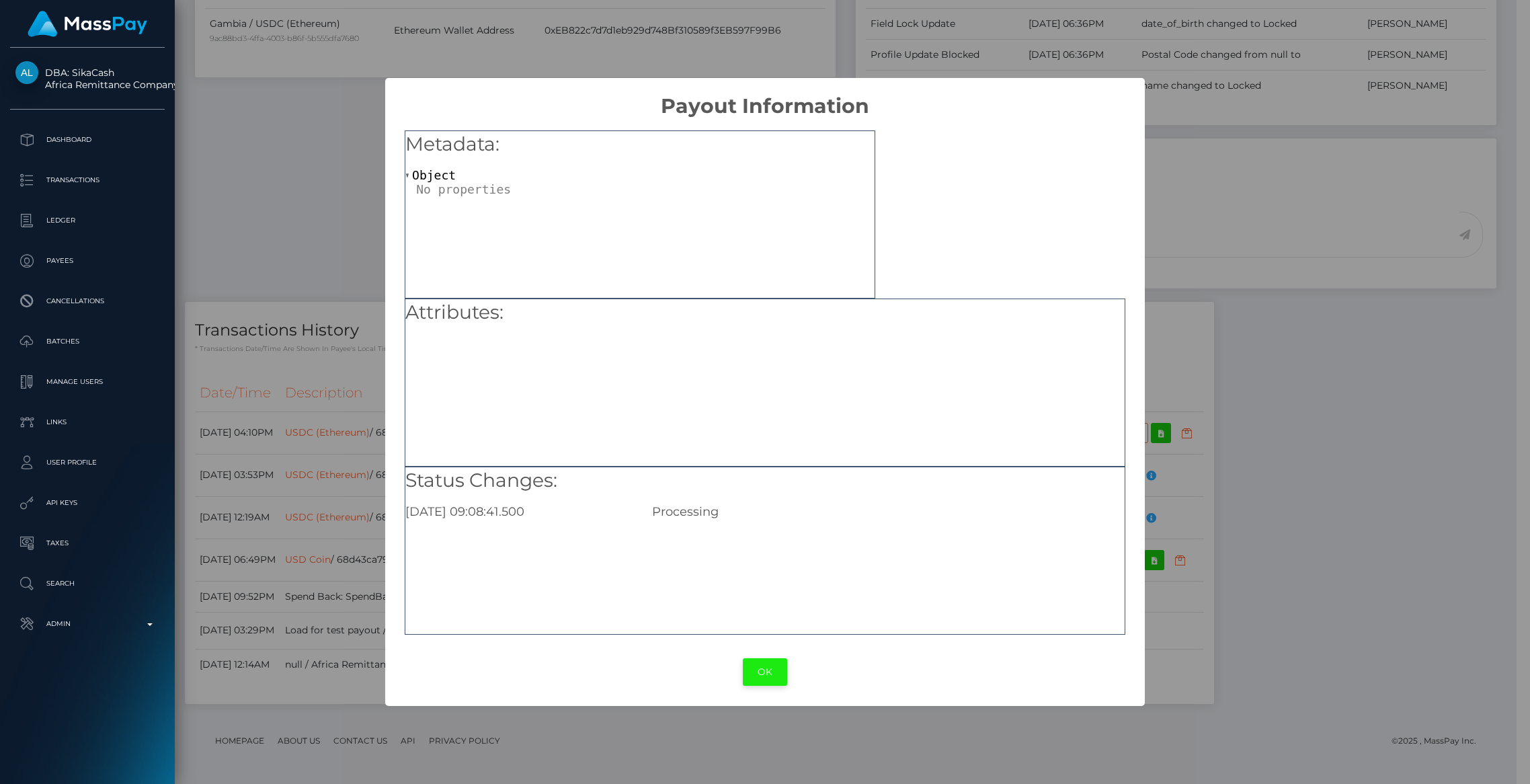
click at [761, 676] on button "OK" at bounding box center [765, 671] width 45 height 27
